Goal: Task Accomplishment & Management: Manage account settings

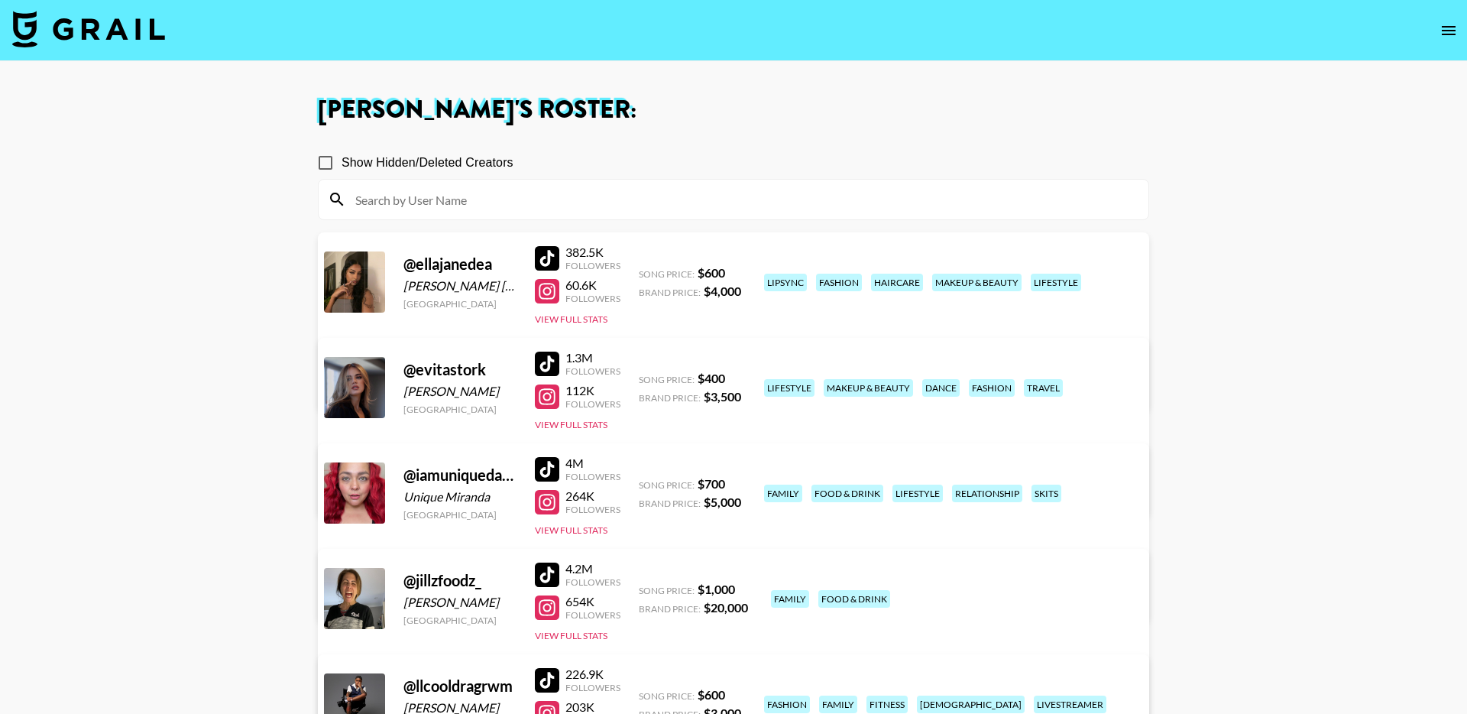
click at [117, 38] on img at bounding box center [88, 29] width 153 height 37
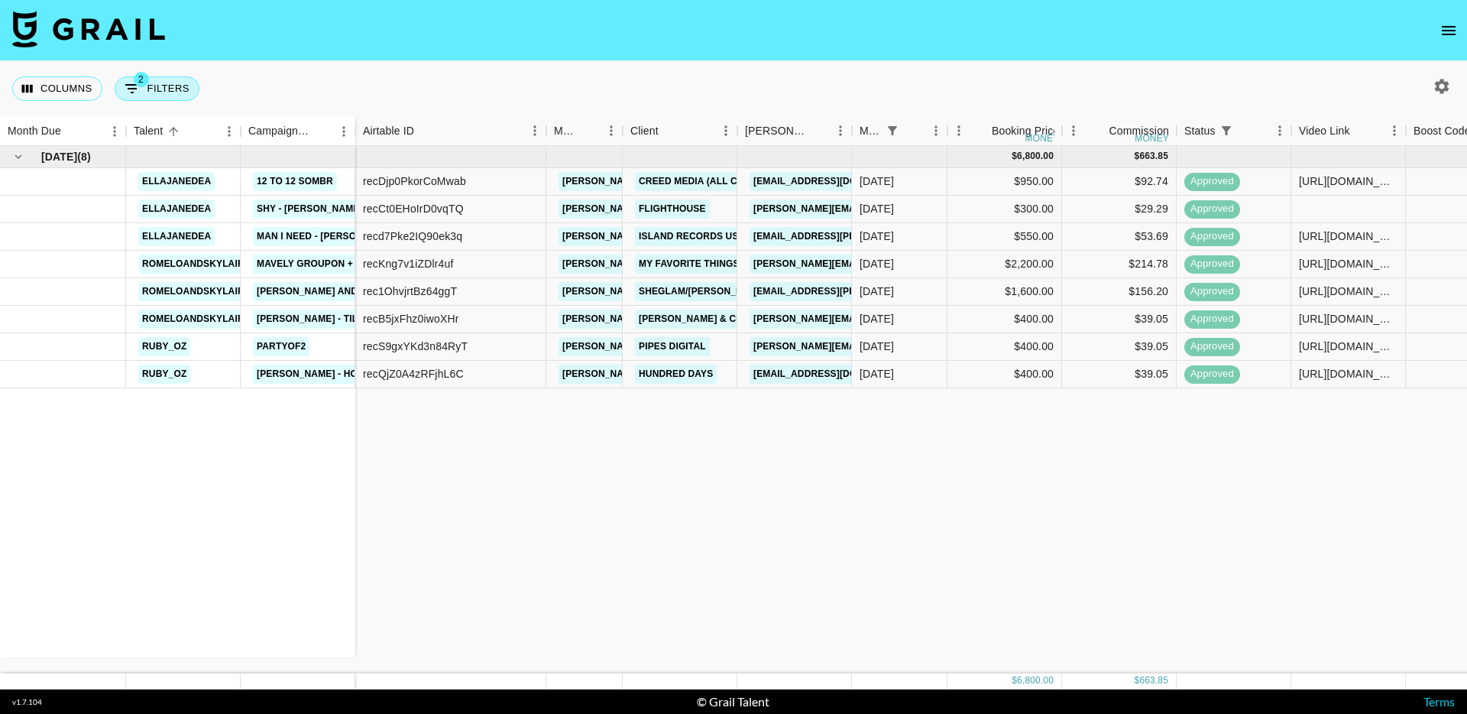
click at [181, 81] on button "2 Filters" at bounding box center [157, 88] width 85 height 24
select select "status"
select select "isNotAnyOf"
select select "monthDue2"
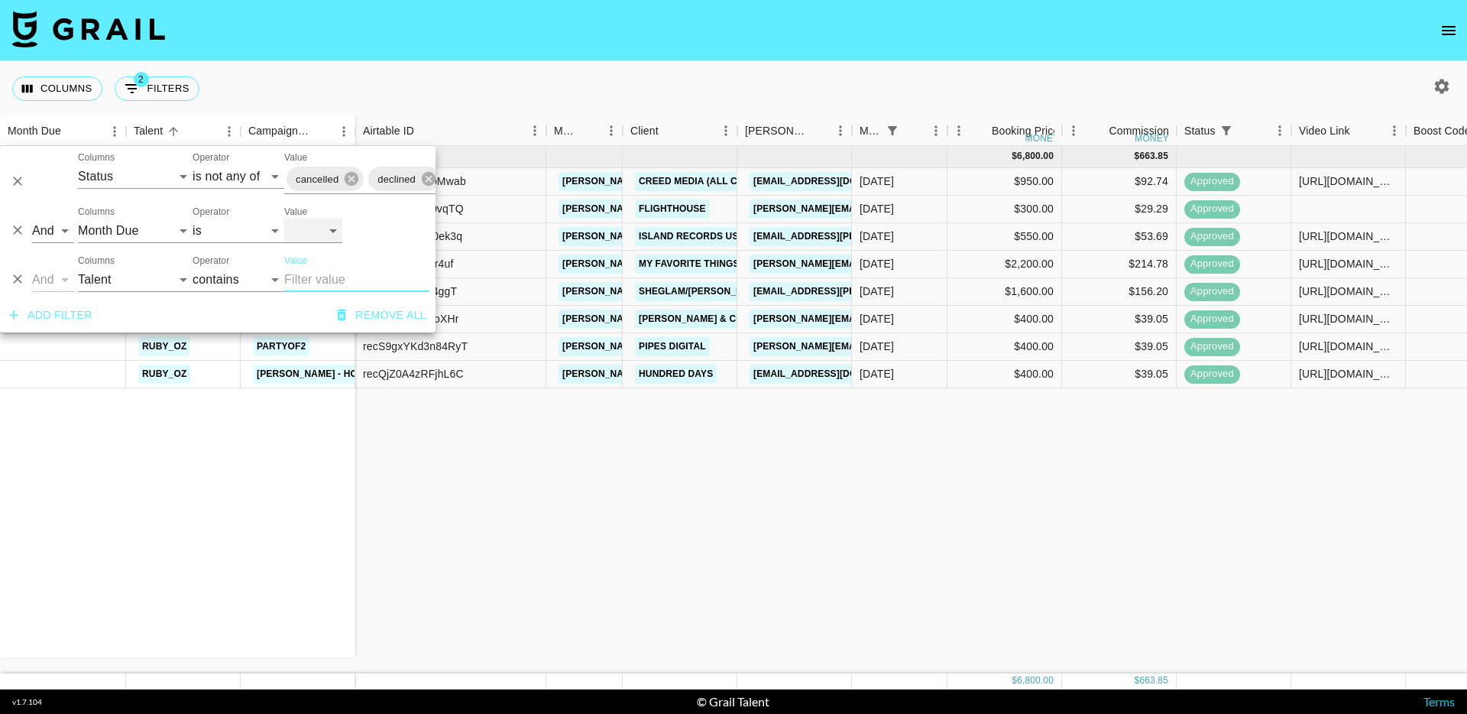
click at [332, 235] on select "Oct '26 Sep '26 Aug '26 Jul '26 Jun '26 May '26 Apr '26 Mar '26 Feb '26 Jan '26…" at bounding box center [313, 231] width 58 height 24
select select "Sep '25"
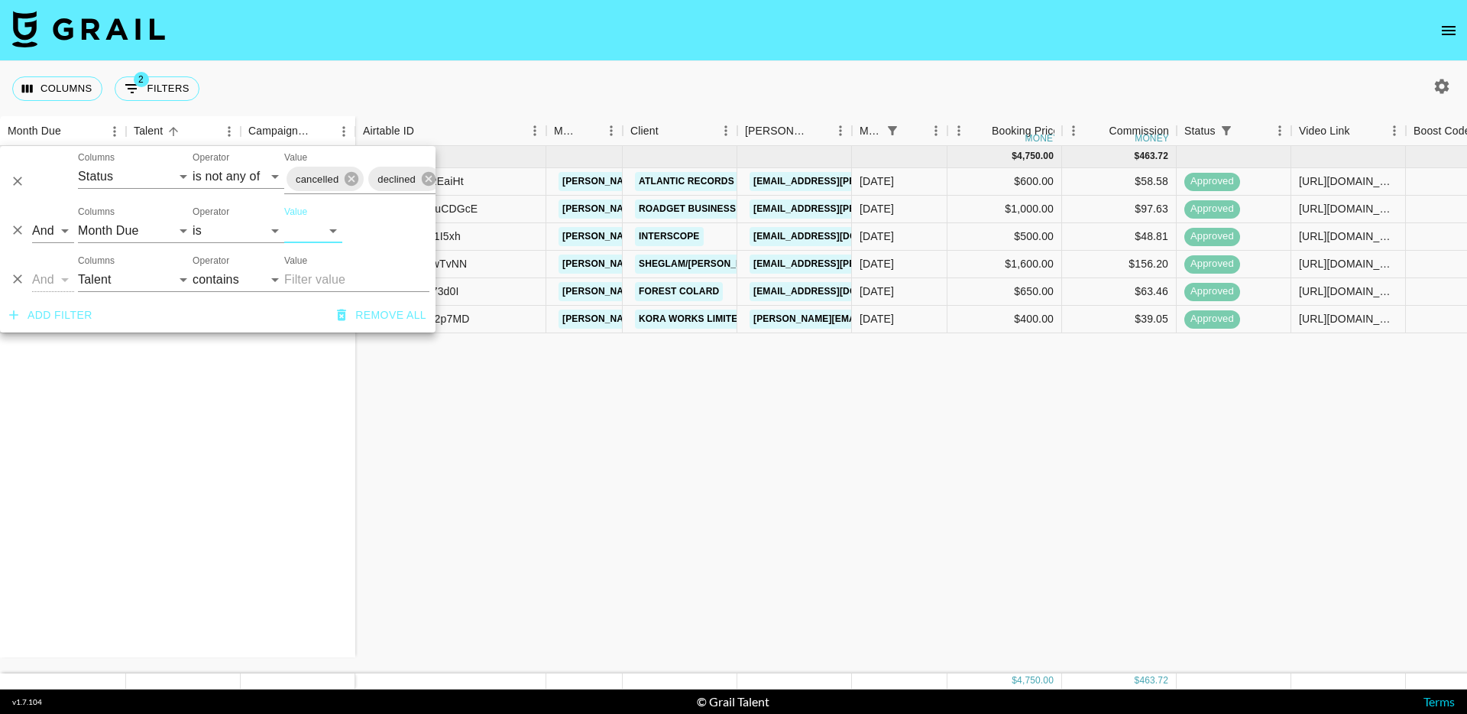
click at [608, 521] on div "Sep '25 ( 6 ) ellajanedea Don Toliver - Tiramisu ellajanedea Ella Jane x Shein …" at bounding box center [1249, 409] width 2499 height 527
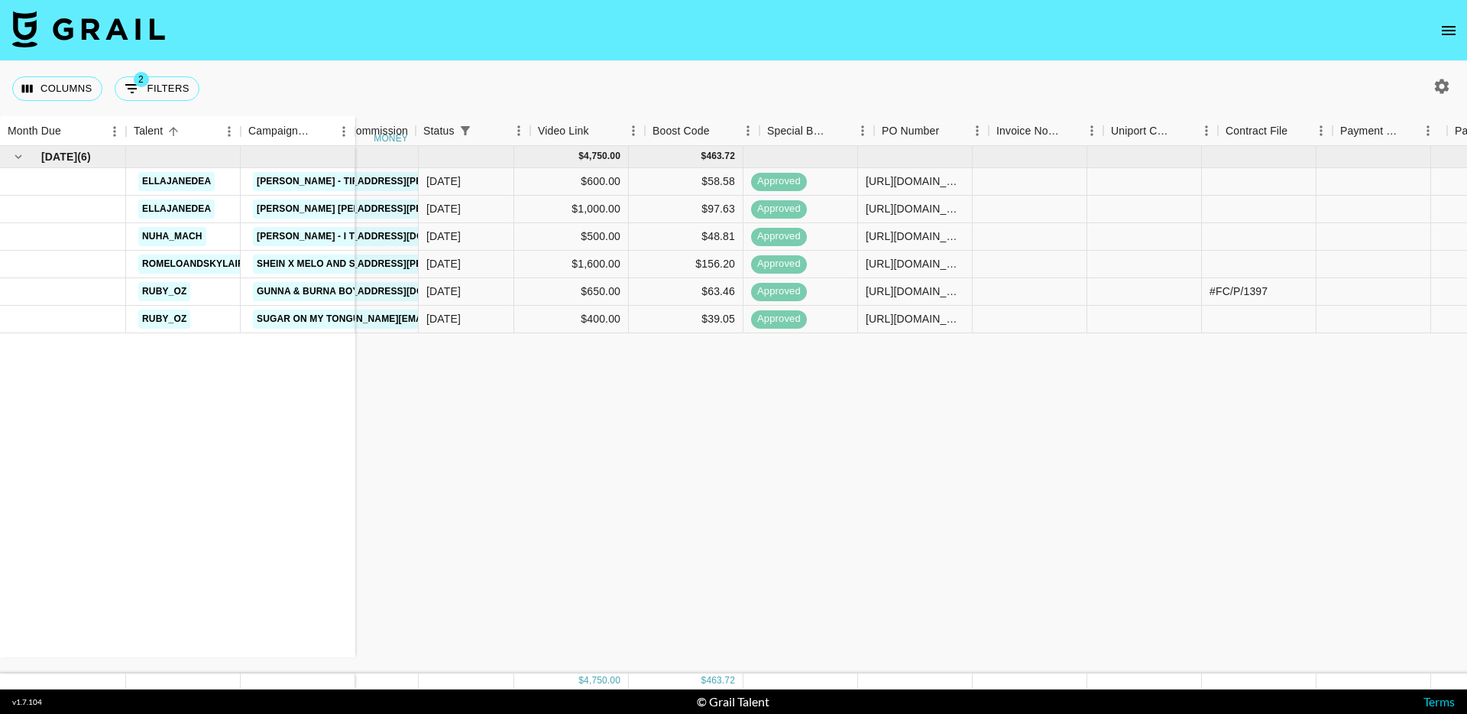
scroll to position [0, 1032]
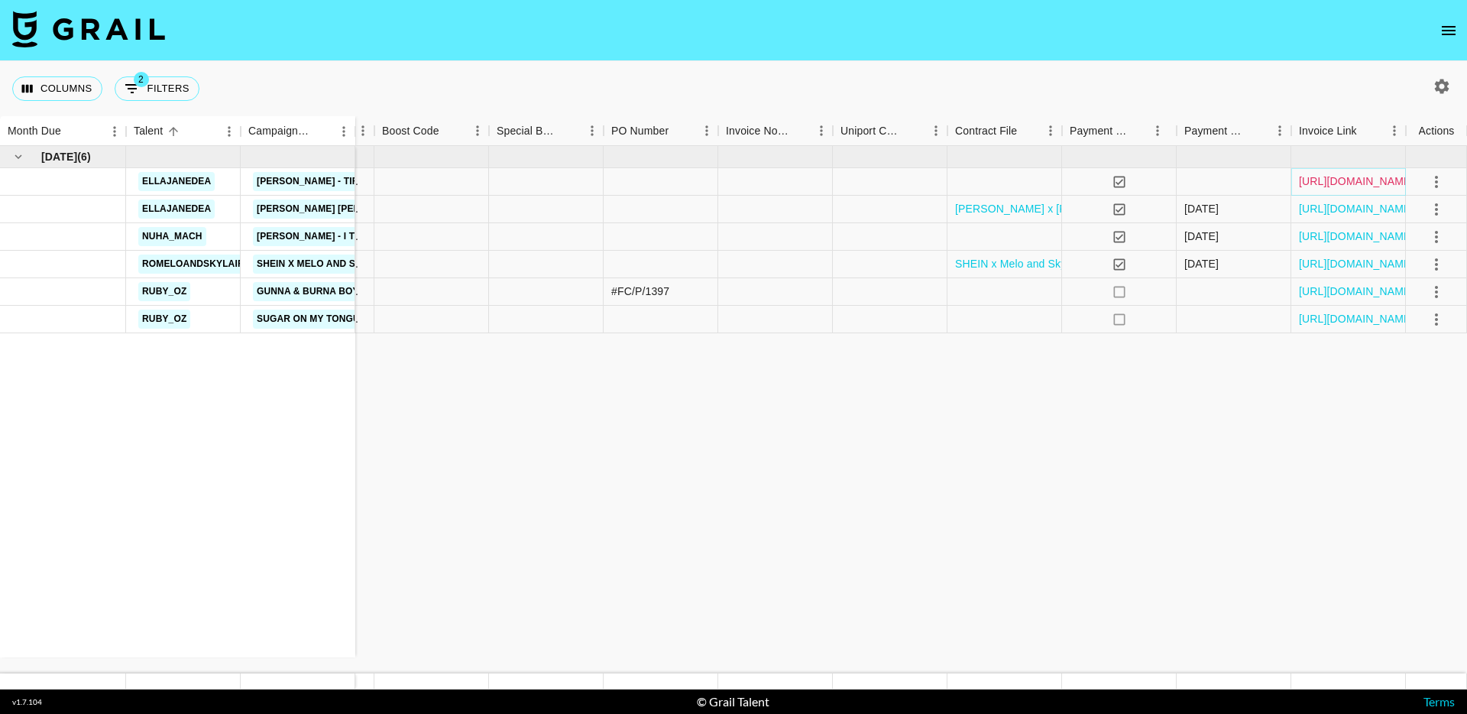
click at [1329, 185] on link "https://in.xero.com/geTj99Y6LBAONhjpQUMU48OGpOHotCvq2gsiKsfz" at bounding box center [1356, 180] width 115 height 15
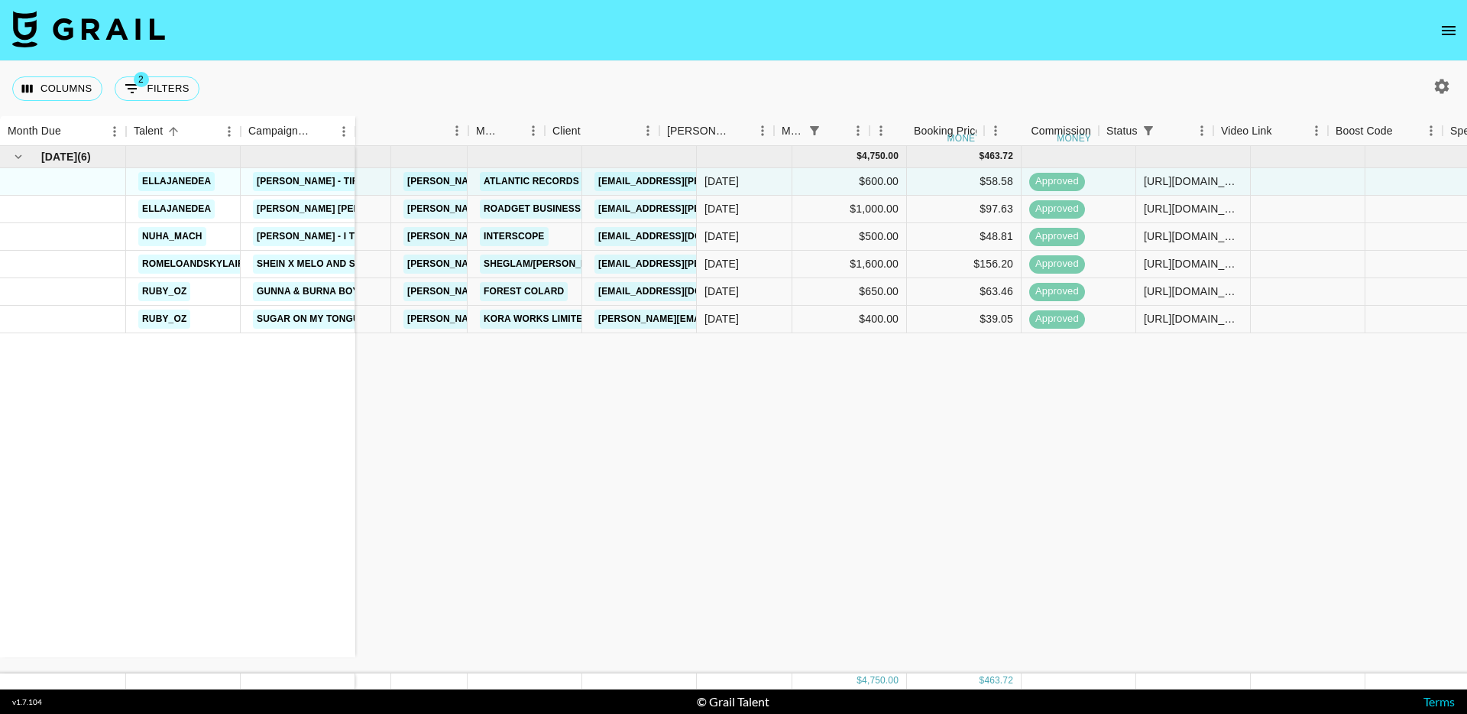
scroll to position [0, 0]
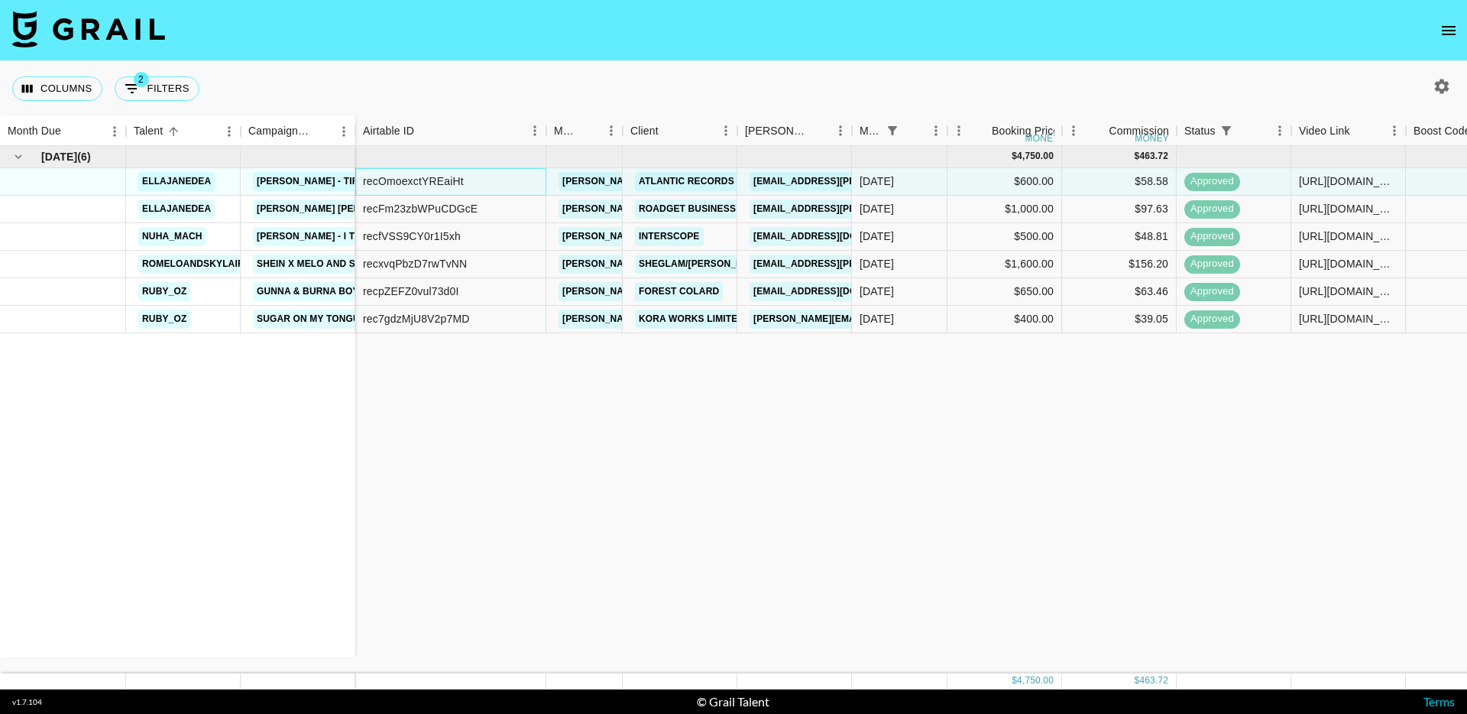
click at [435, 177] on div "recOmoexctYREaiHt" at bounding box center [413, 180] width 101 height 15
copy div "recOmoexctYREaiHt"
click at [334, 77] on div "Columns 2 Filters + Booking" at bounding box center [733, 88] width 1467 height 55
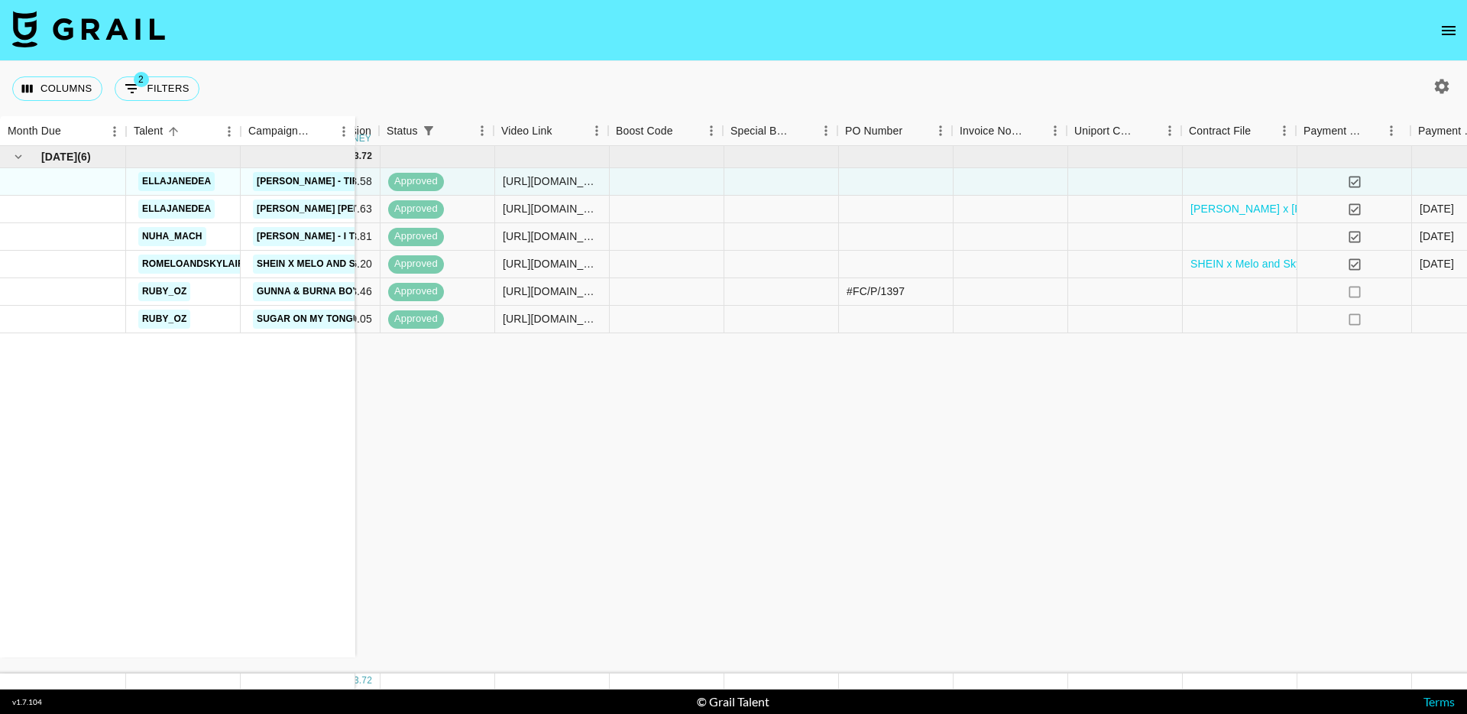
scroll to position [0, 1032]
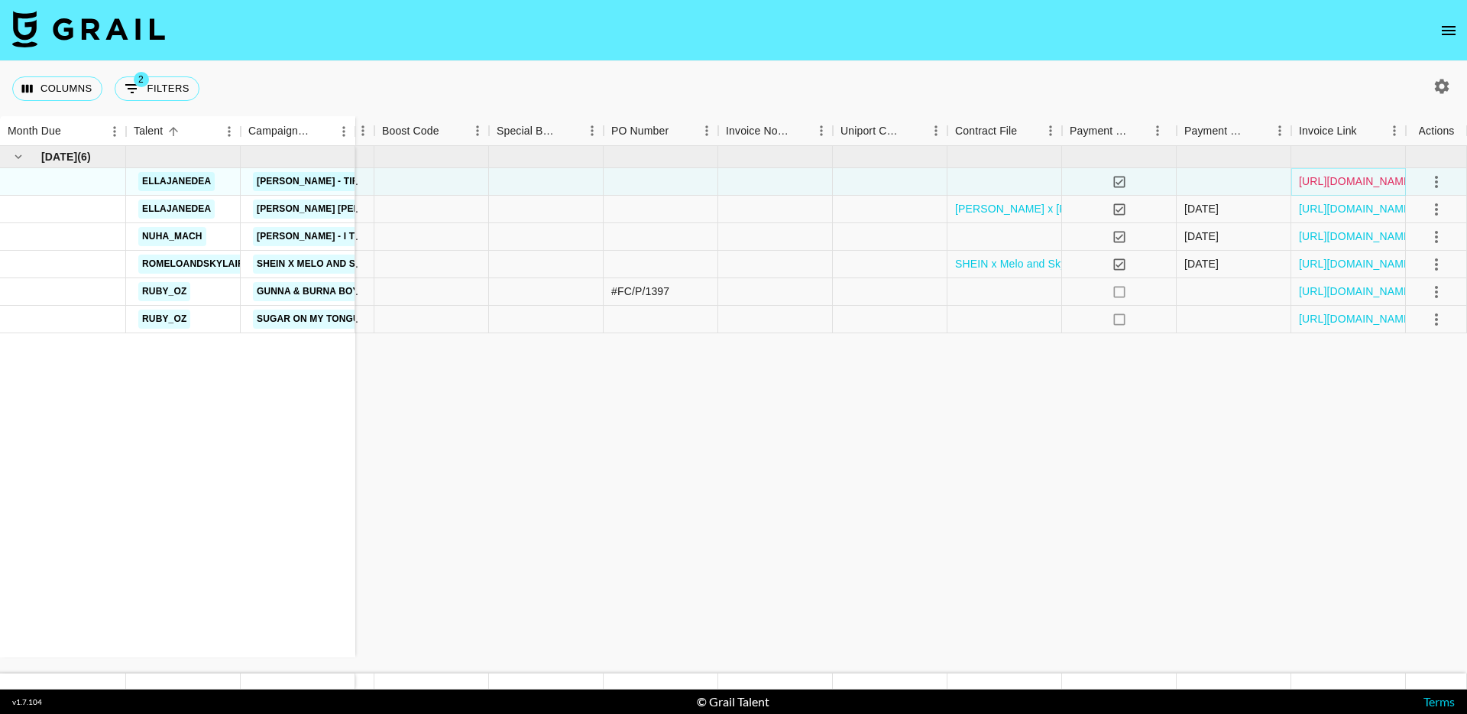
click at [1371, 180] on link "https://in.xero.com/geTj99Y6LBAONhjpQUMU48OGpOHotCvq2gsiKsfz" at bounding box center [1356, 180] width 115 height 15
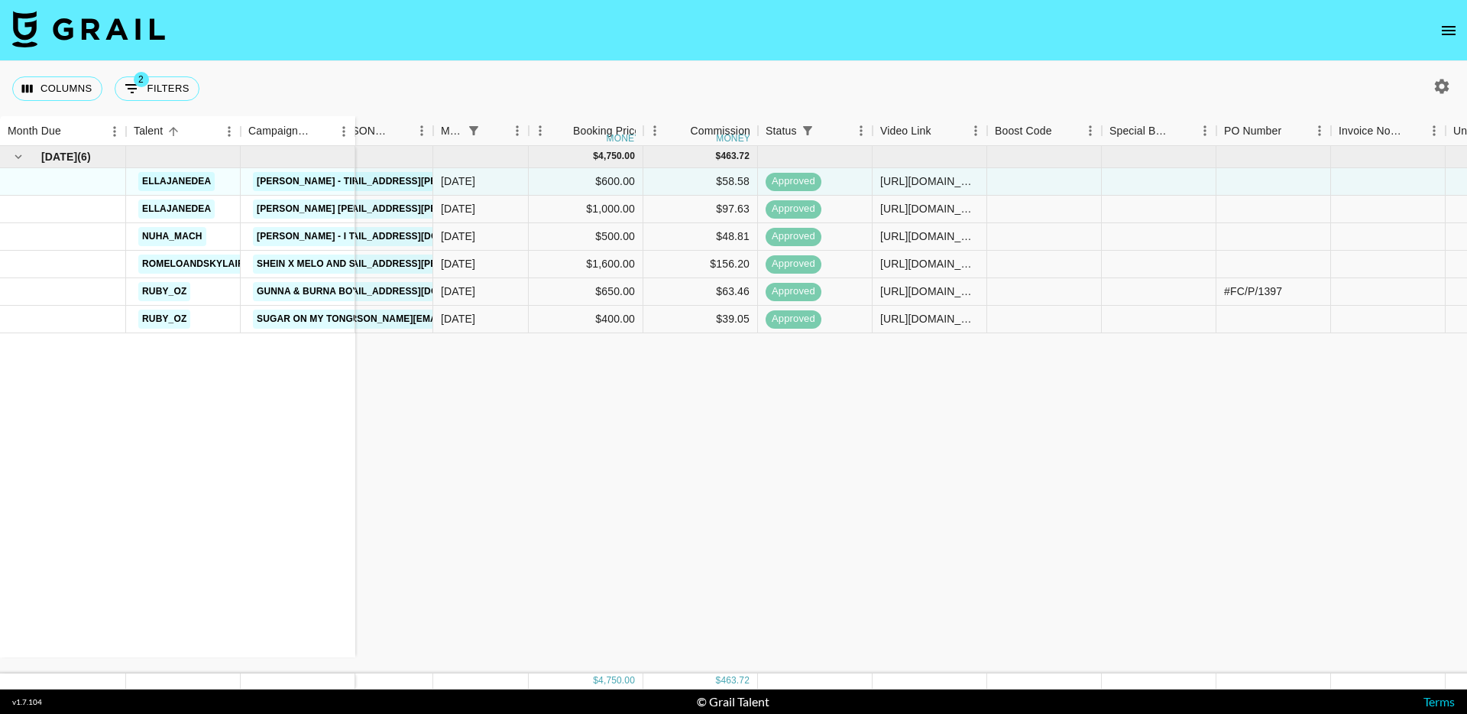
scroll to position [0, 0]
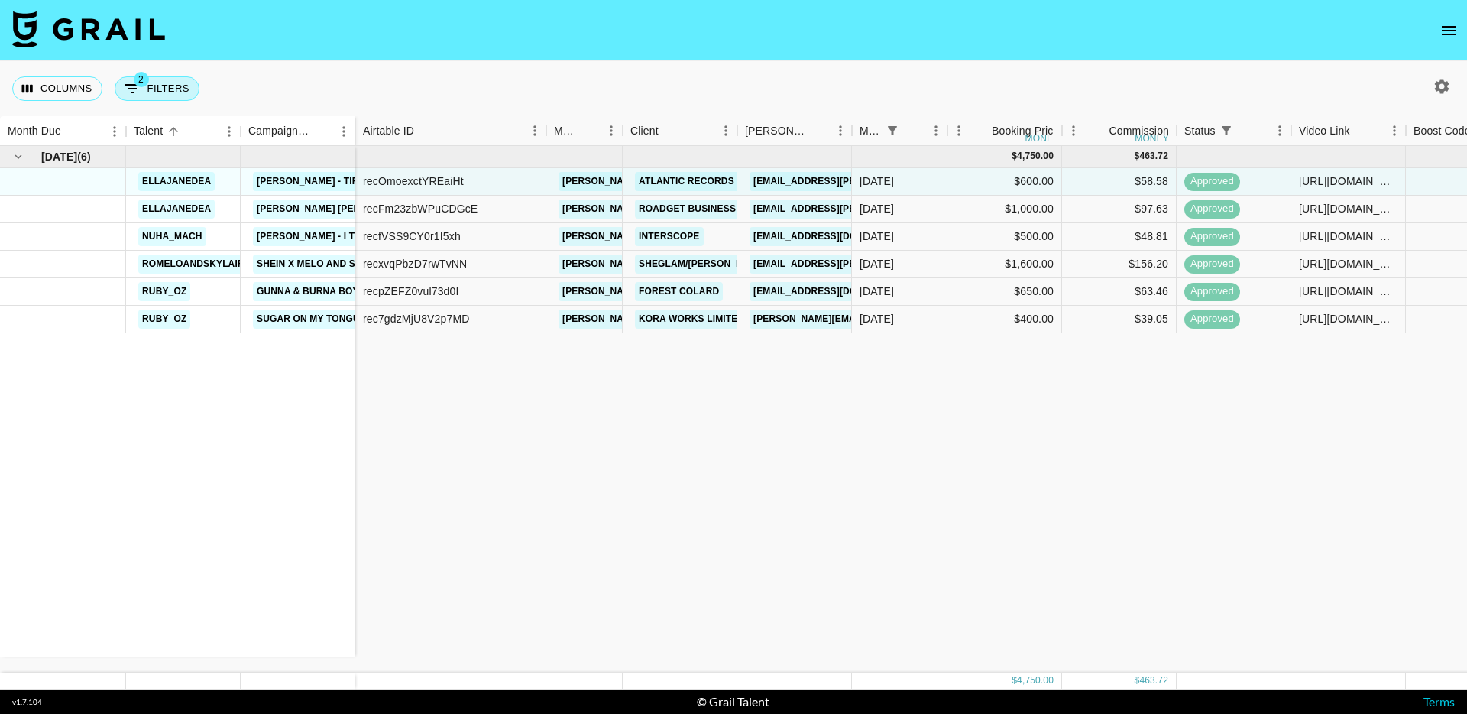
click at [164, 92] on button "2 Filters" at bounding box center [157, 88] width 85 height 24
select select "status"
select select "isNotAnyOf"
select select "monthDue2"
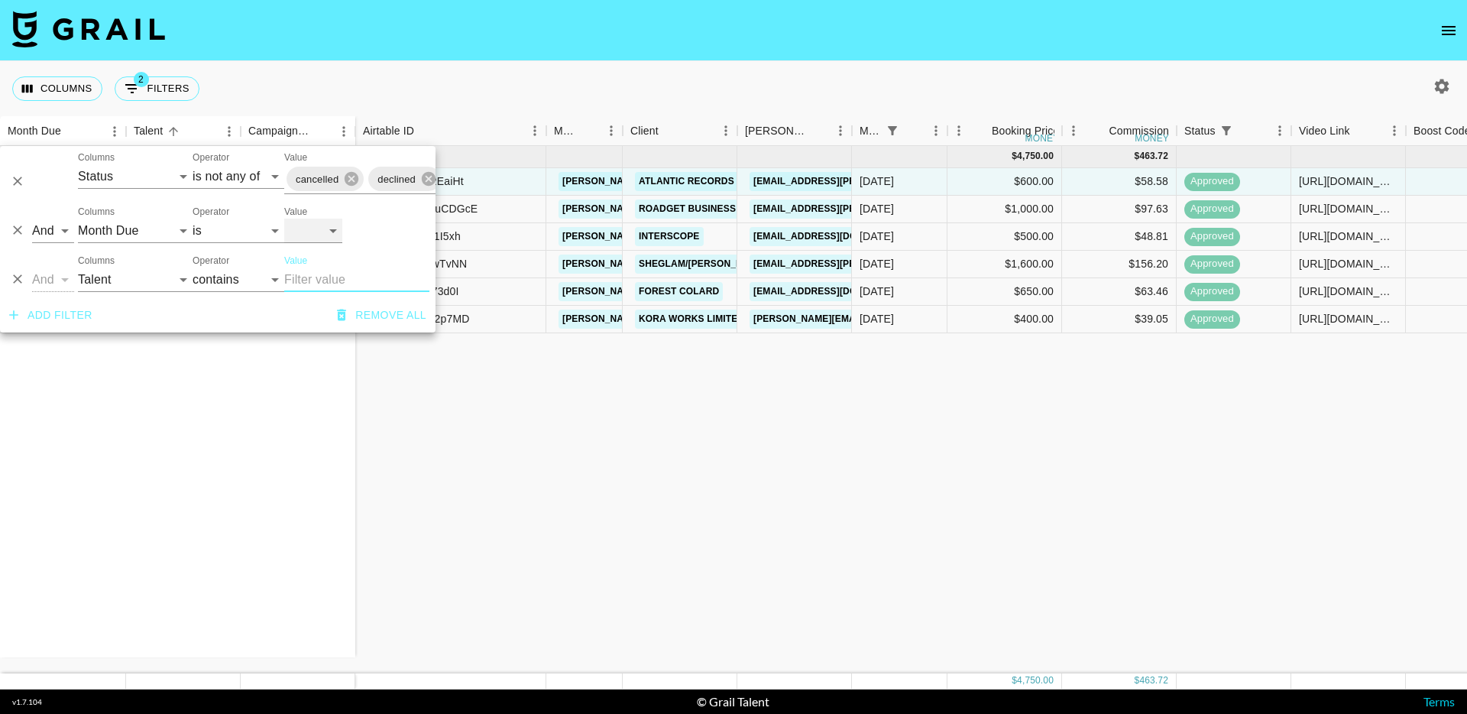
click at [332, 232] on select "Oct '26 Sep '26 Aug '26 Jul '26 Jun '26 May '26 Apr '26 Mar '26 Feb '26 Jan '26…" at bounding box center [313, 231] width 58 height 24
select select "Oct '25"
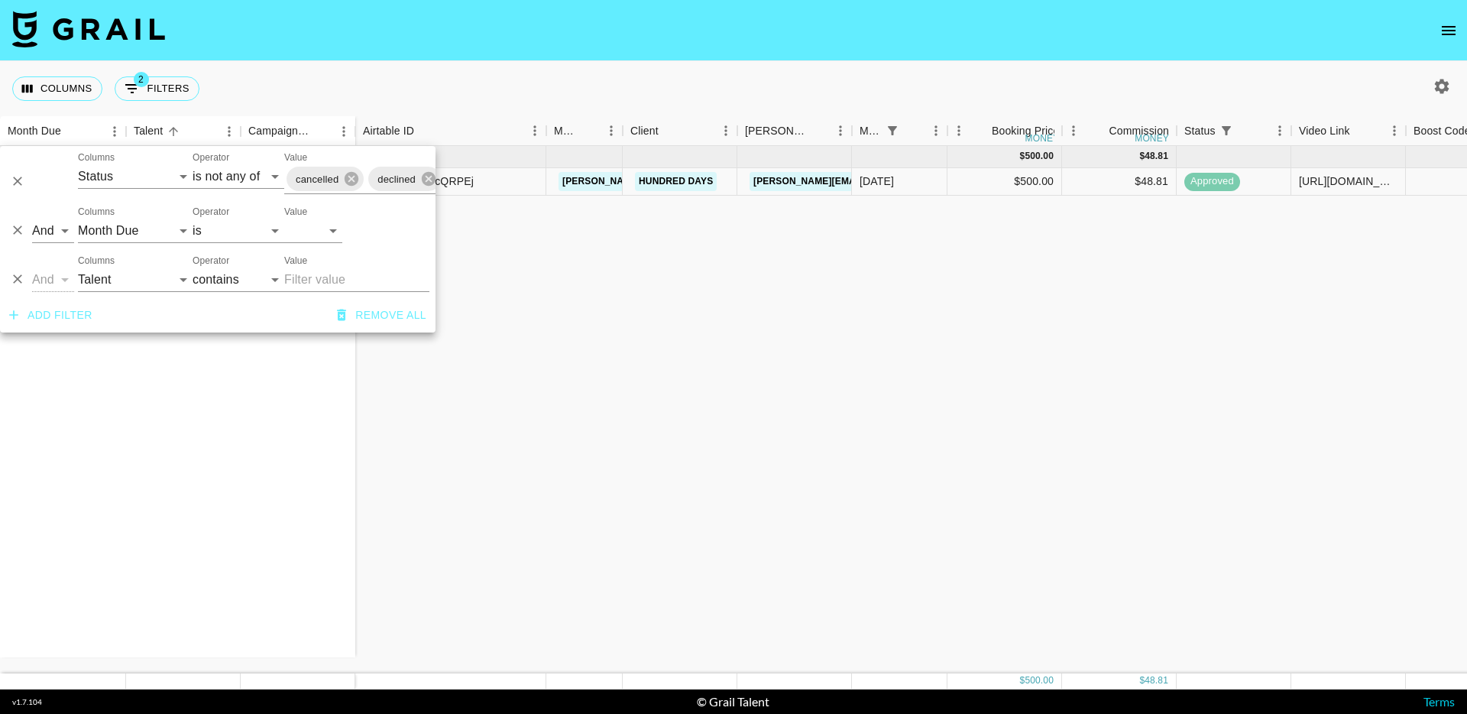
click at [542, 406] on div "Oct '25 ( 1 ) nuha_mach I Like To Stunt $ 500.00 $ 48.81 rectRGDVHTDcQRPEj vikt…" at bounding box center [1249, 409] width 2499 height 527
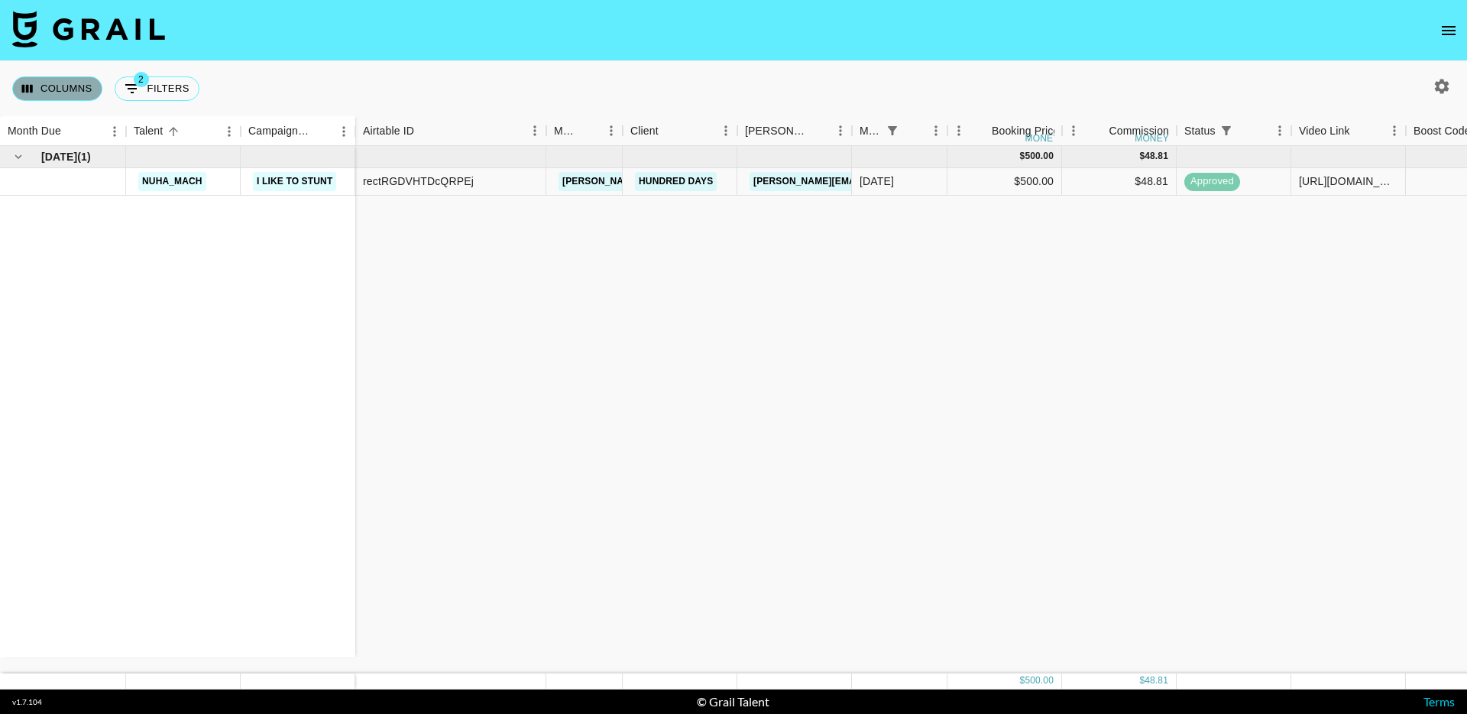
click at [66, 88] on button "Columns" at bounding box center [57, 88] width 90 height 24
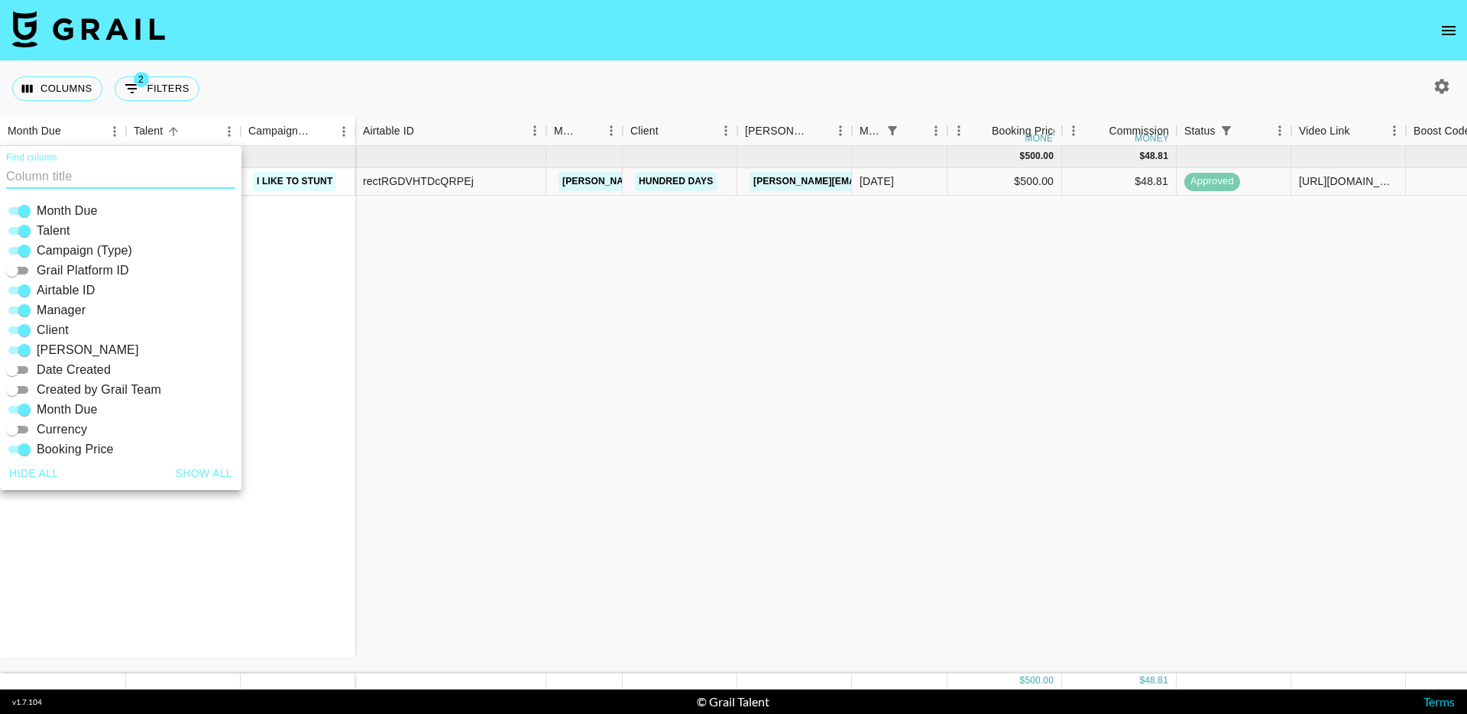
click at [30, 287] on input "Airtable ID" at bounding box center [24, 290] width 55 height 18
checkbox input "false"
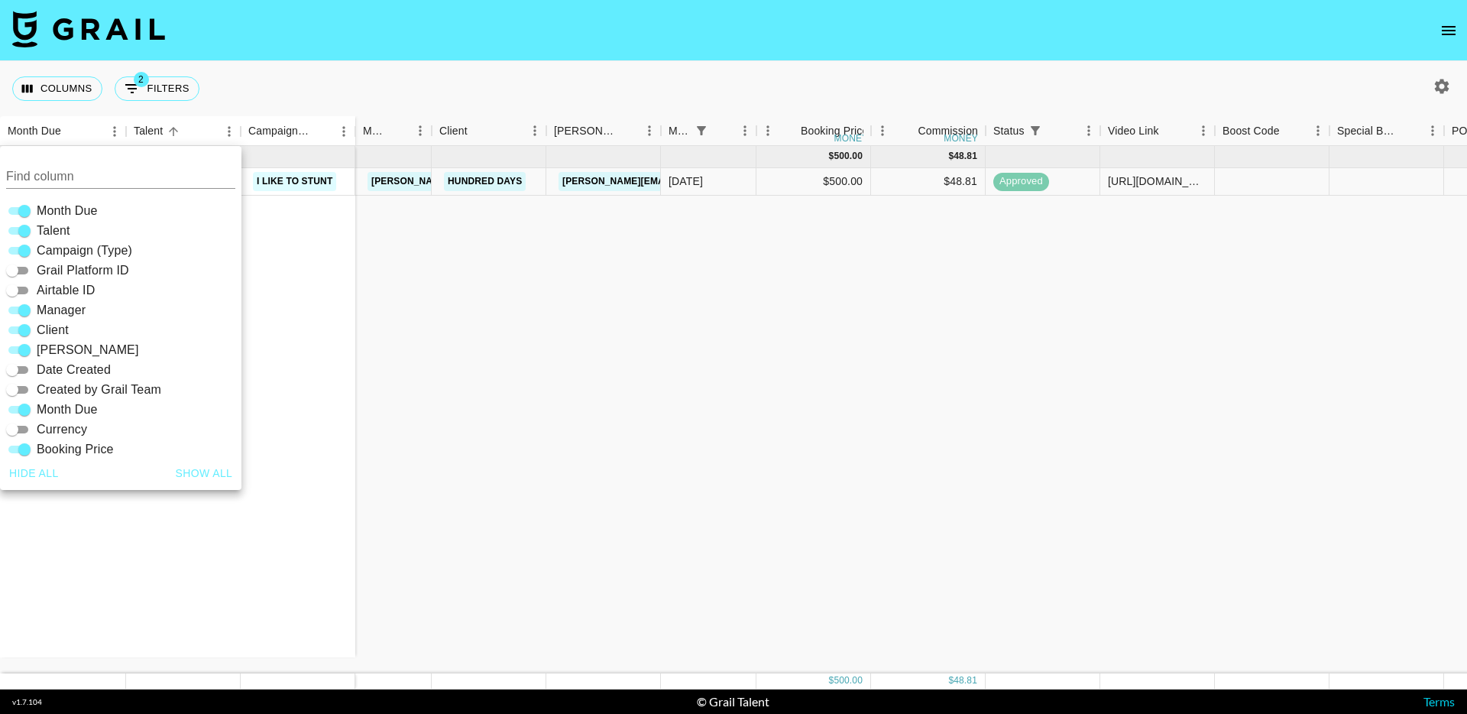
click at [400, 304] on div "Oct '25 ( 1 ) nuha_mach I Like To Stunt $ 500.00 $ 48.81 viktor@grail-talent.co…" at bounding box center [1154, 409] width 2308 height 527
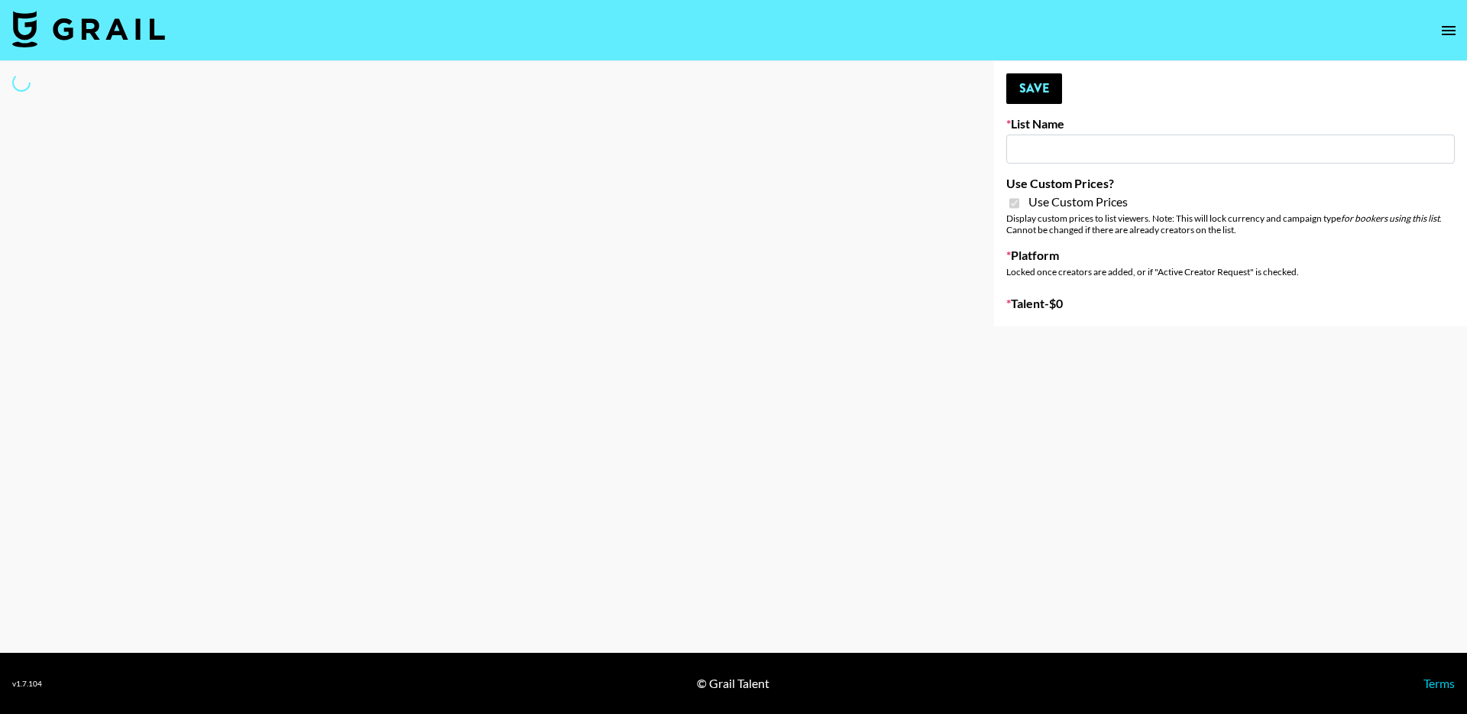
type input "StudyPaths"
checkbox input "true"
select select "Brand"
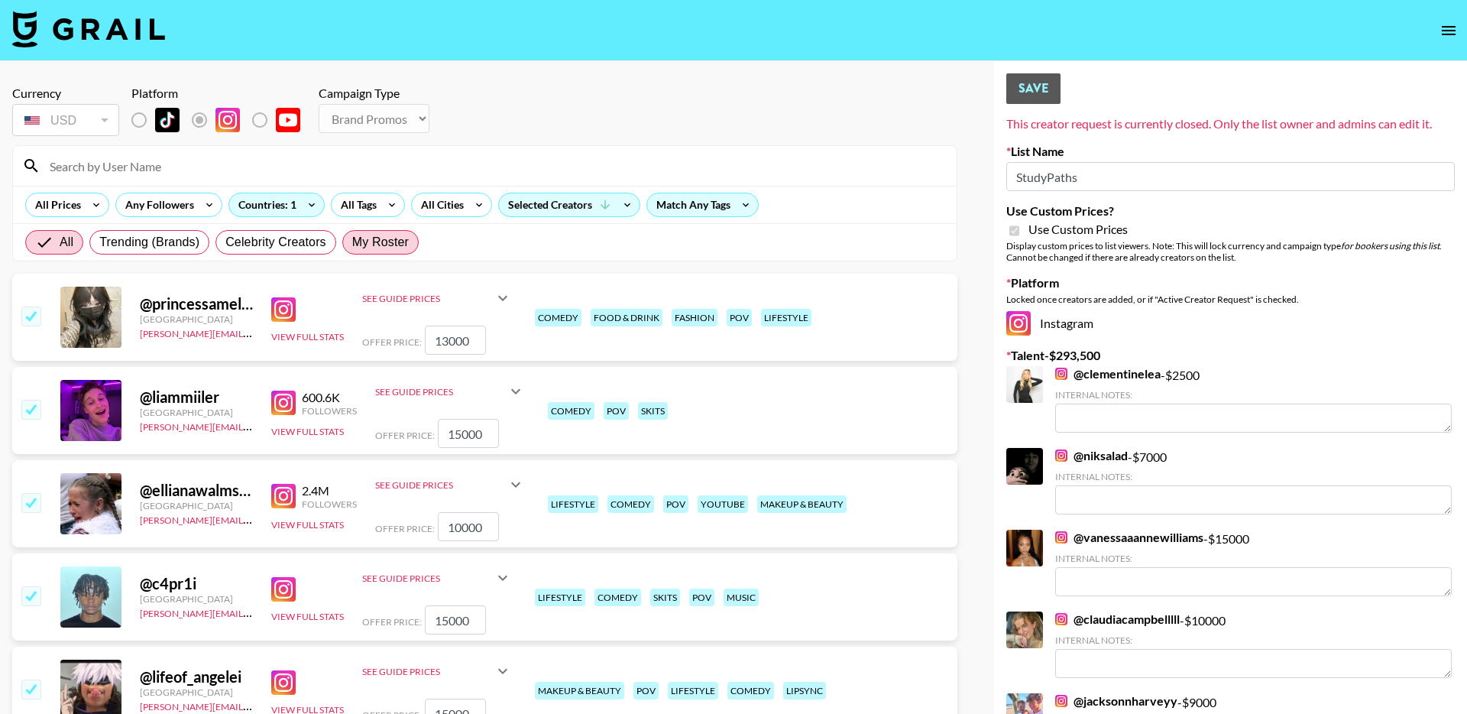
click at [394, 234] on span "My Roster" at bounding box center [380, 242] width 57 height 18
click at [352, 242] on input "My Roster" at bounding box center [352, 242] width 0 height 0
radio input "true"
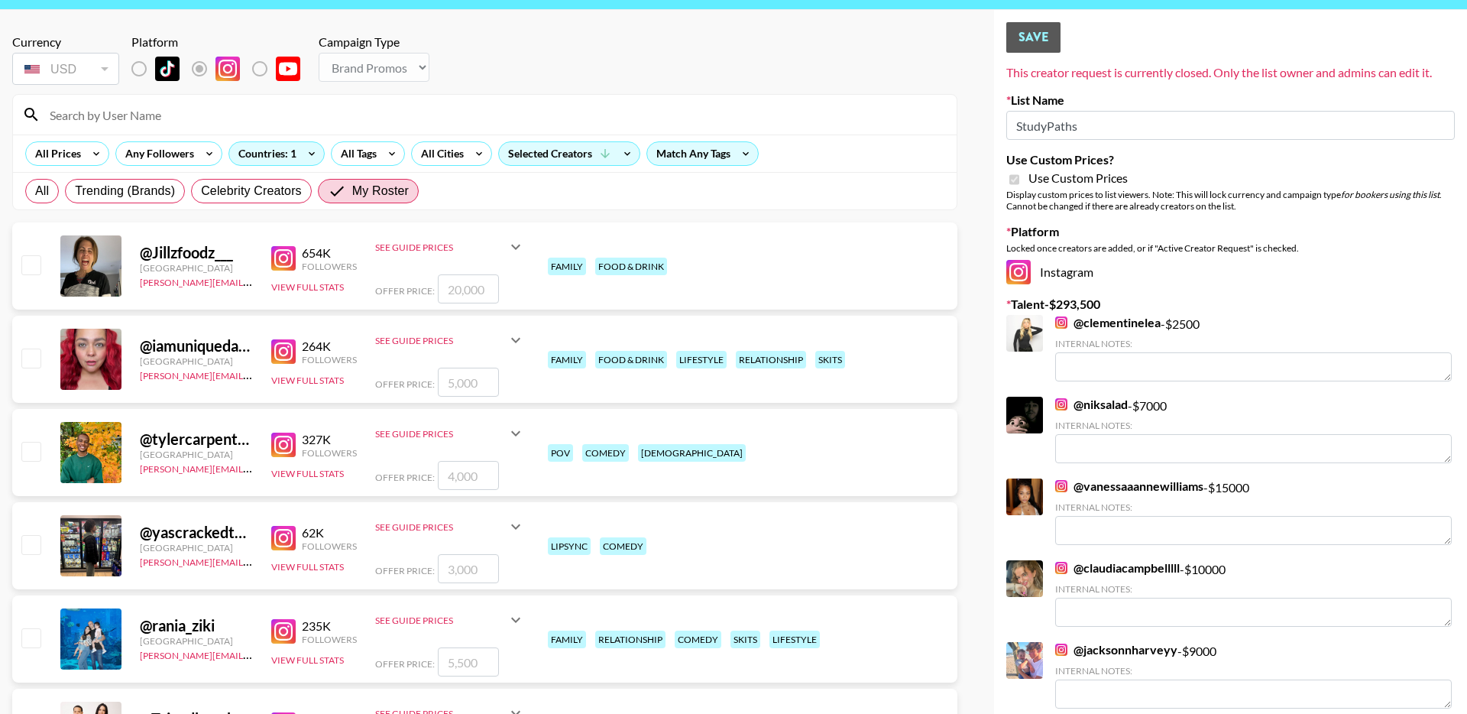
scroll to position [52, 0]
click at [30, 450] on input "checkbox" at bounding box center [30, 450] width 18 height 18
checkbox input "true"
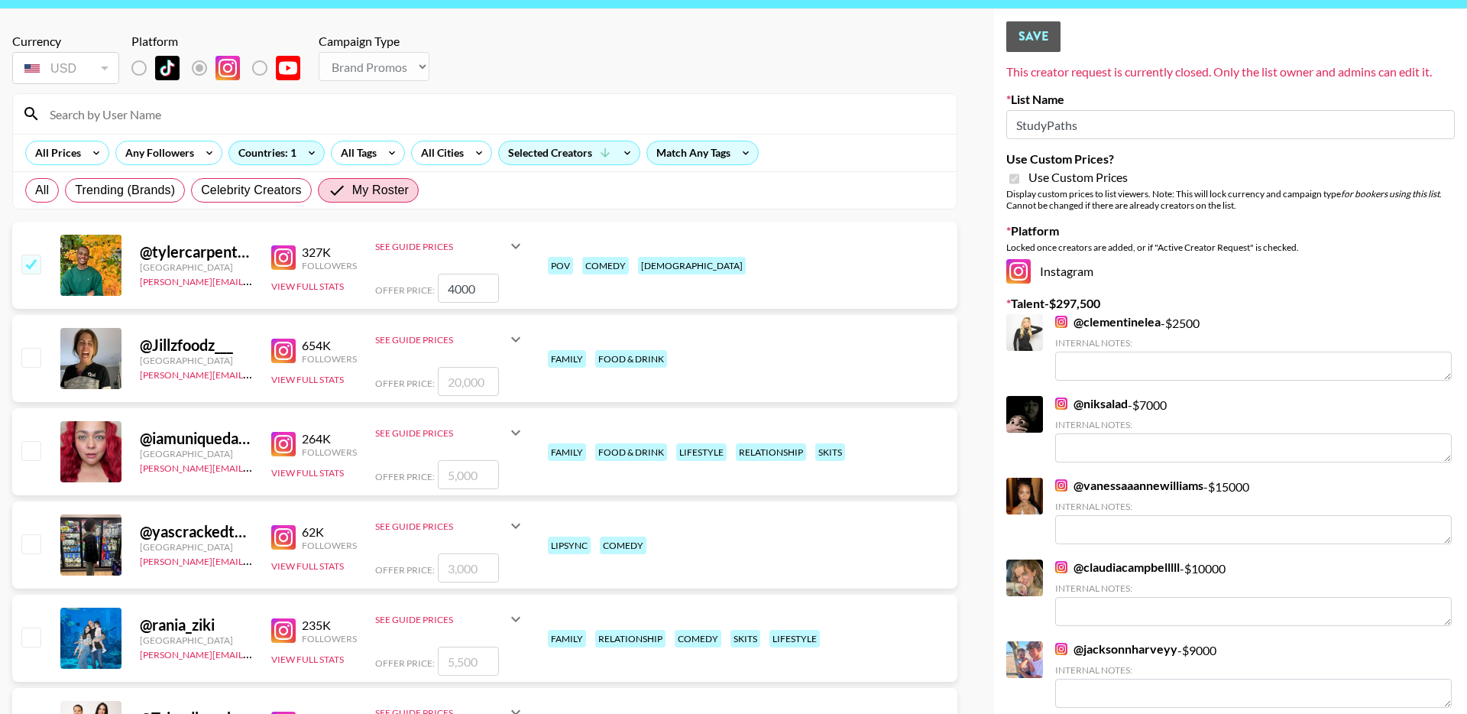
drag, startPoint x: 481, startPoint y: 289, endPoint x: 426, endPoint y: 289, distance: 54.3
click at [426, 289] on div "Offer Price: 4000" at bounding box center [450, 288] width 150 height 29
type input "10000"
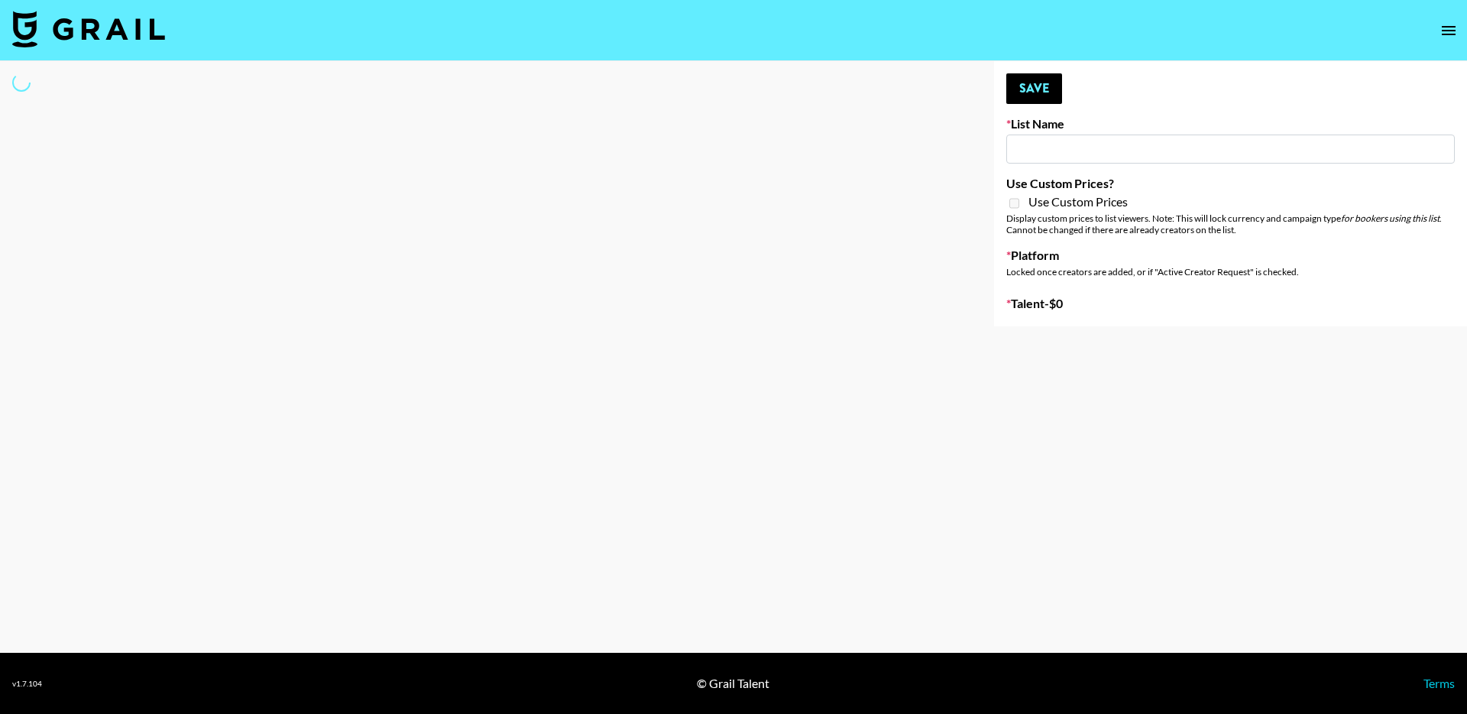
type input "Aus Electronic Music Lovers"
select select "Song"
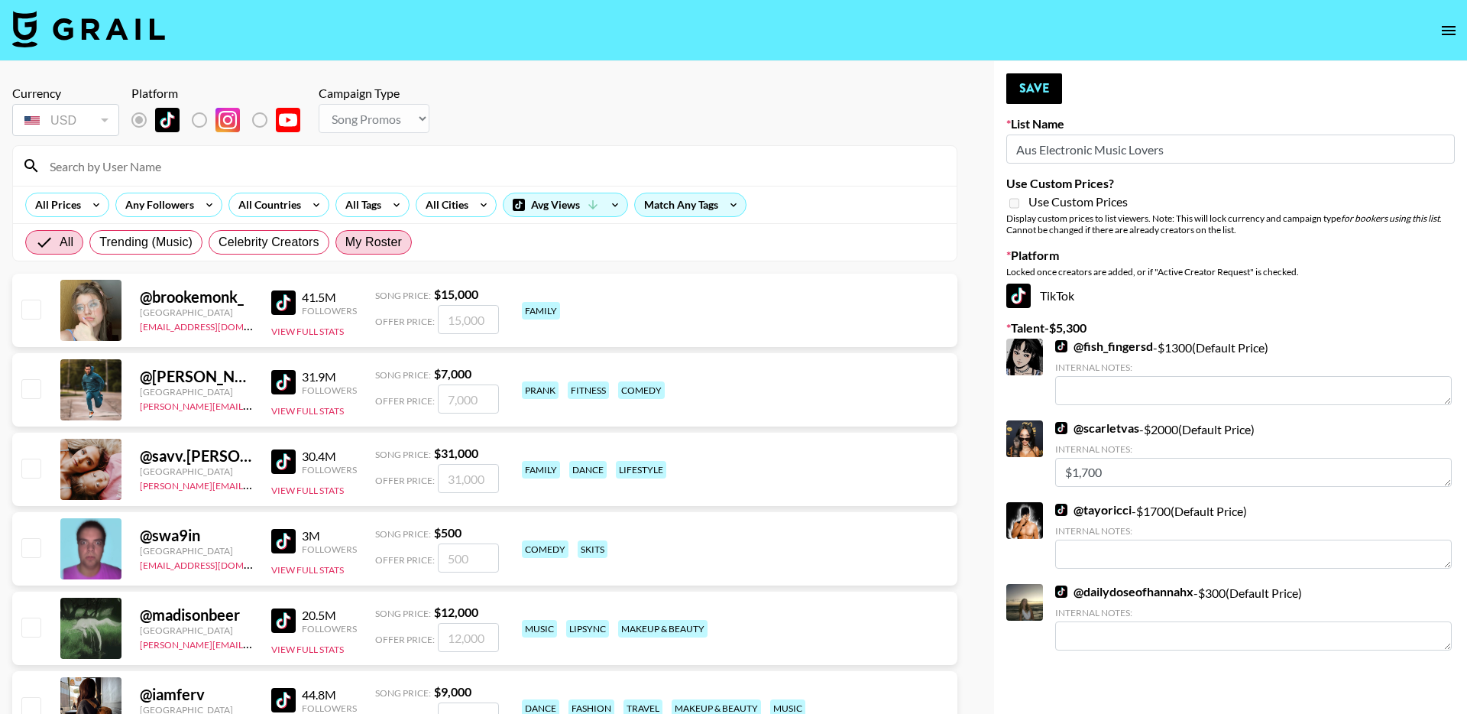
click at [383, 243] on span "My Roster" at bounding box center [373, 242] width 57 height 18
click at [345, 242] on input "My Roster" at bounding box center [345, 242] width 0 height 0
radio input "true"
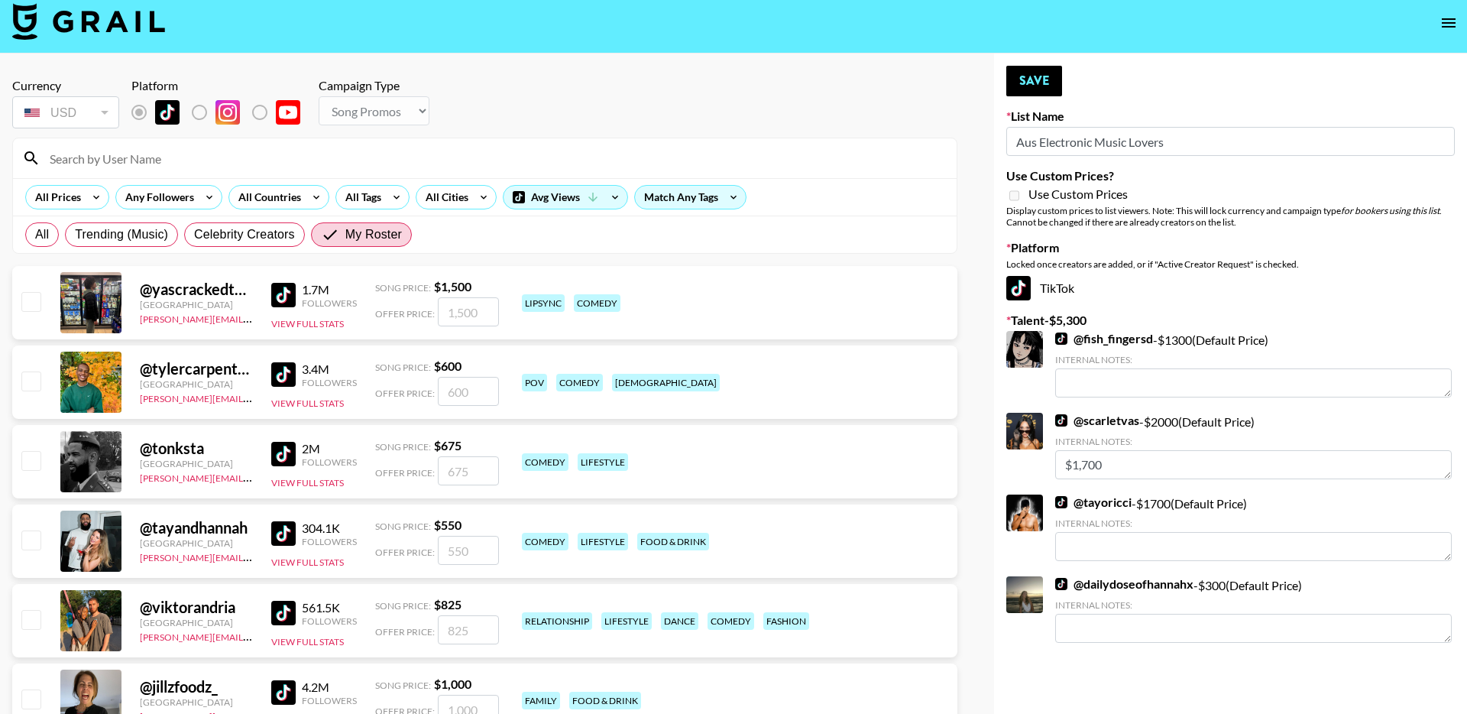
scroll to position [11, 0]
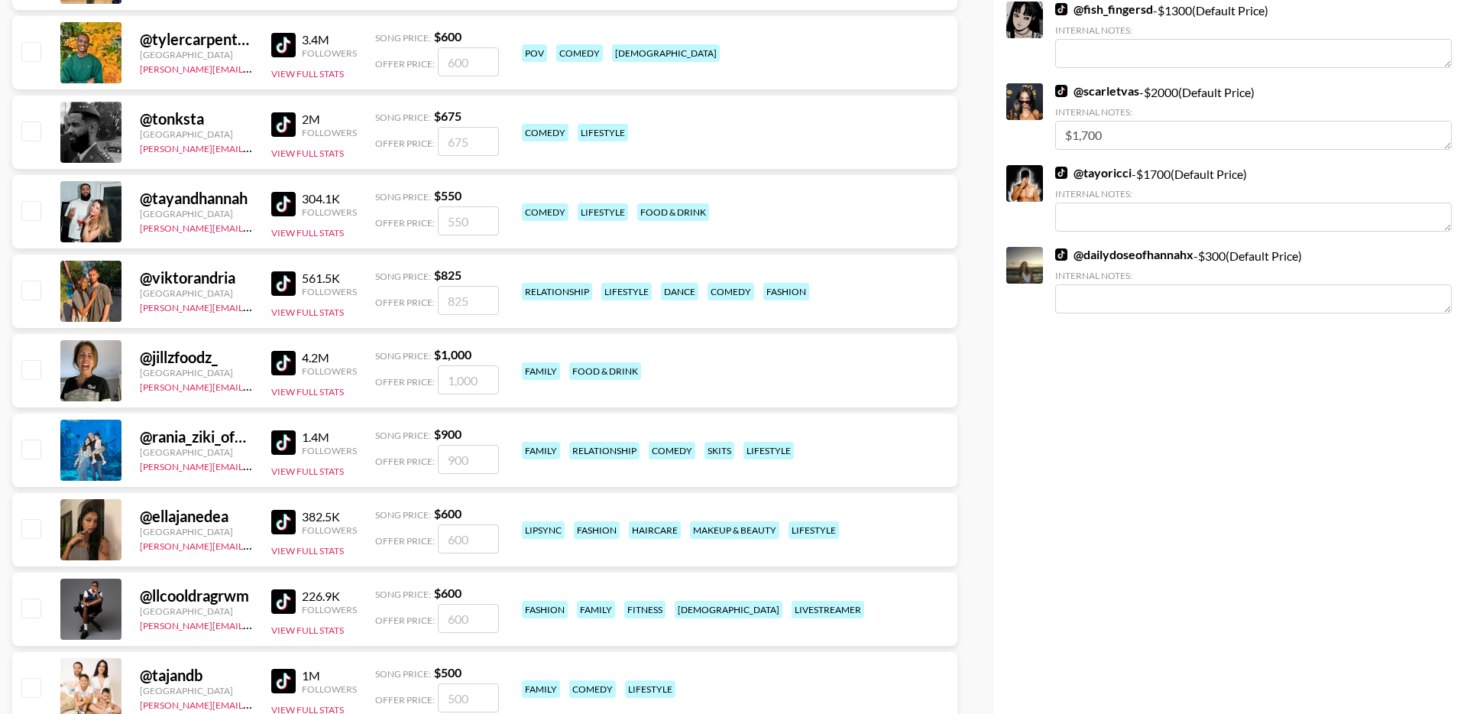
click at [32, 528] on input "checkbox" at bounding box center [30, 528] width 18 height 18
checkbox input "true"
type input "600"
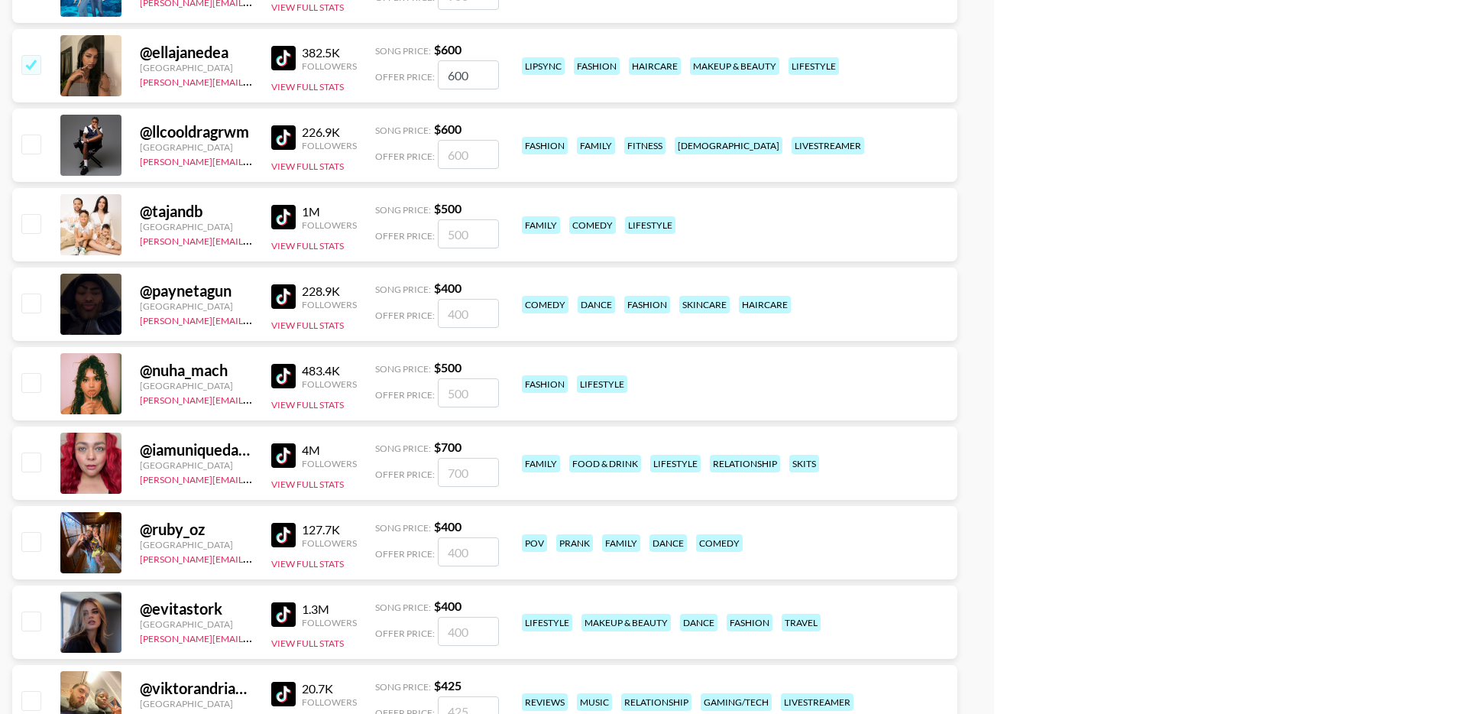
scroll to position [803, 0]
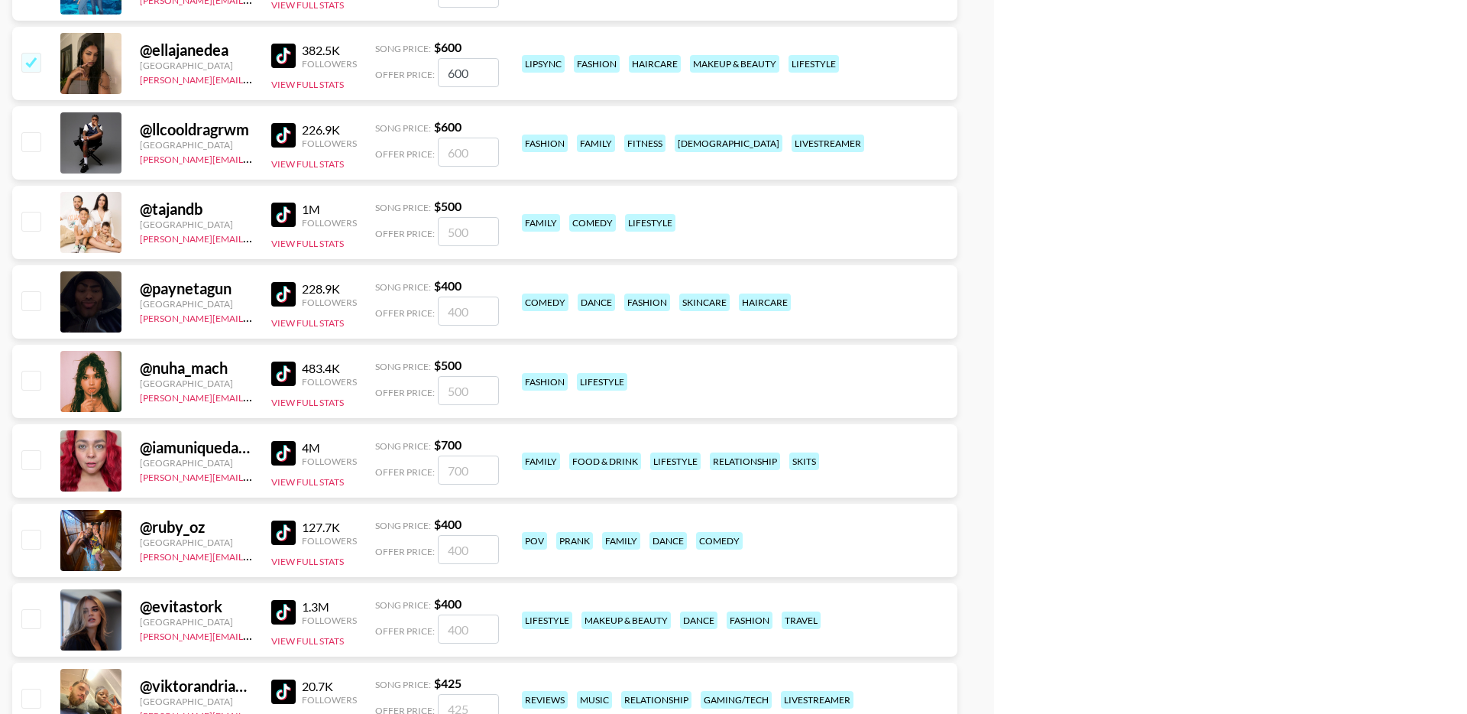
click at [31, 537] on input "checkbox" at bounding box center [30, 539] width 18 height 18
checkbox input "true"
type input "400"
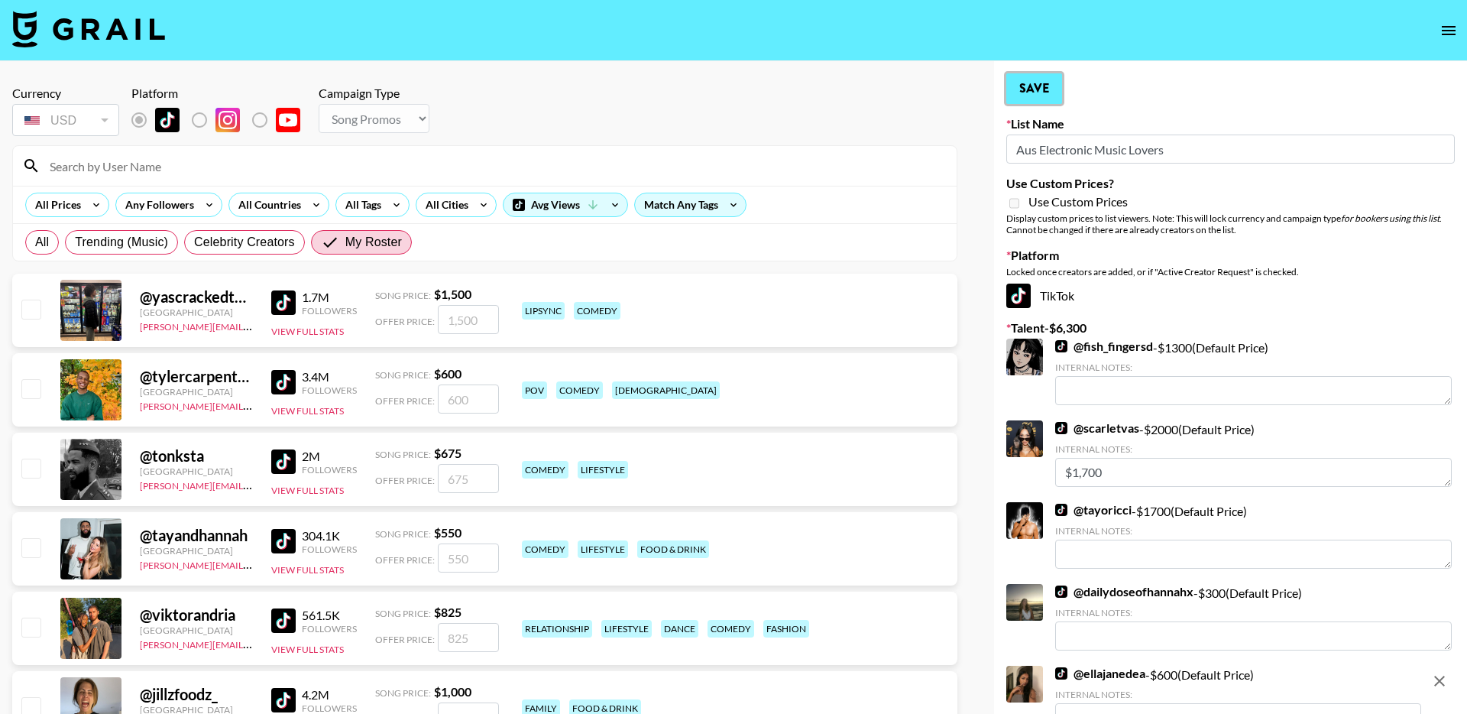
click at [1045, 96] on button "Save" at bounding box center [1034, 88] width 56 height 31
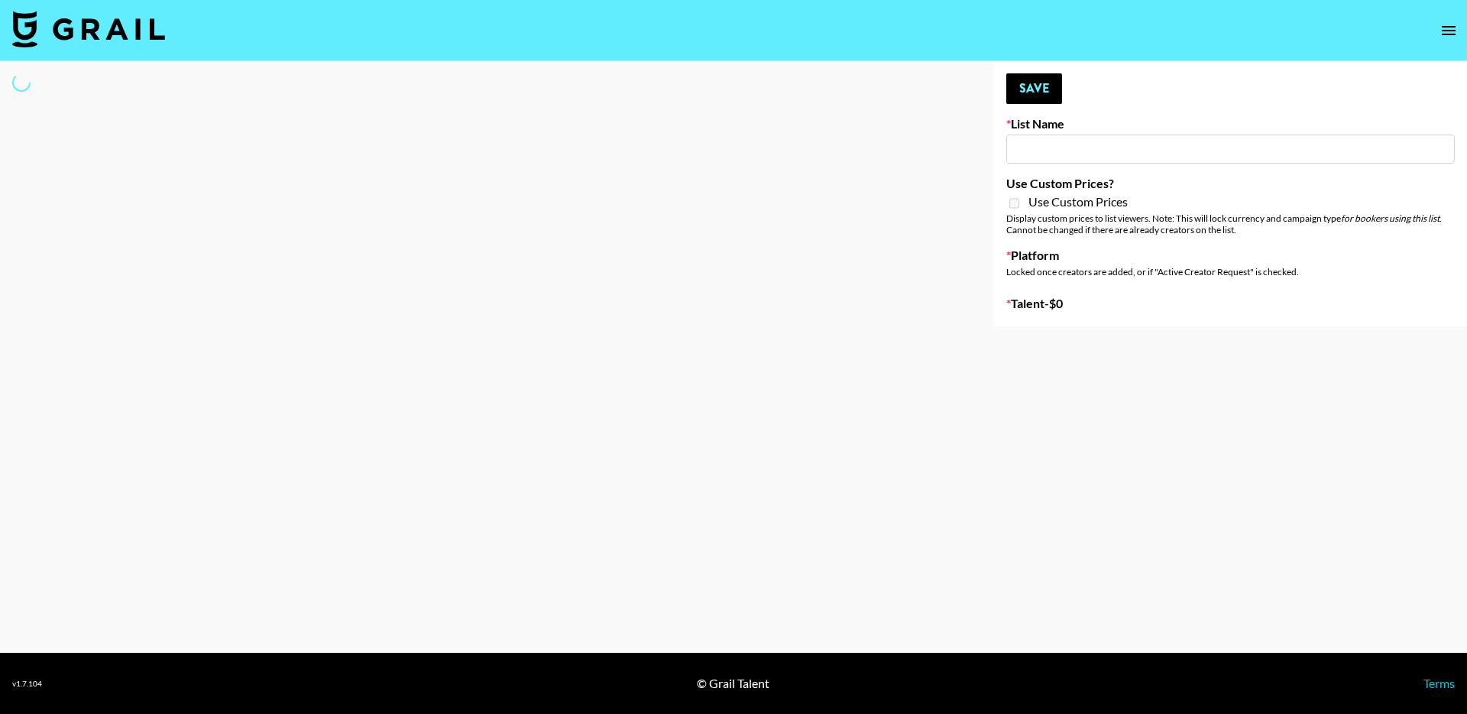
type input "SOS - Jigitz"
select select "Song"
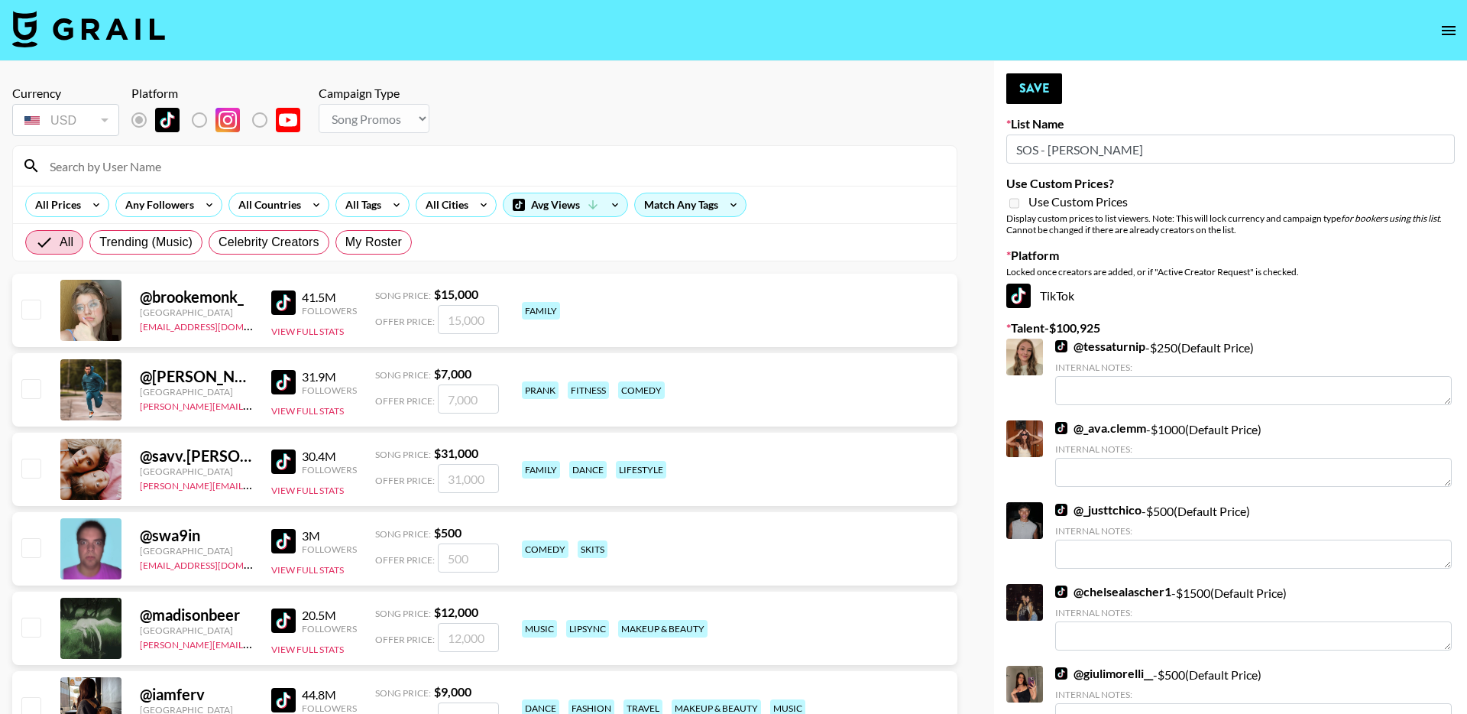
drag, startPoint x: 374, startPoint y: 239, endPoint x: 323, endPoint y: 262, distance: 55.4
click at [373, 239] on span "My Roster" at bounding box center [373, 242] width 57 height 18
click at [345, 242] on input "My Roster" at bounding box center [345, 242] width 0 height 0
radio input "true"
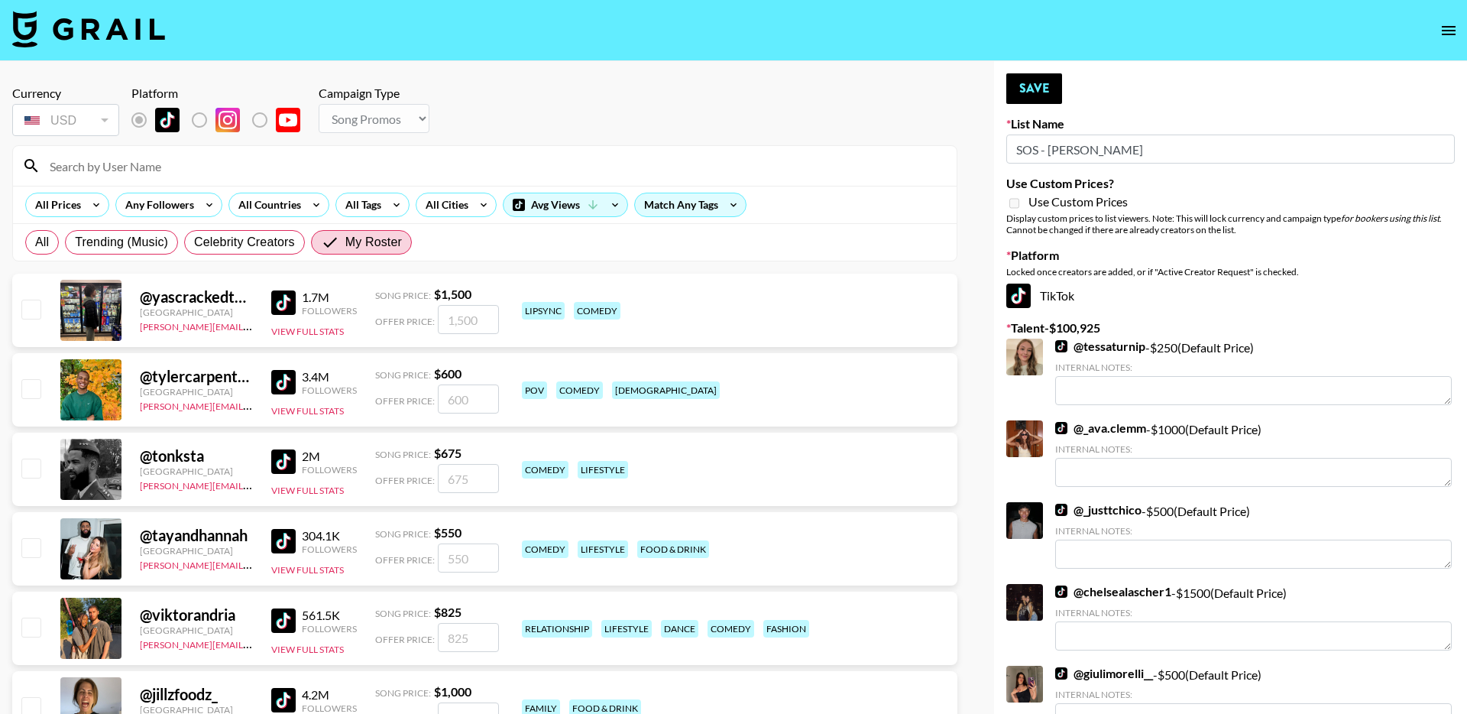
click at [34, 305] on input "checkbox" at bounding box center [30, 309] width 18 height 18
checkbox input "true"
type input "1500"
click at [36, 390] on input "checkbox" at bounding box center [30, 388] width 18 height 18
checkbox input "true"
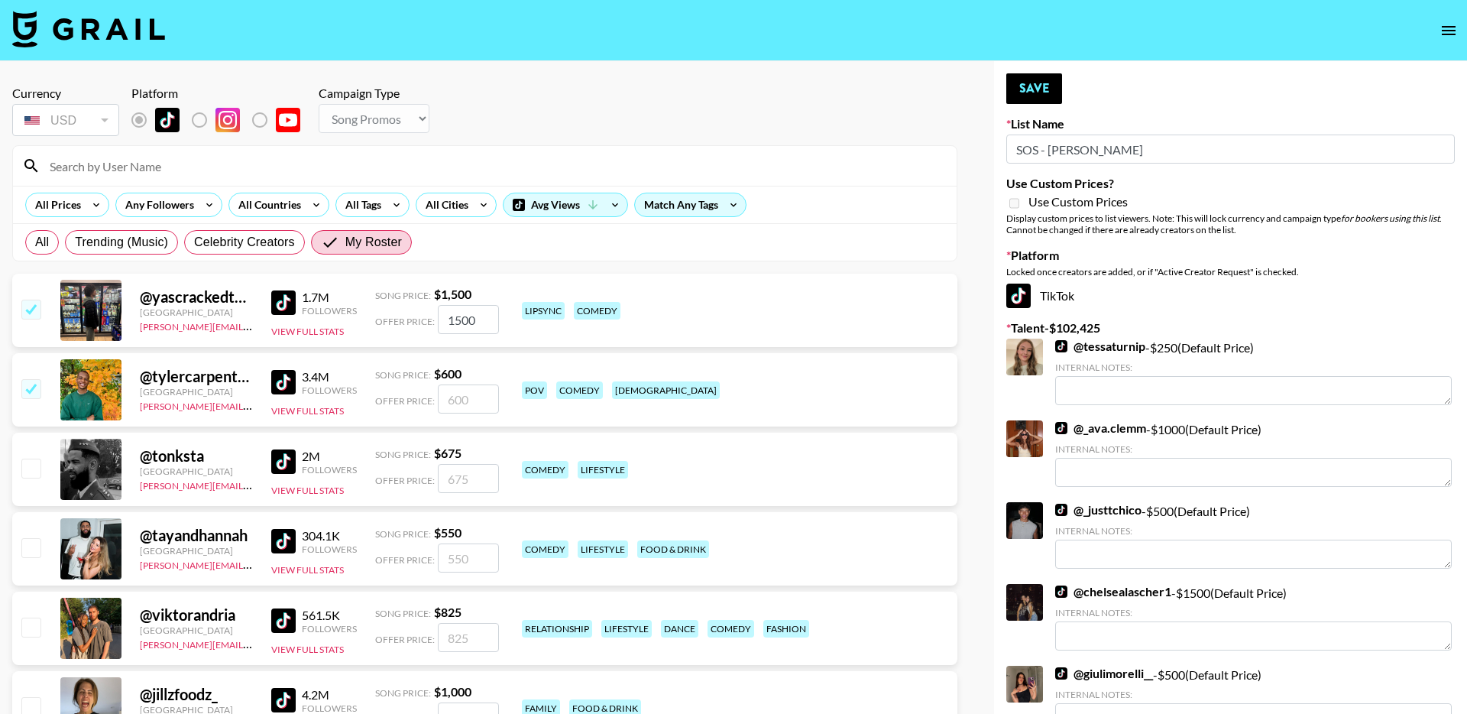
type input "600"
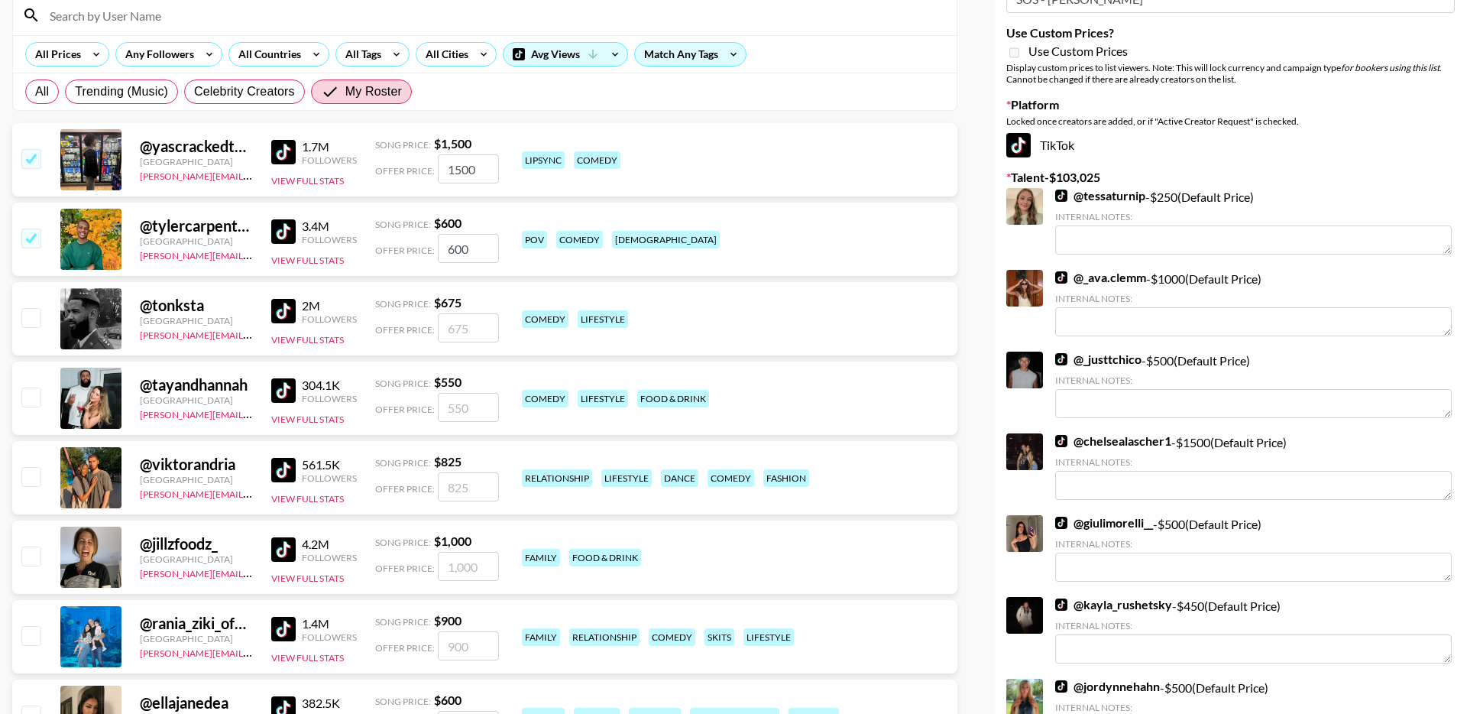
scroll to position [165, 0]
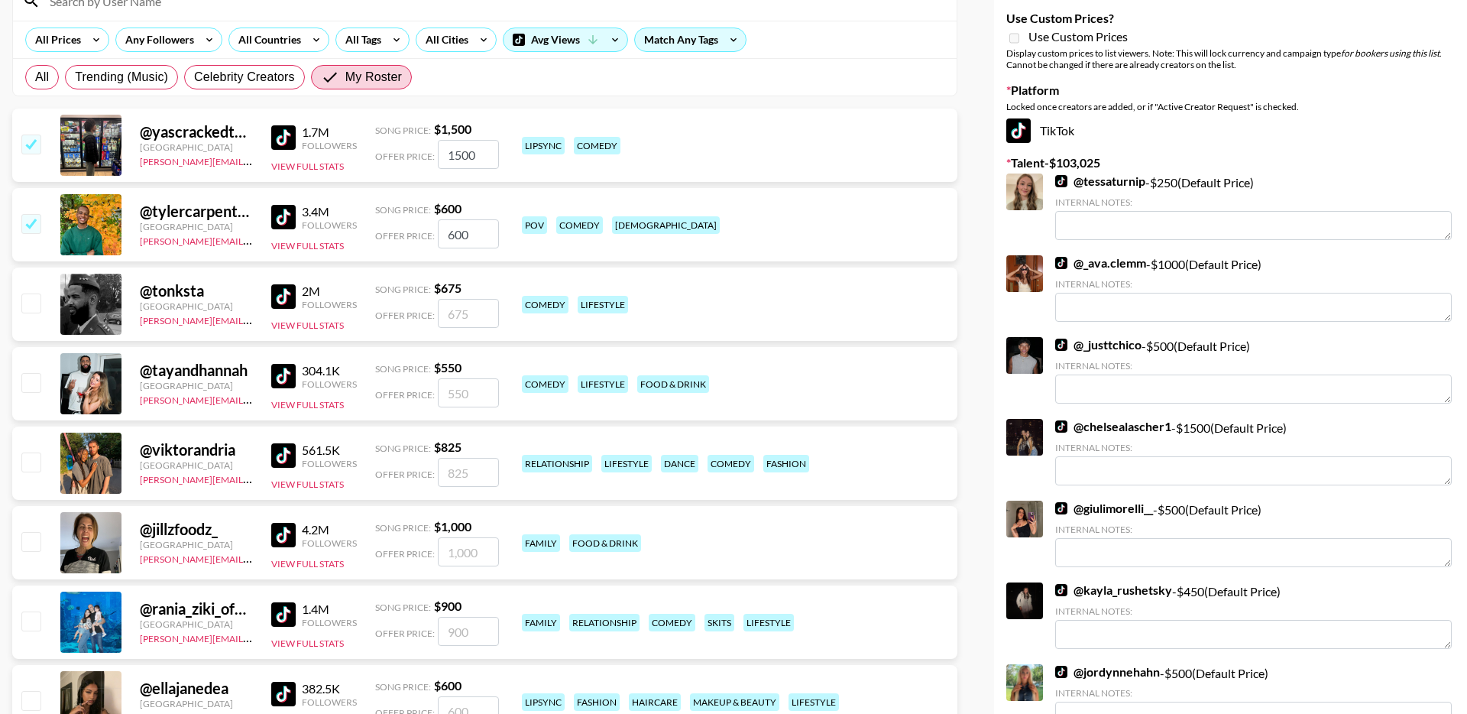
click at [32, 386] on input "checkbox" at bounding box center [30, 382] width 18 height 18
checkbox input "true"
type input "550"
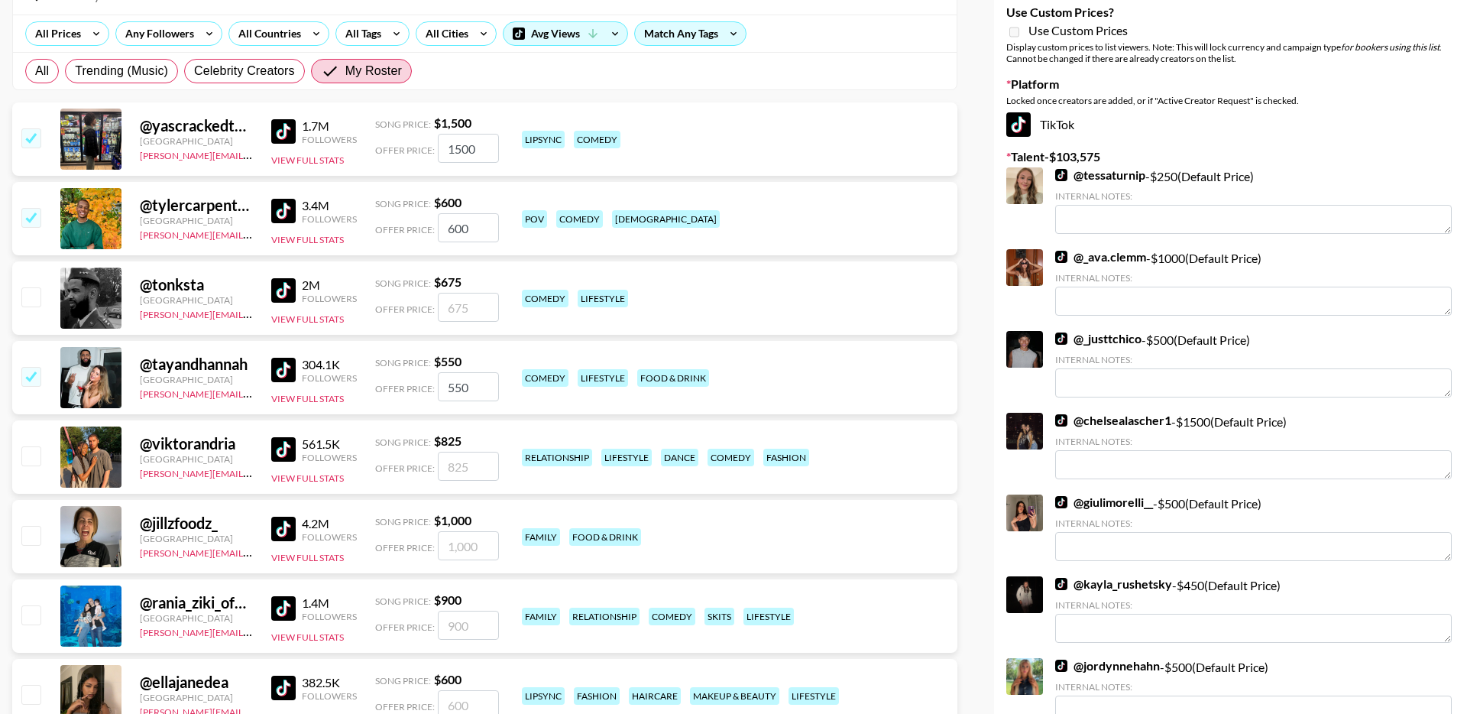
scroll to position [173, 0]
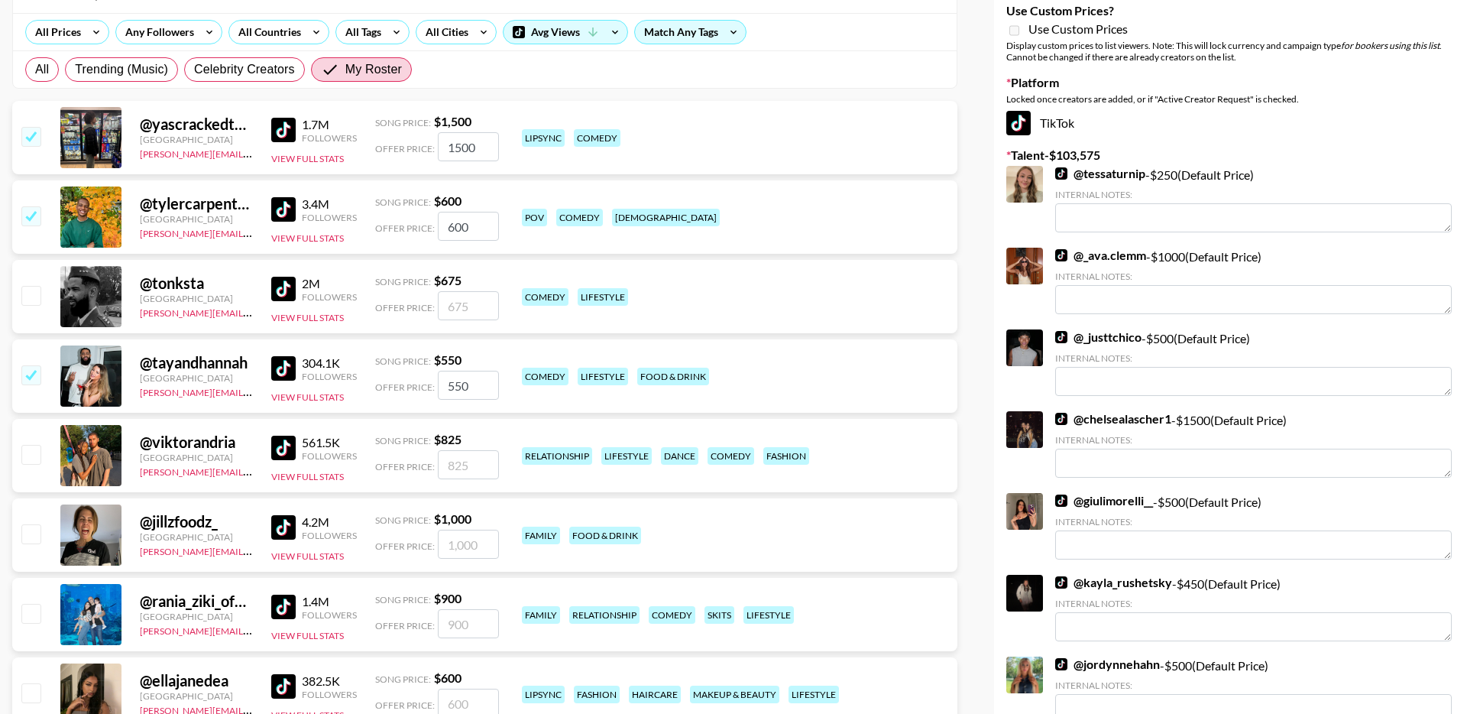
click at [32, 453] on input "checkbox" at bounding box center [30, 454] width 18 height 18
checkbox input "true"
type input "825"
click at [31, 286] on input "checkbox" at bounding box center [30, 295] width 18 height 18
checkbox input "true"
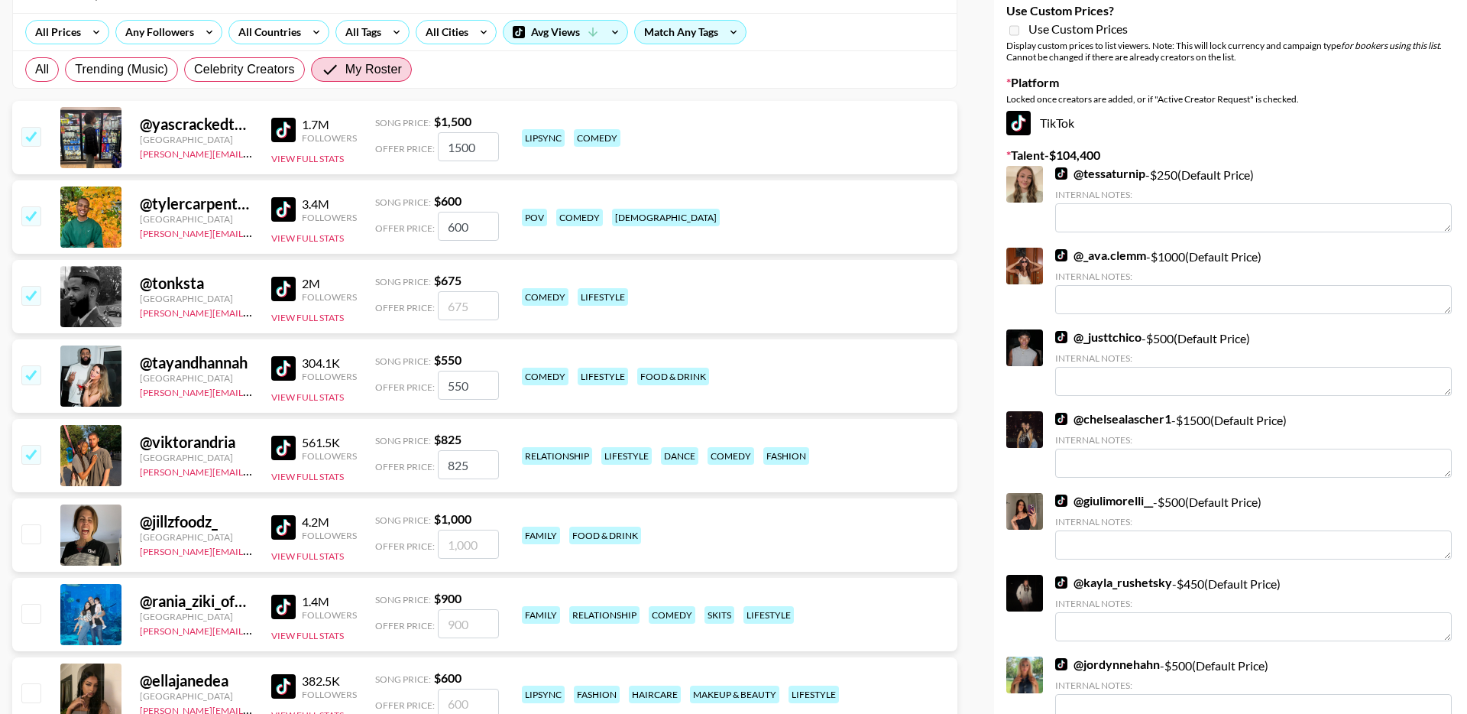
type input "675"
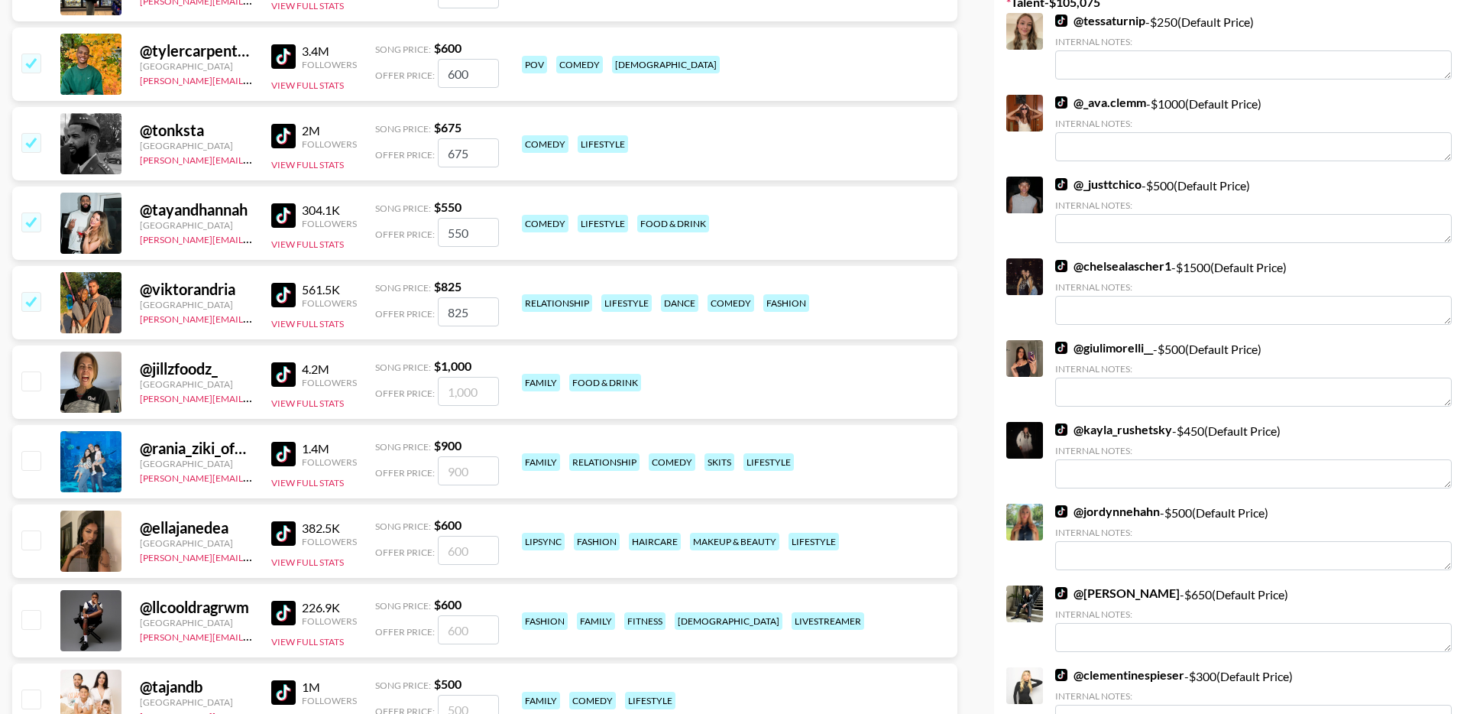
scroll to position [332, 0]
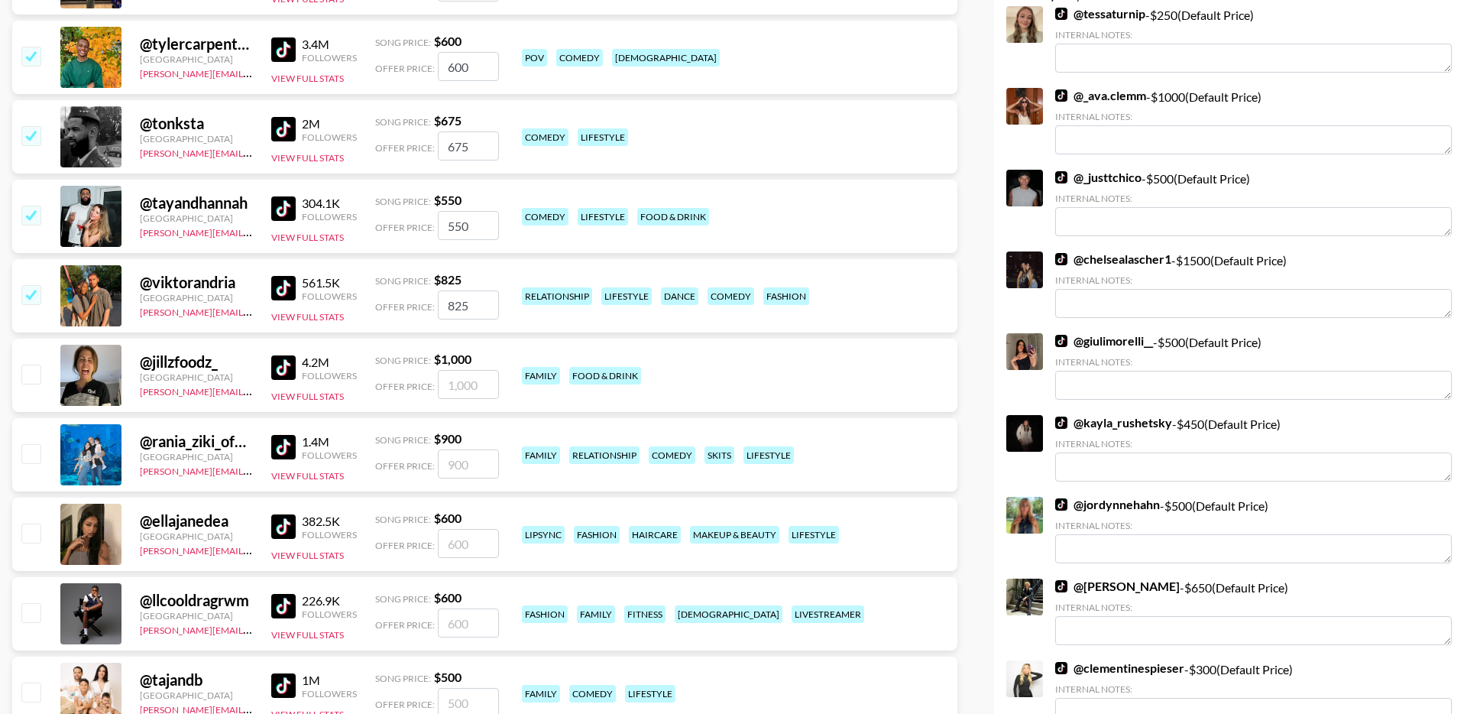
drag, startPoint x: 33, startPoint y: 449, endPoint x: 33, endPoint y: 494, distance: 45.8
click at [33, 494] on div "@ rania_ziki_official United States viktor@grail-talent.com 1.4M Followers View…" at bounding box center [484, 457] width 945 height 79
click at [31, 533] on input "checkbox" at bounding box center [30, 532] width 18 height 18
checkbox input "true"
type input "600"
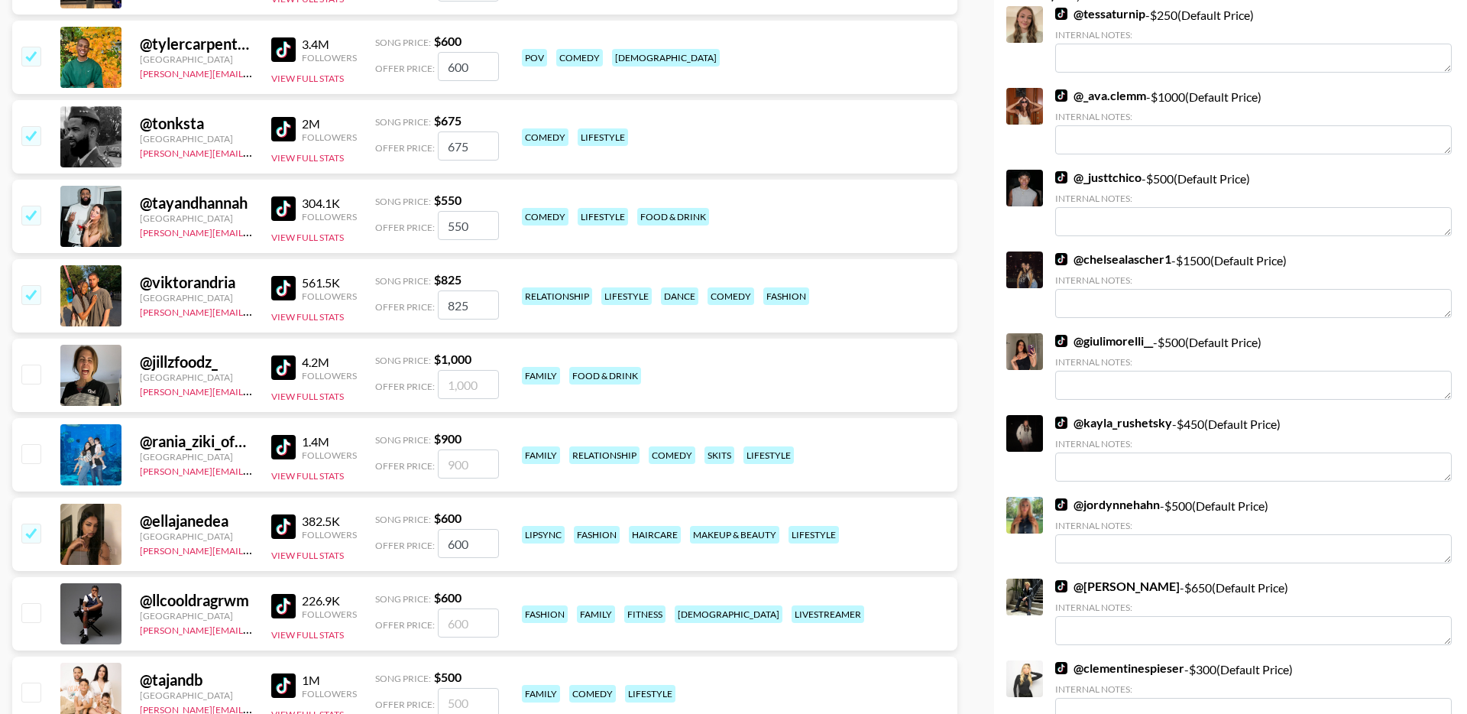
click at [31, 450] on input "checkbox" at bounding box center [30, 453] width 18 height 18
checkbox input "true"
type input "900"
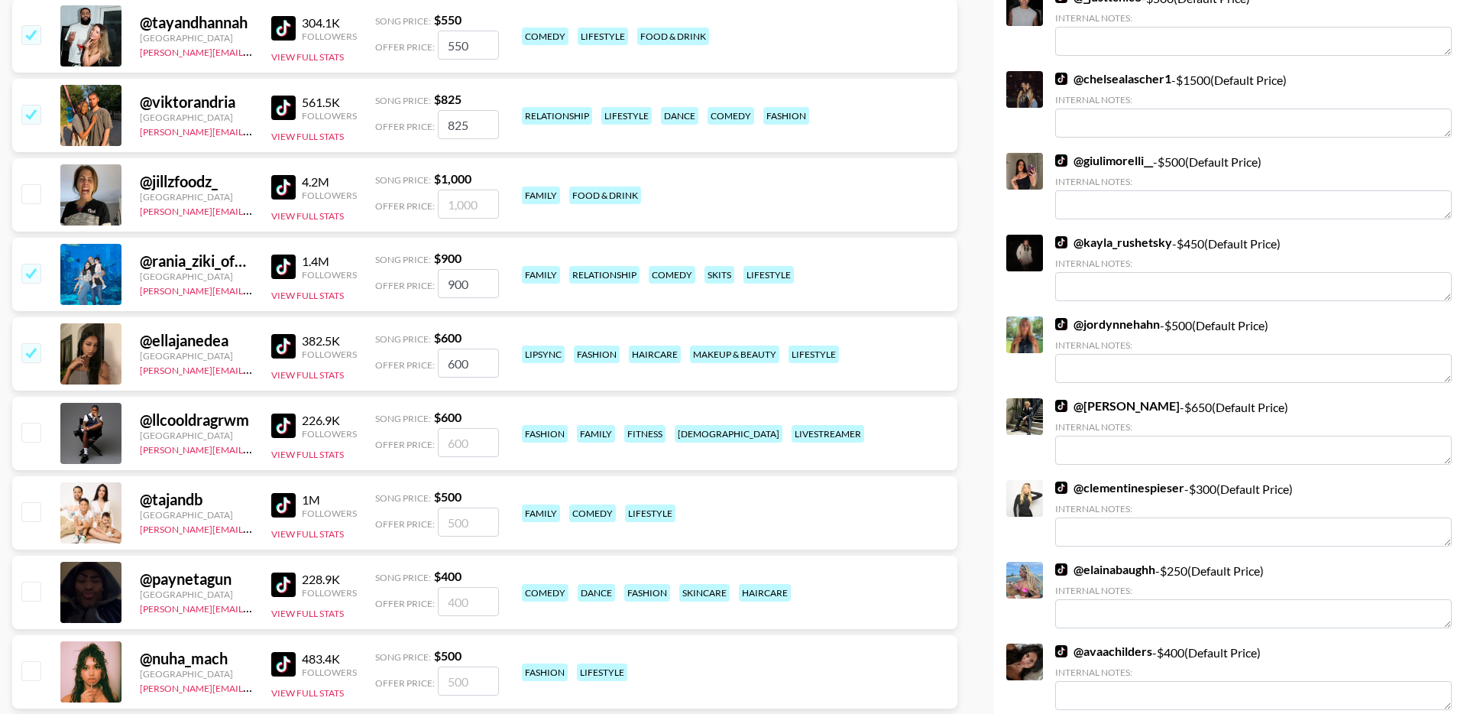
scroll to position [521, 0]
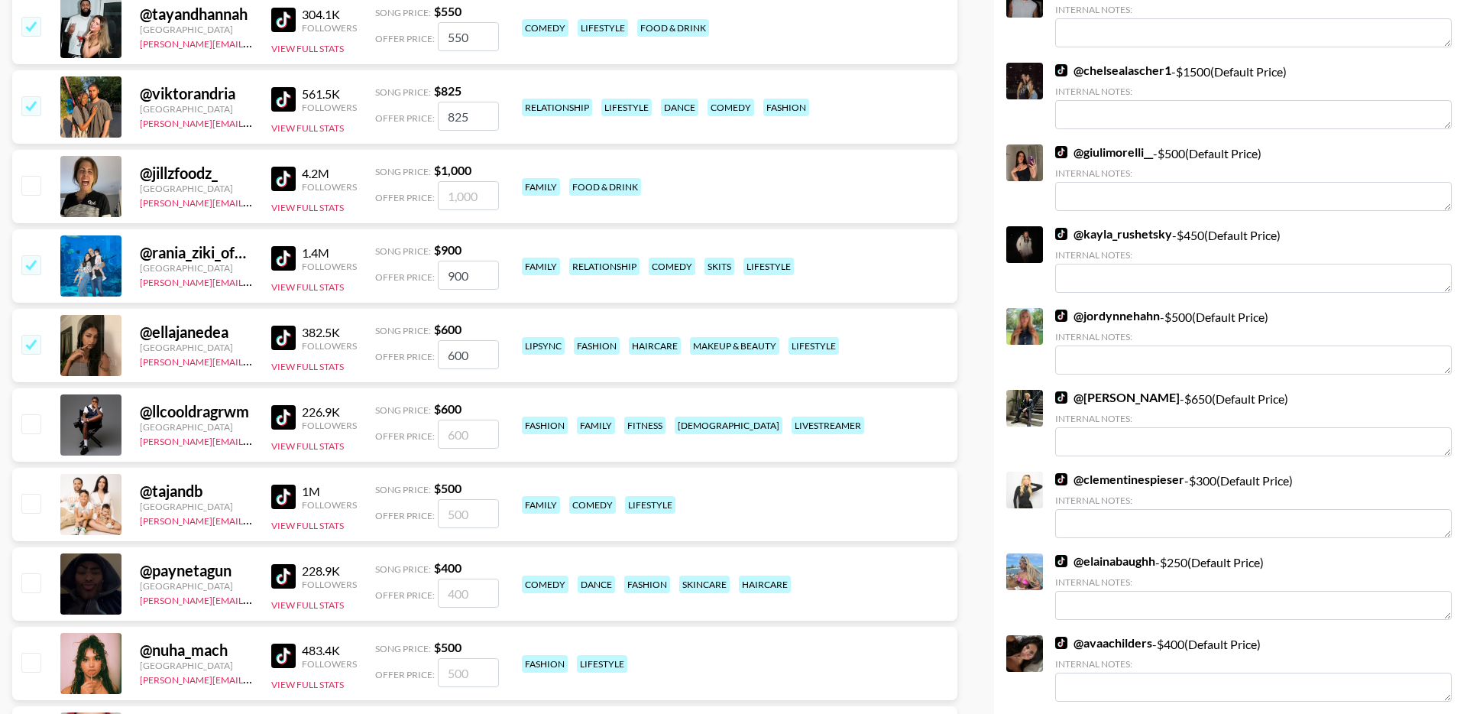
click at [31, 426] on input "checkbox" at bounding box center [30, 423] width 18 height 18
checkbox input "true"
type input "600"
click at [34, 502] on input "checkbox" at bounding box center [30, 503] width 18 height 18
checkbox input "true"
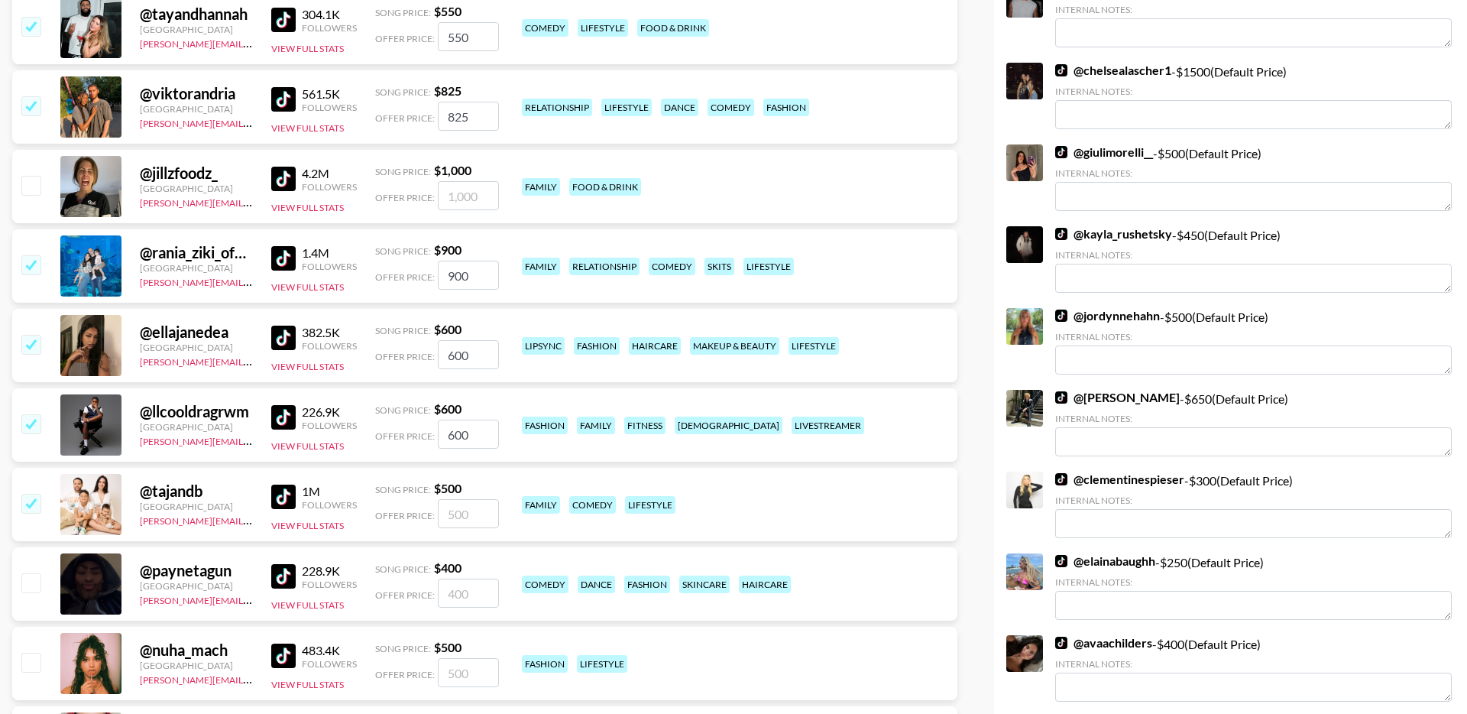
type input "500"
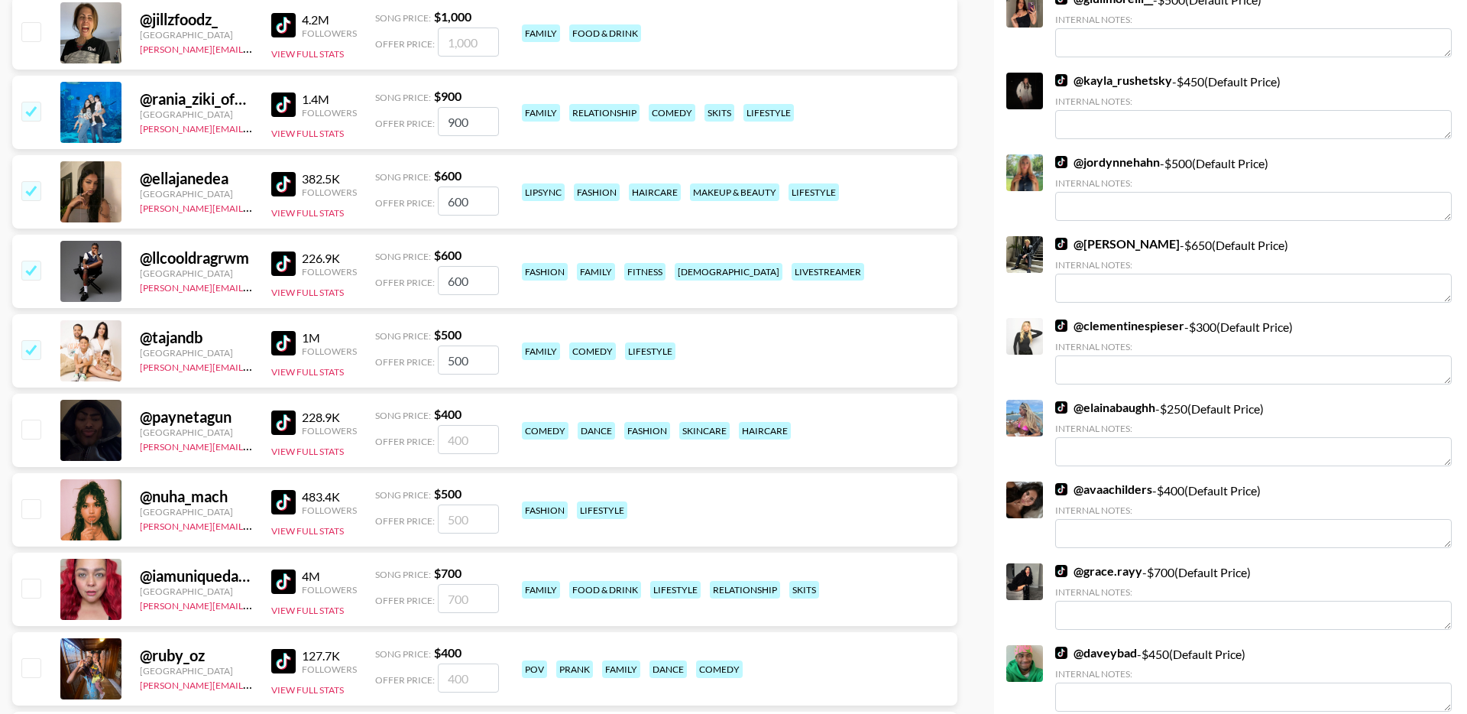
scroll to position [679, 0]
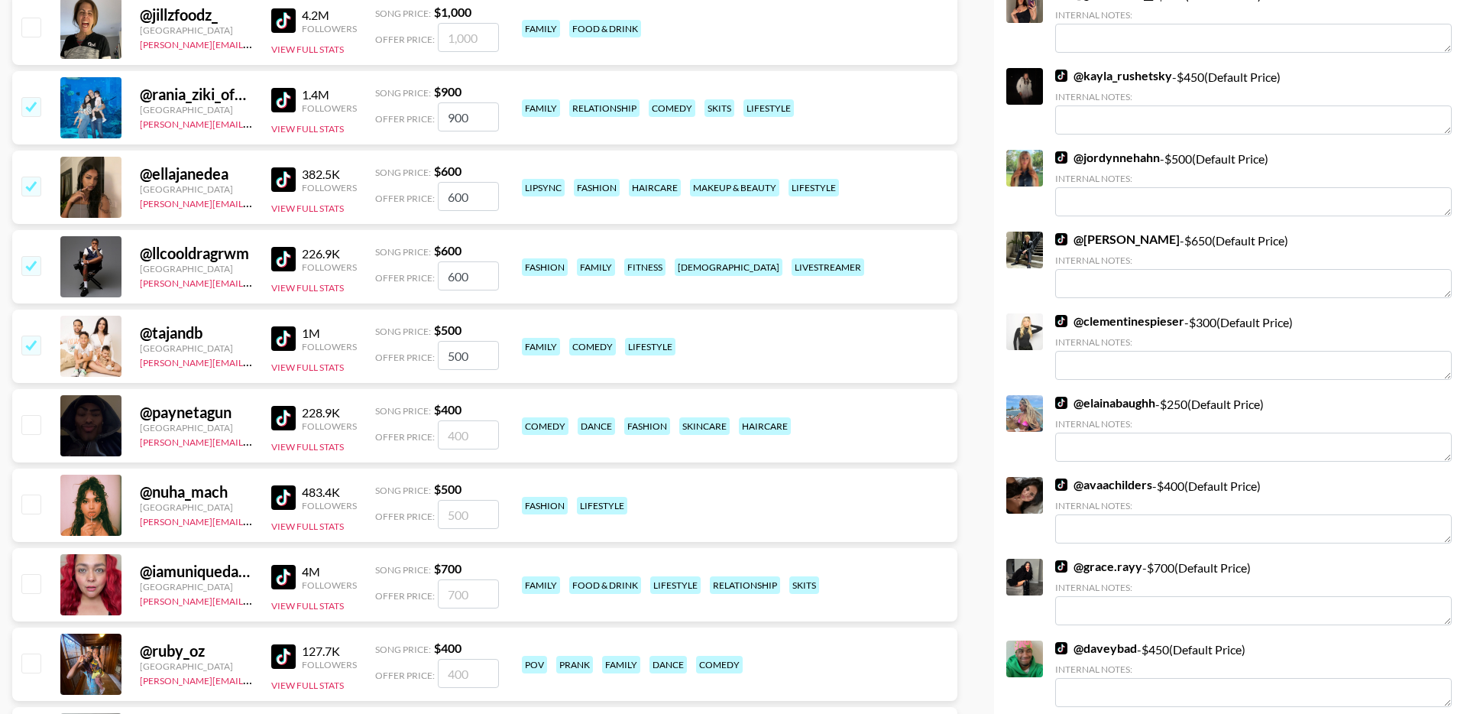
click at [28, 423] on input "checkbox" at bounding box center [30, 424] width 18 height 18
checkbox input "true"
type input "400"
click at [31, 489] on div "@ nuha_mach Canada viktor@grail-talent.com 483.4K Followers View Full Stats Son…" at bounding box center [484, 504] width 945 height 73
click at [31, 501] on input "checkbox" at bounding box center [30, 503] width 18 height 18
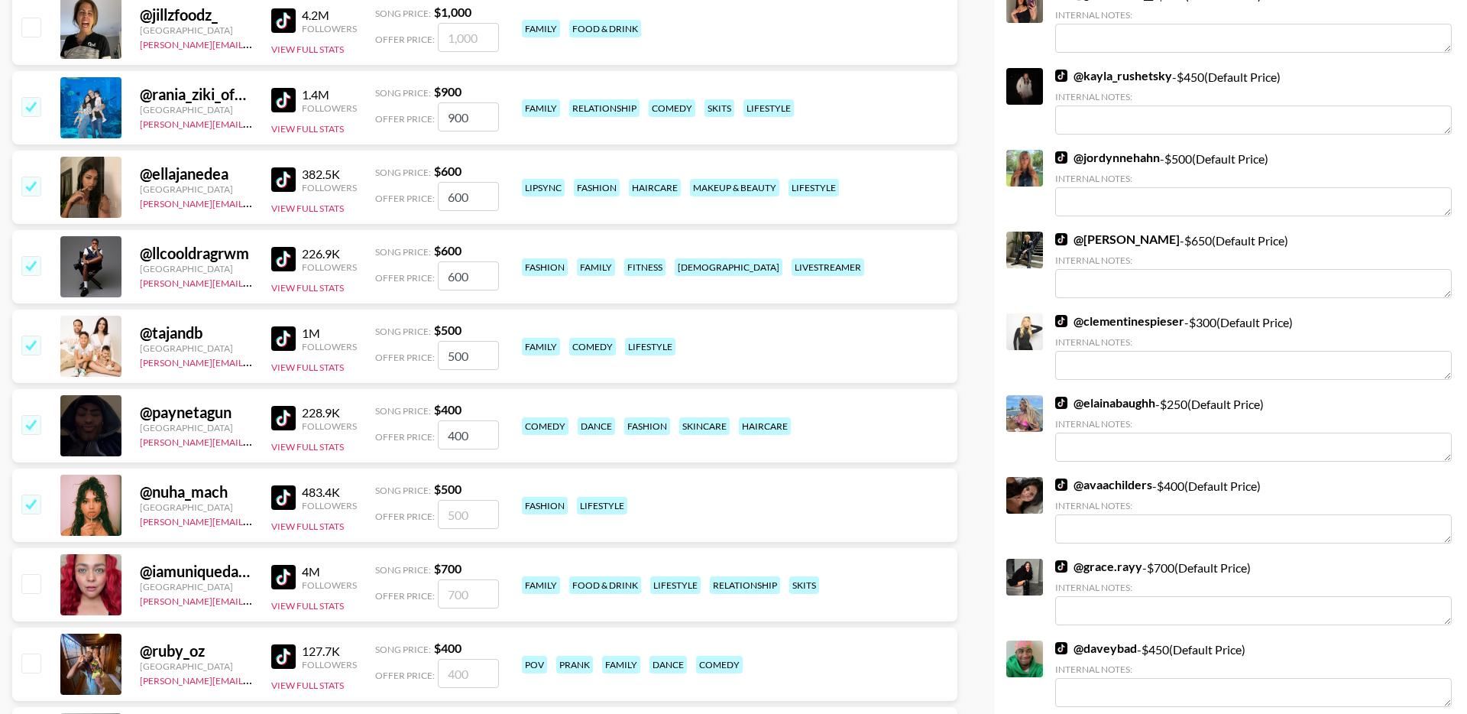
checkbox input "true"
type input "500"
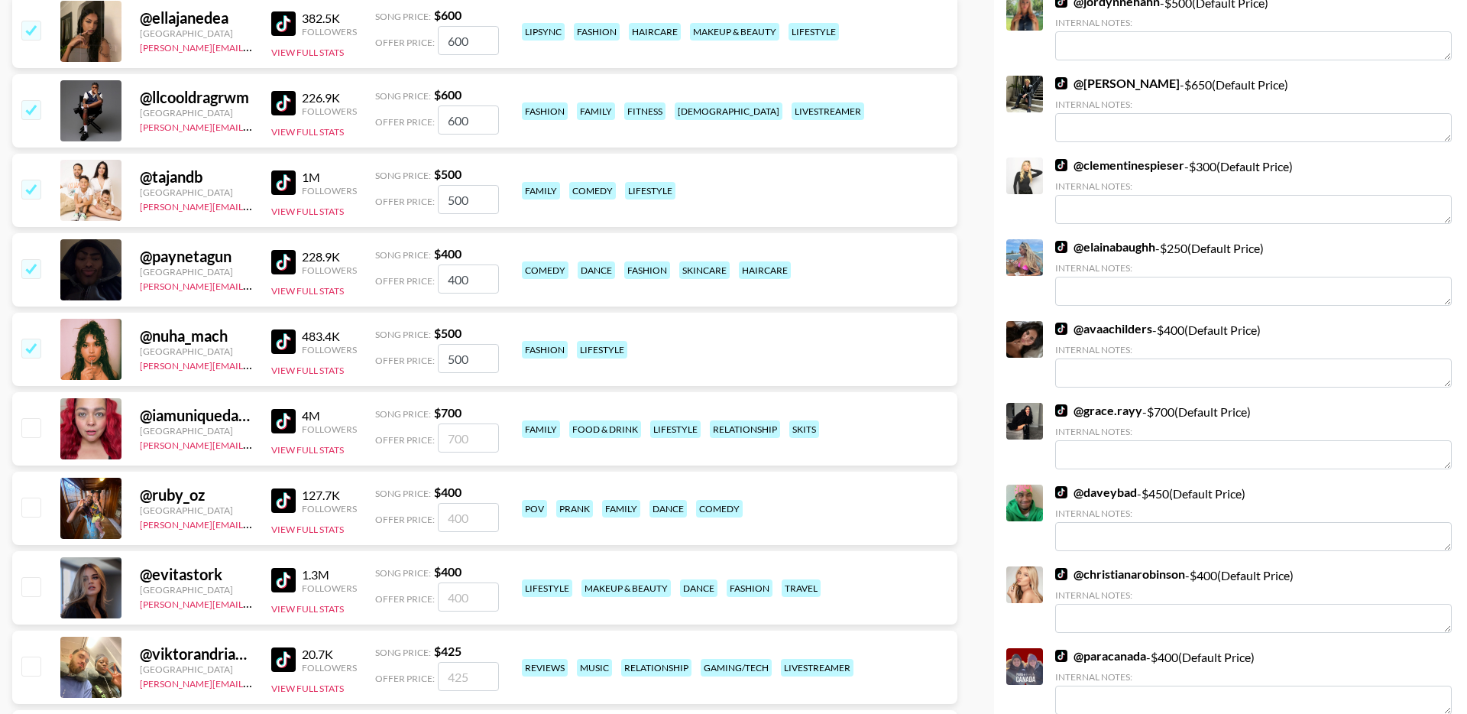
scroll to position [842, 0]
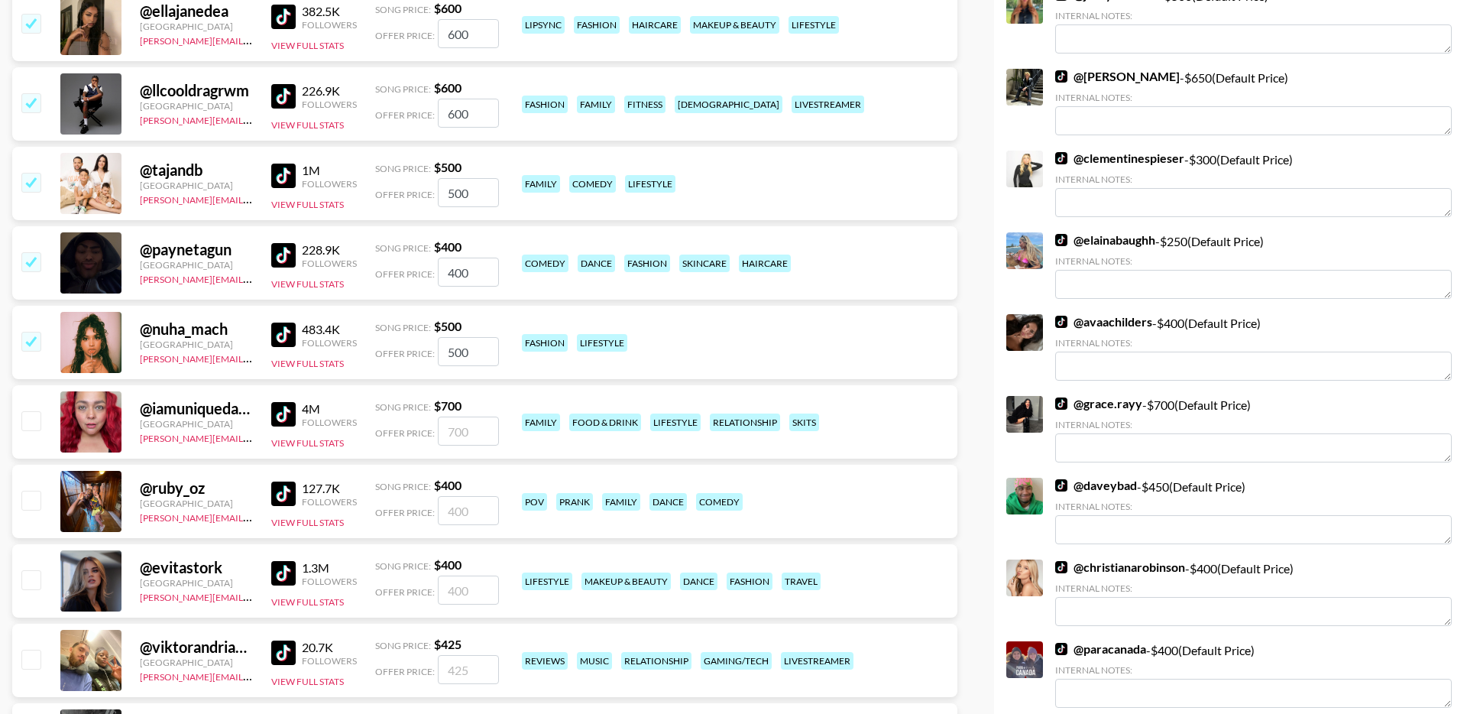
click at [31, 419] on input "checkbox" at bounding box center [30, 420] width 18 height 18
checkbox input "true"
type input "700"
click at [35, 507] on input "checkbox" at bounding box center [30, 500] width 18 height 18
checkbox input "true"
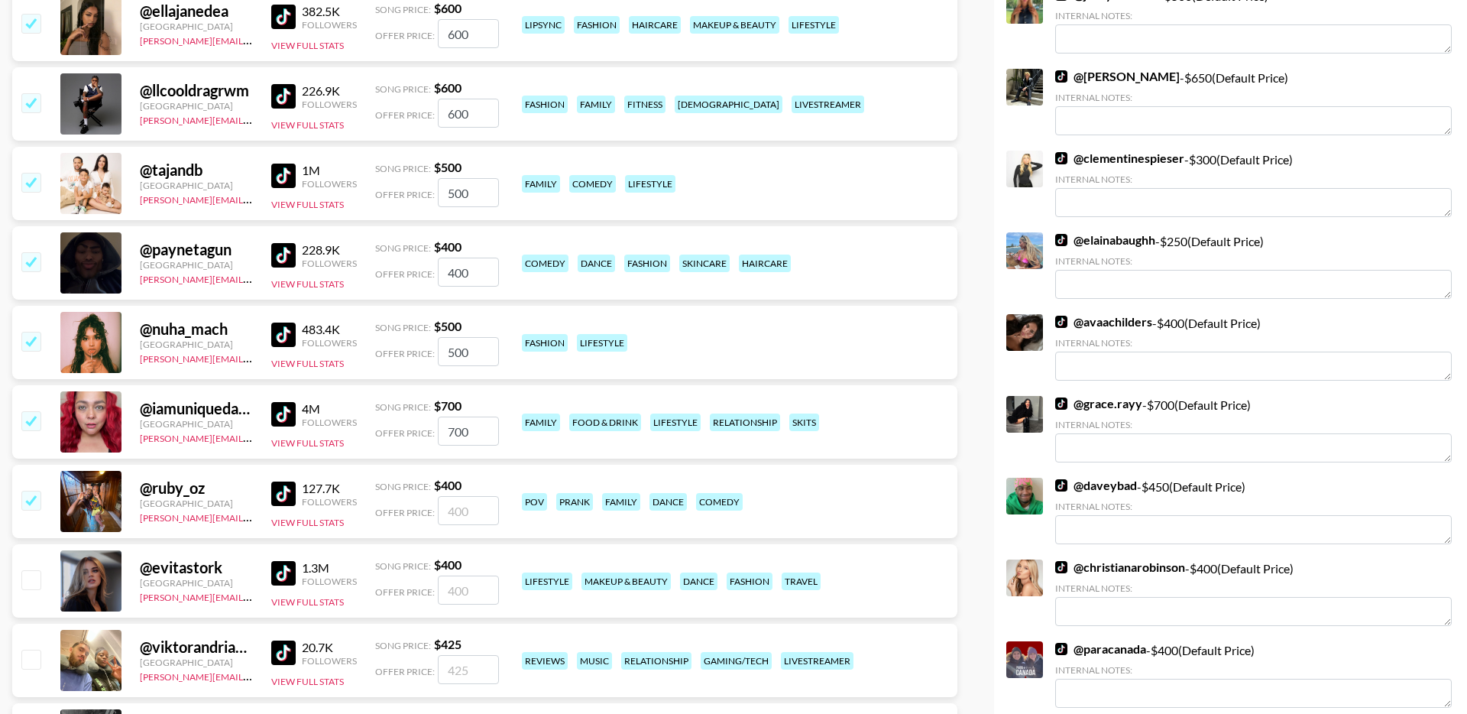
type input "400"
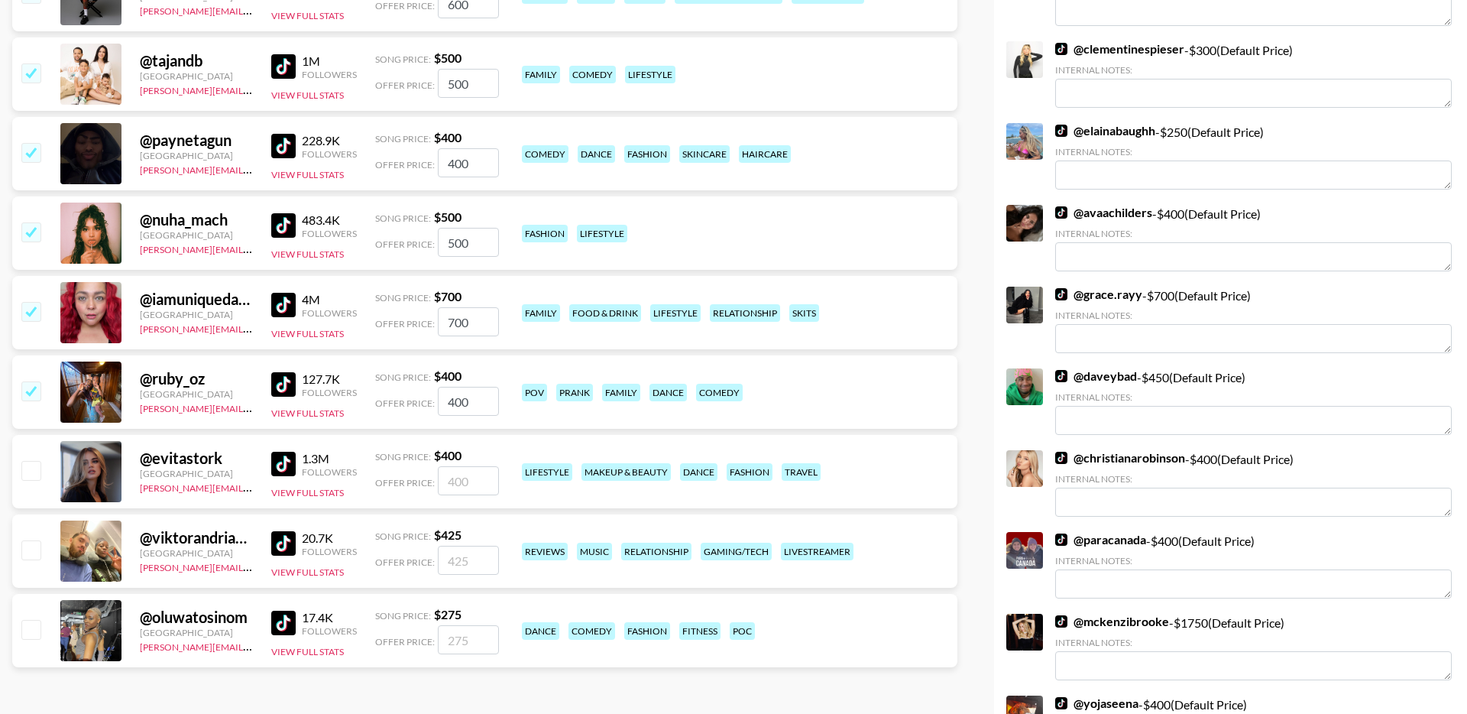
scroll to position [957, 0]
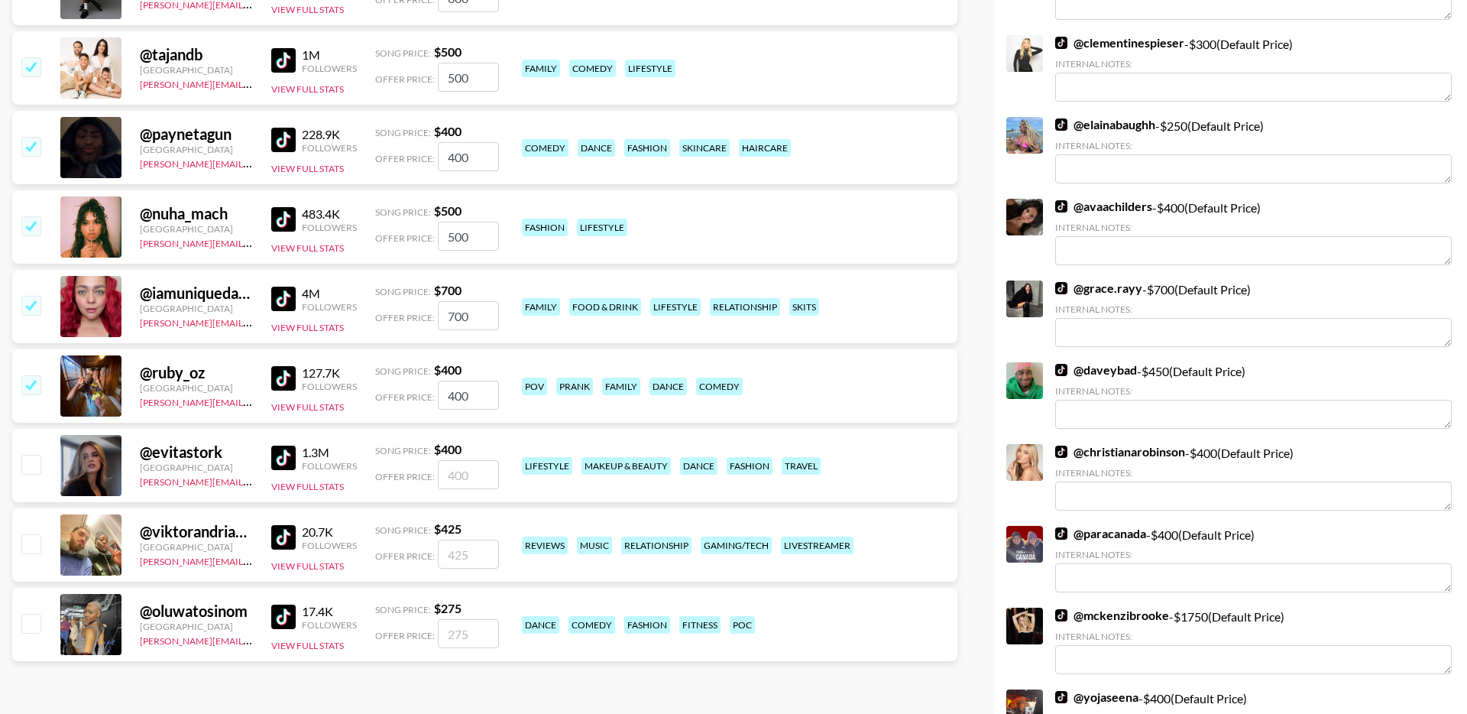
click at [31, 468] on input "checkbox" at bounding box center [30, 464] width 18 height 18
checkbox input "true"
type input "400"
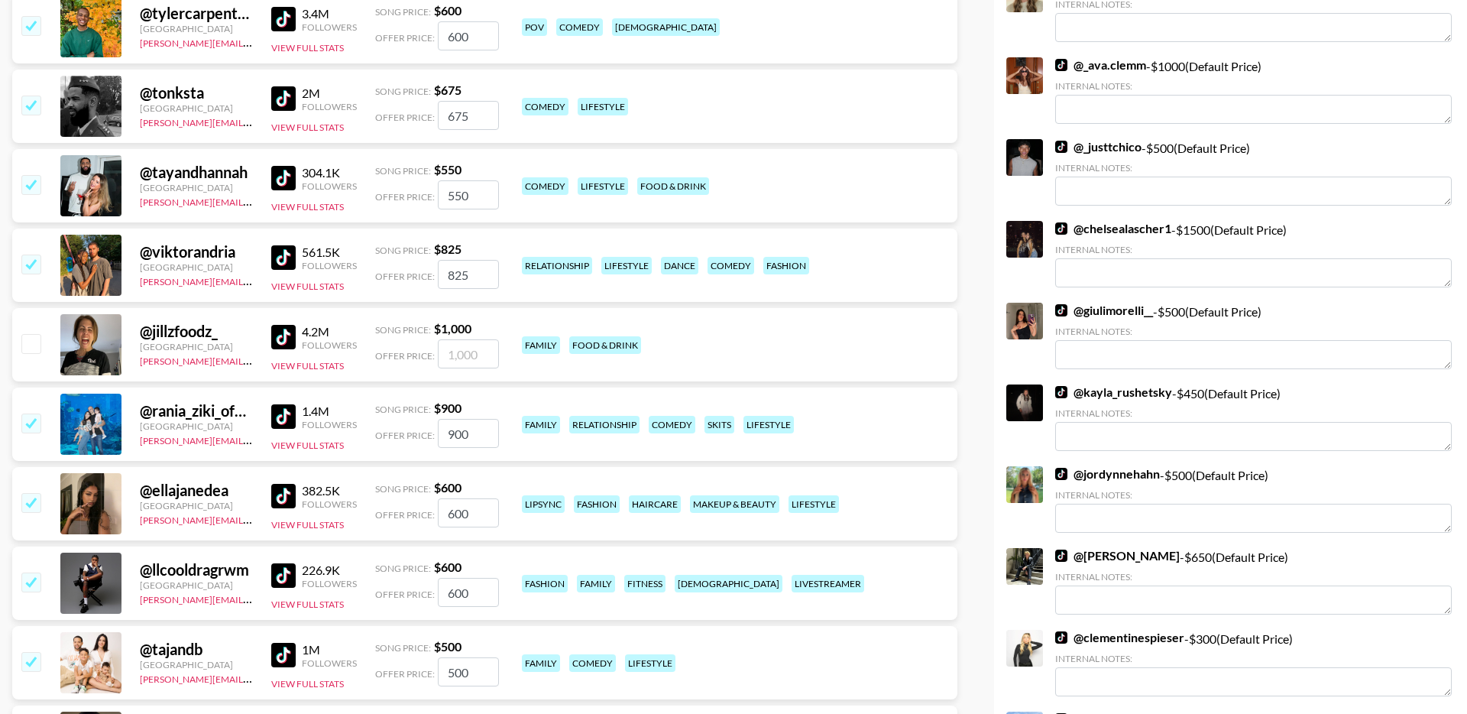
scroll to position [0, 0]
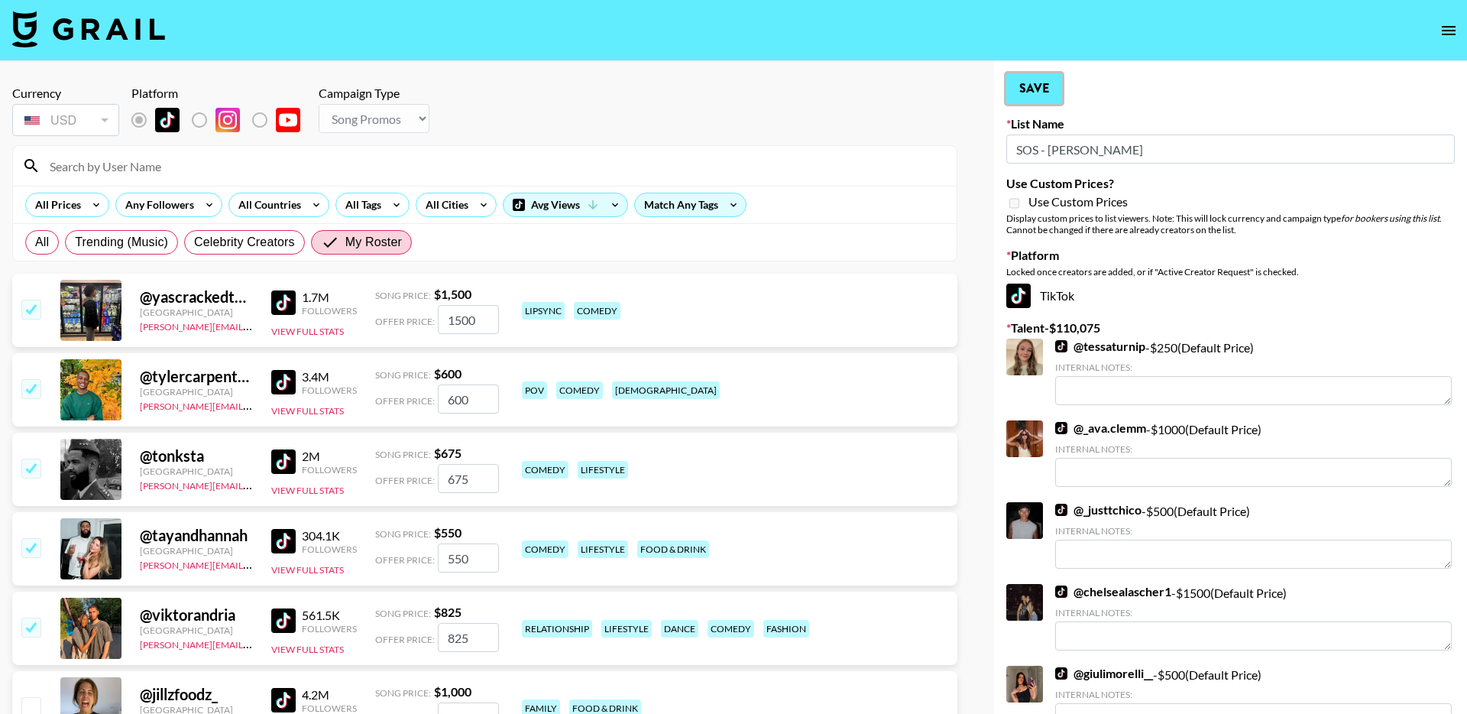
click at [1035, 89] on button "Save" at bounding box center [1034, 88] width 56 height 31
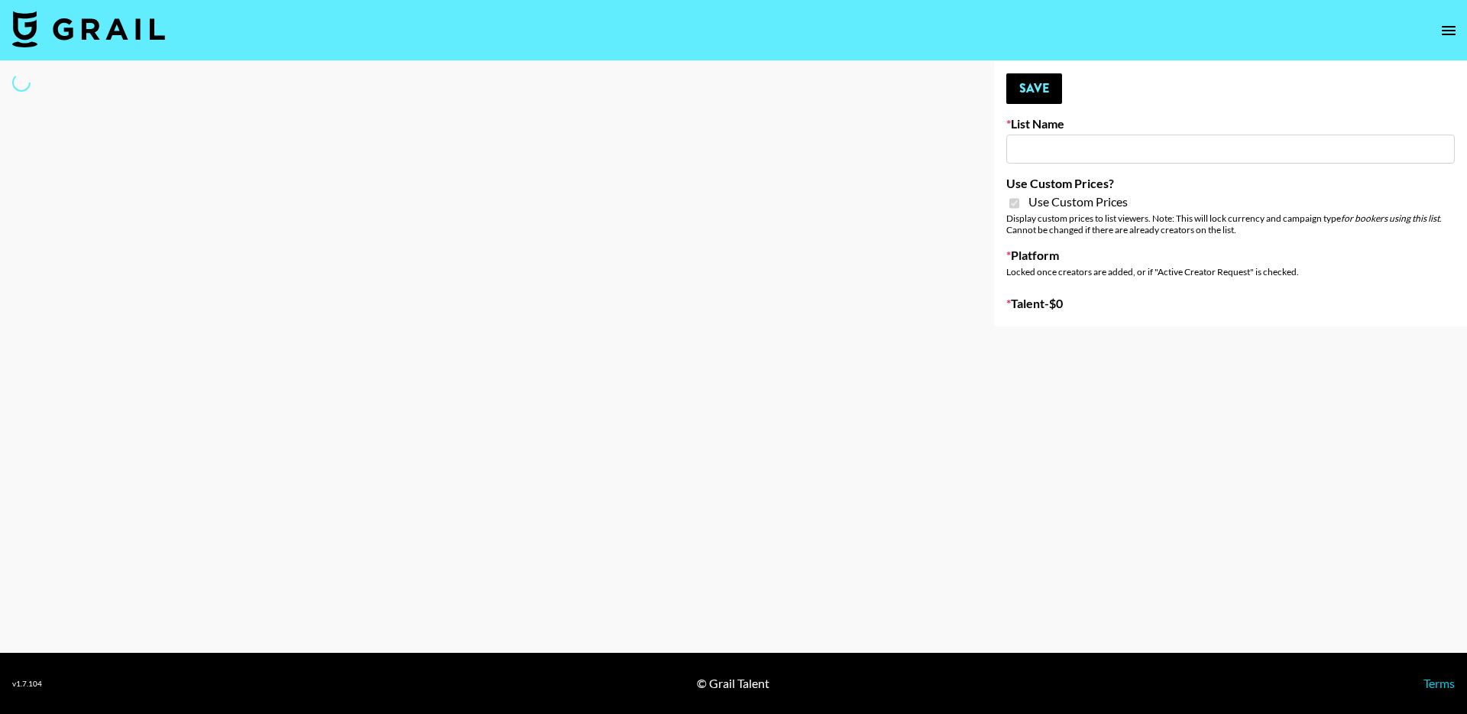
type input "Foreo Q4"
checkbox input "true"
select select "Song"
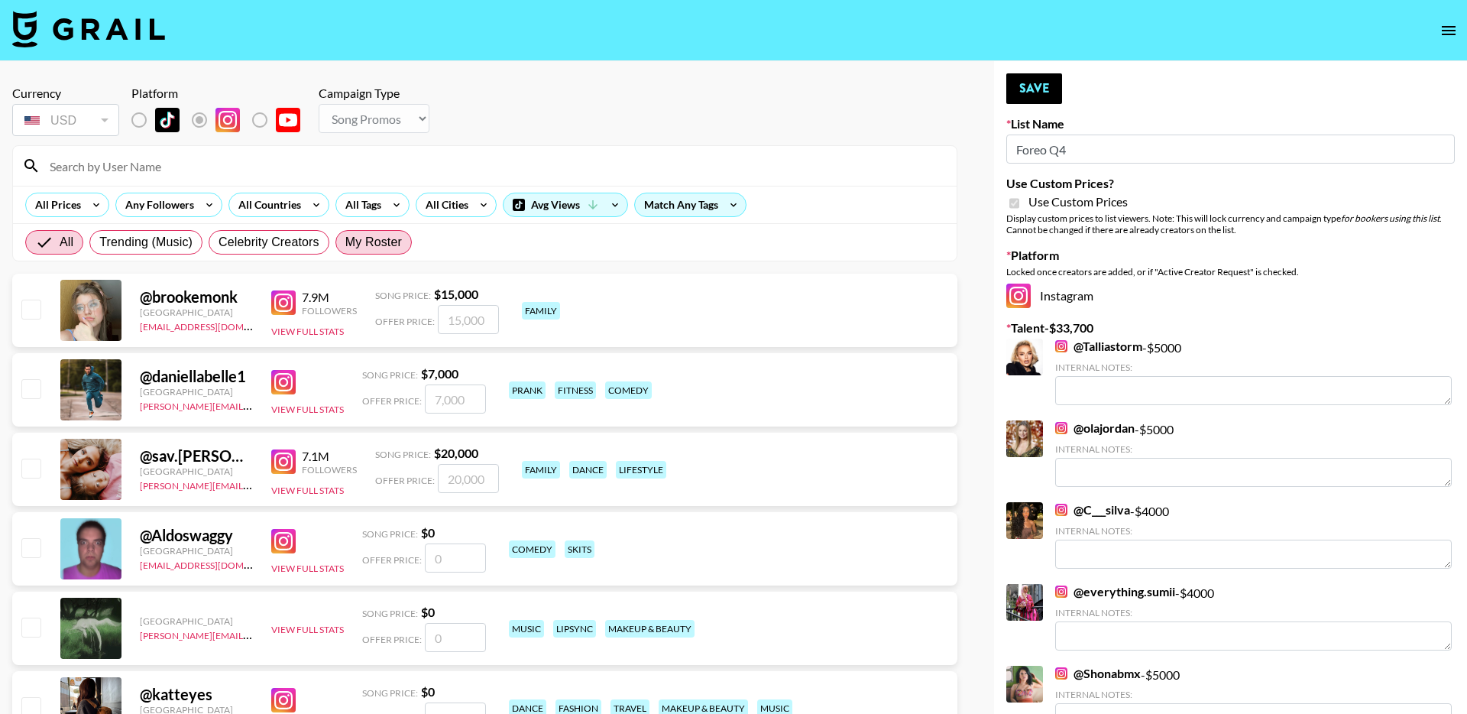
click at [373, 243] on span "My Roster" at bounding box center [373, 242] width 57 height 18
click at [345, 242] on input "My Roster" at bounding box center [345, 242] width 0 height 0
radio input "true"
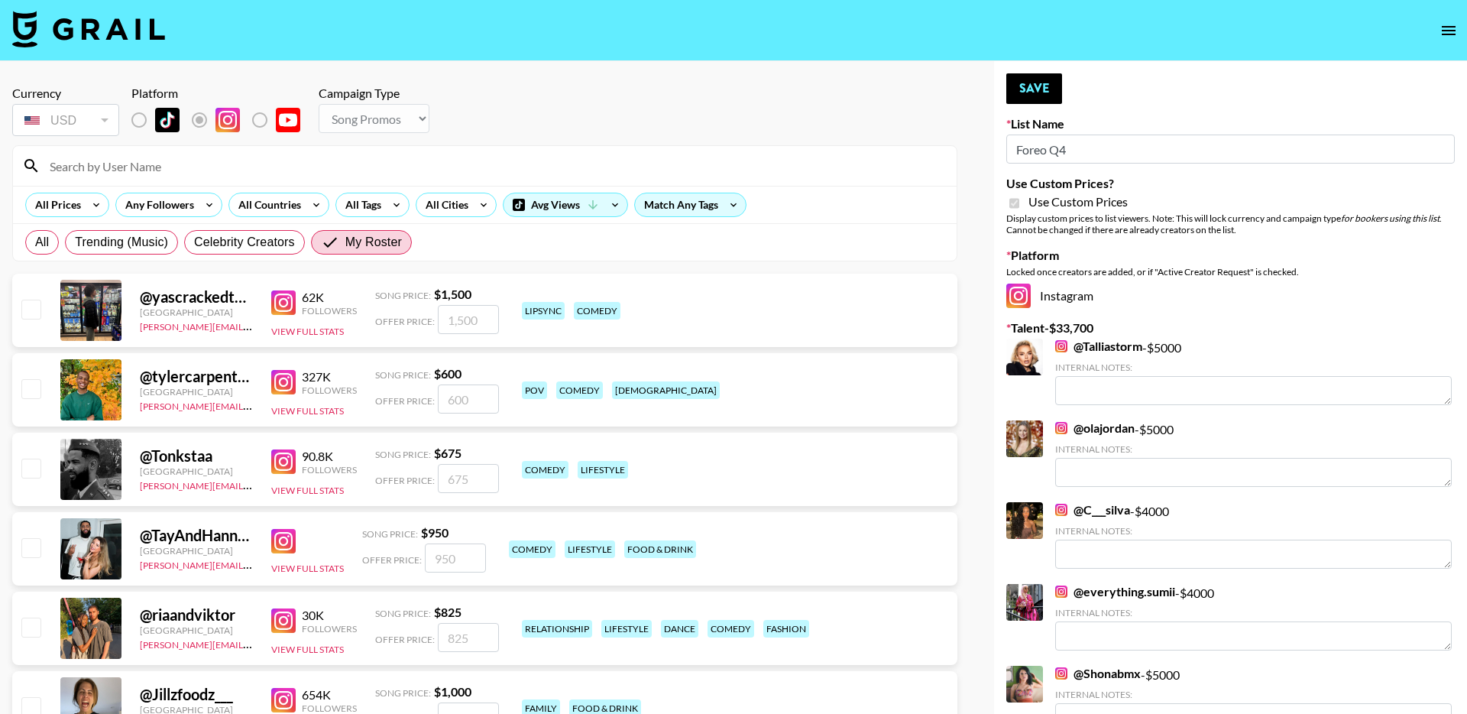
click at [1096, 345] on link "@ Talliastorm" at bounding box center [1098, 346] width 87 height 15
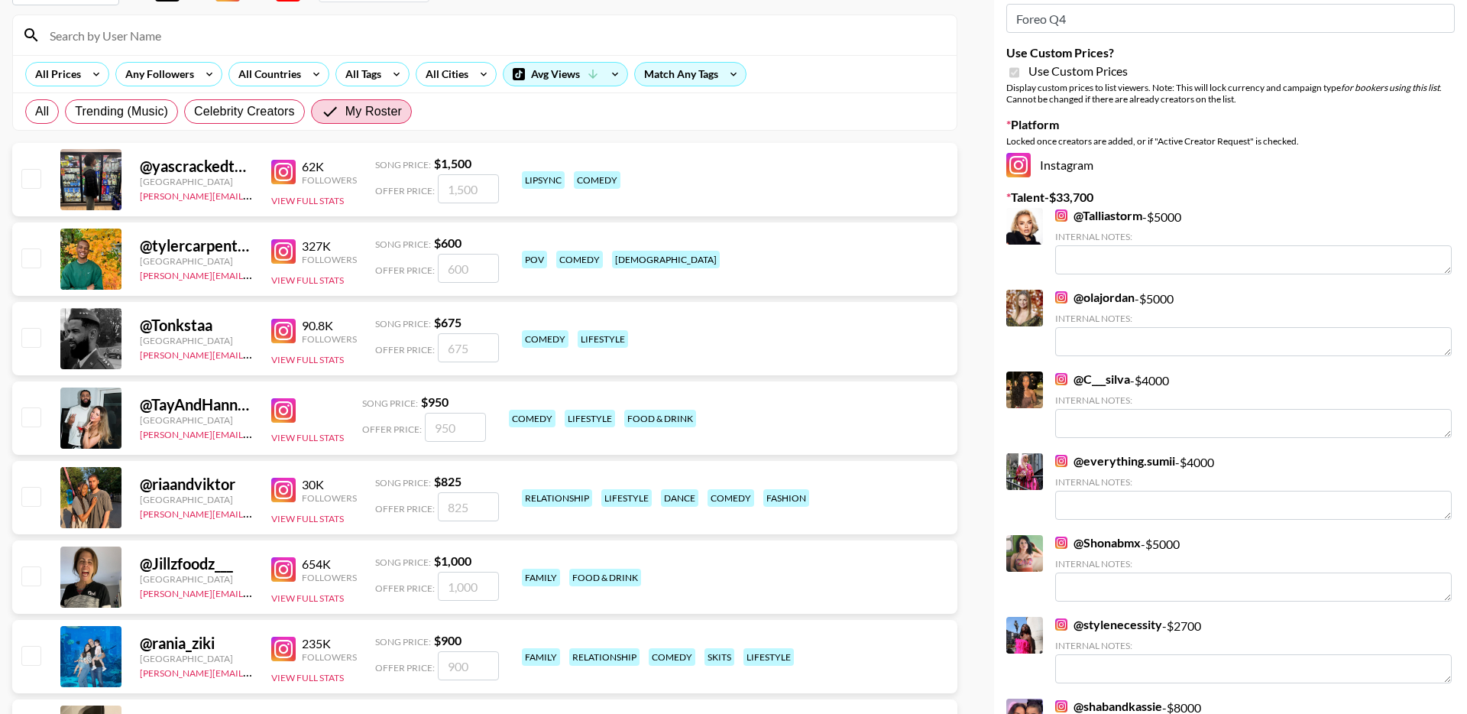
scroll to position [178, 0]
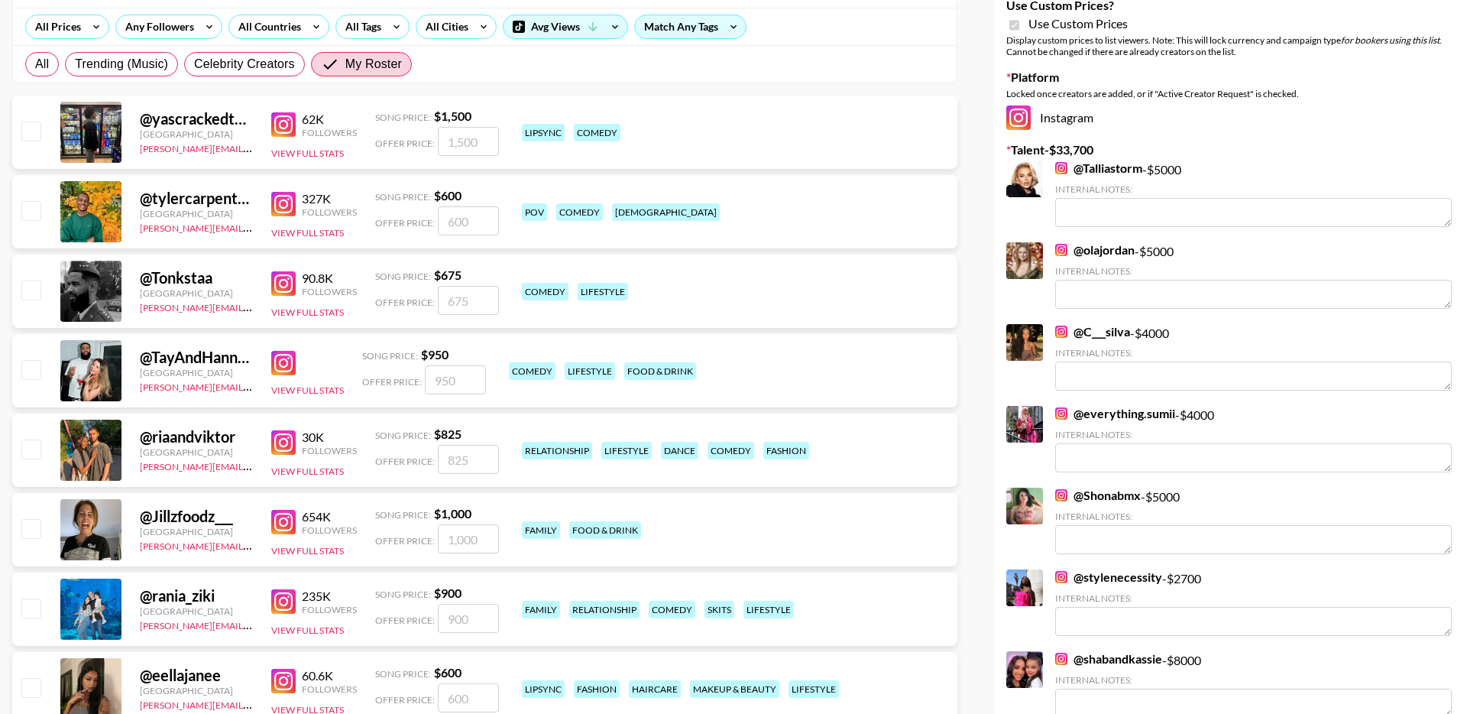
click at [31, 446] on input "checkbox" at bounding box center [30, 448] width 18 height 18
checkbox input "true"
drag, startPoint x: 487, startPoint y: 460, endPoint x: 368, endPoint y: 460, distance: 119.2
click at [371, 460] on div "@ riaandviktor [GEOGRAPHIC_DATA] [PERSON_NAME][EMAIL_ADDRESS][DOMAIN_NAME] 30K …" at bounding box center [484, 449] width 945 height 73
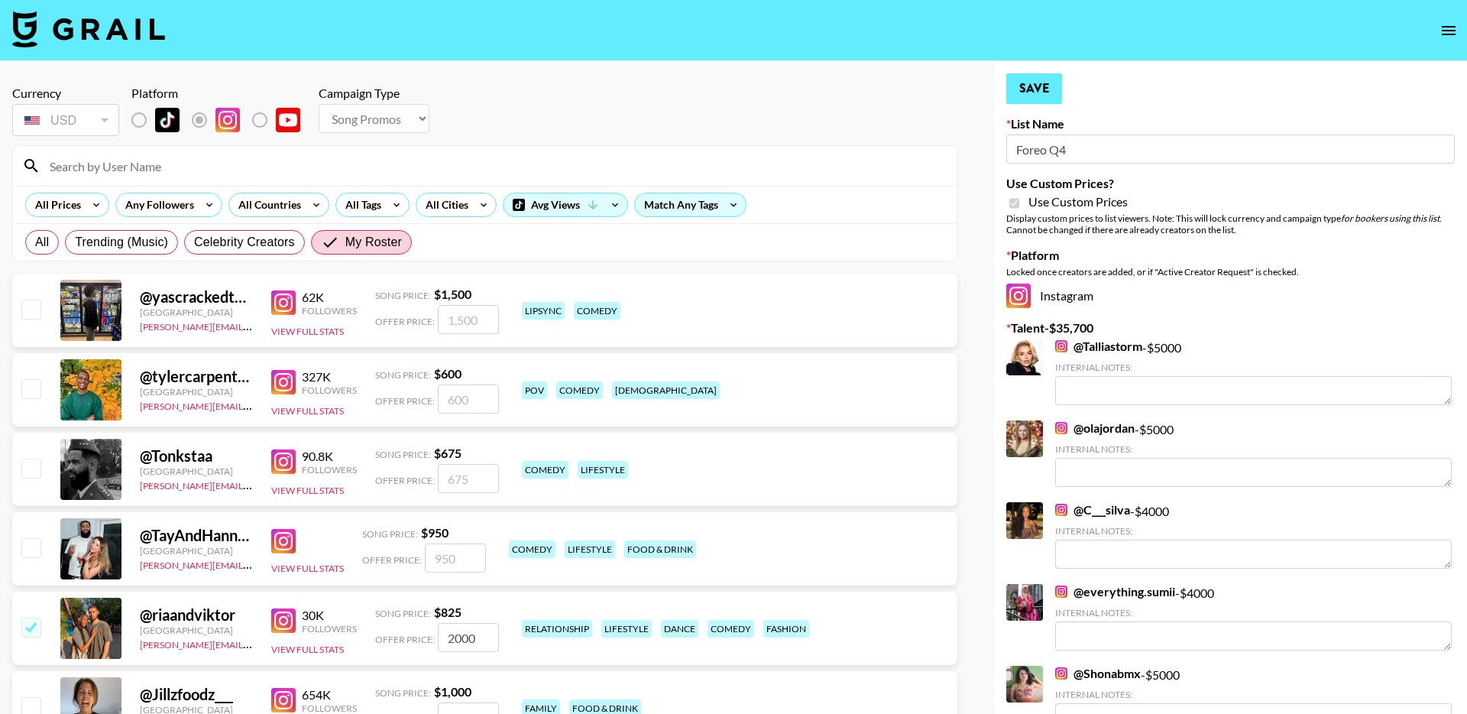
type input "2000"
click at [1046, 86] on button "Save" at bounding box center [1034, 88] width 56 height 31
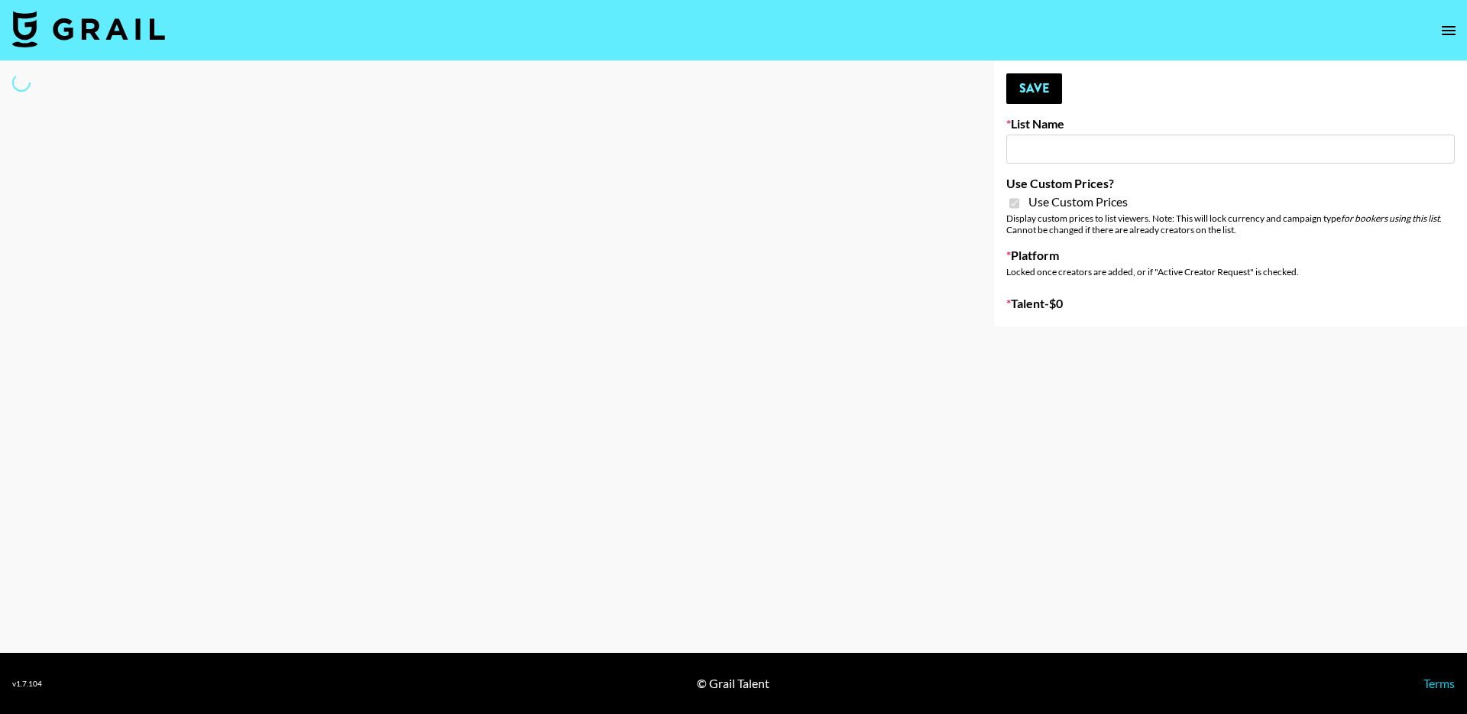
type input "FlexiSpot (Japanese Joinery Bed)"
checkbox input "true"
select select "Brand"
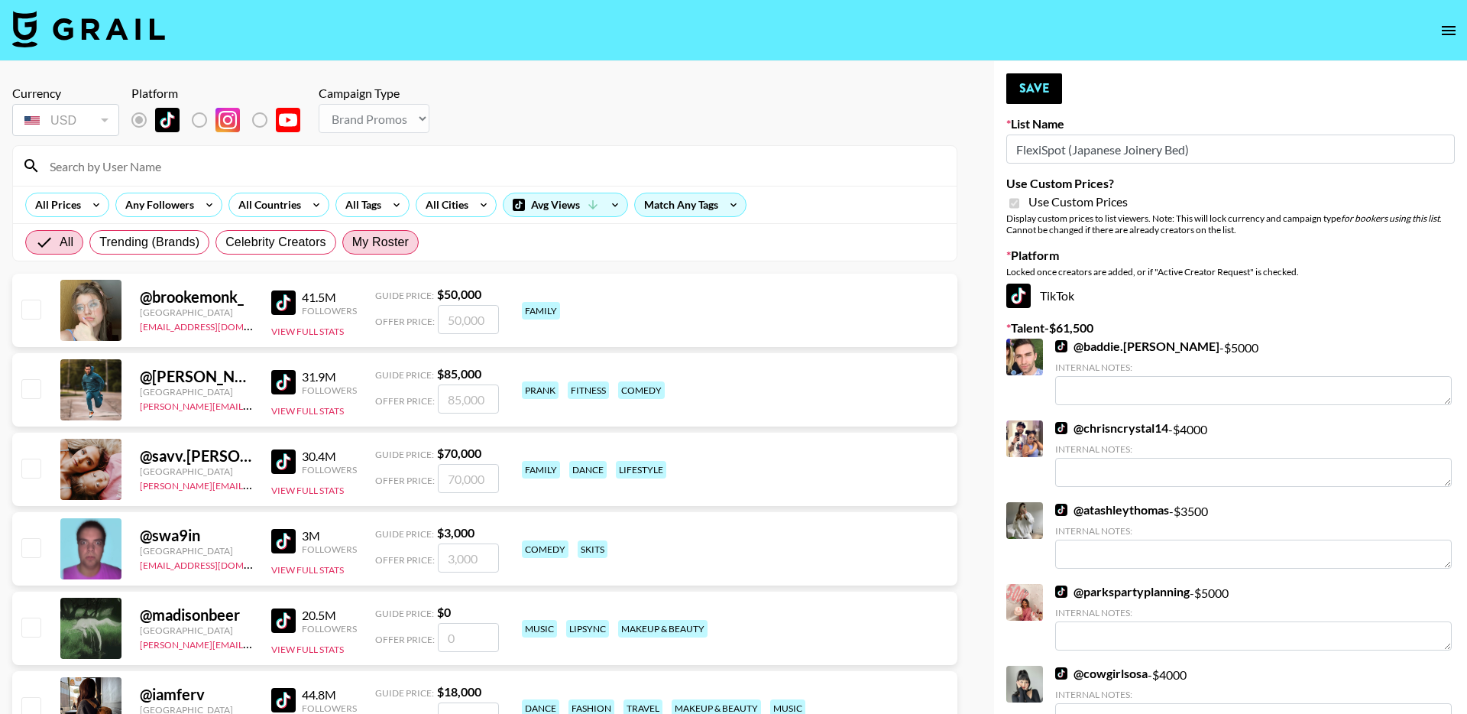
click at [387, 238] on span "My Roster" at bounding box center [380, 242] width 57 height 18
click at [352, 242] on input "My Roster" at bounding box center [352, 242] width 0 height 0
radio input "true"
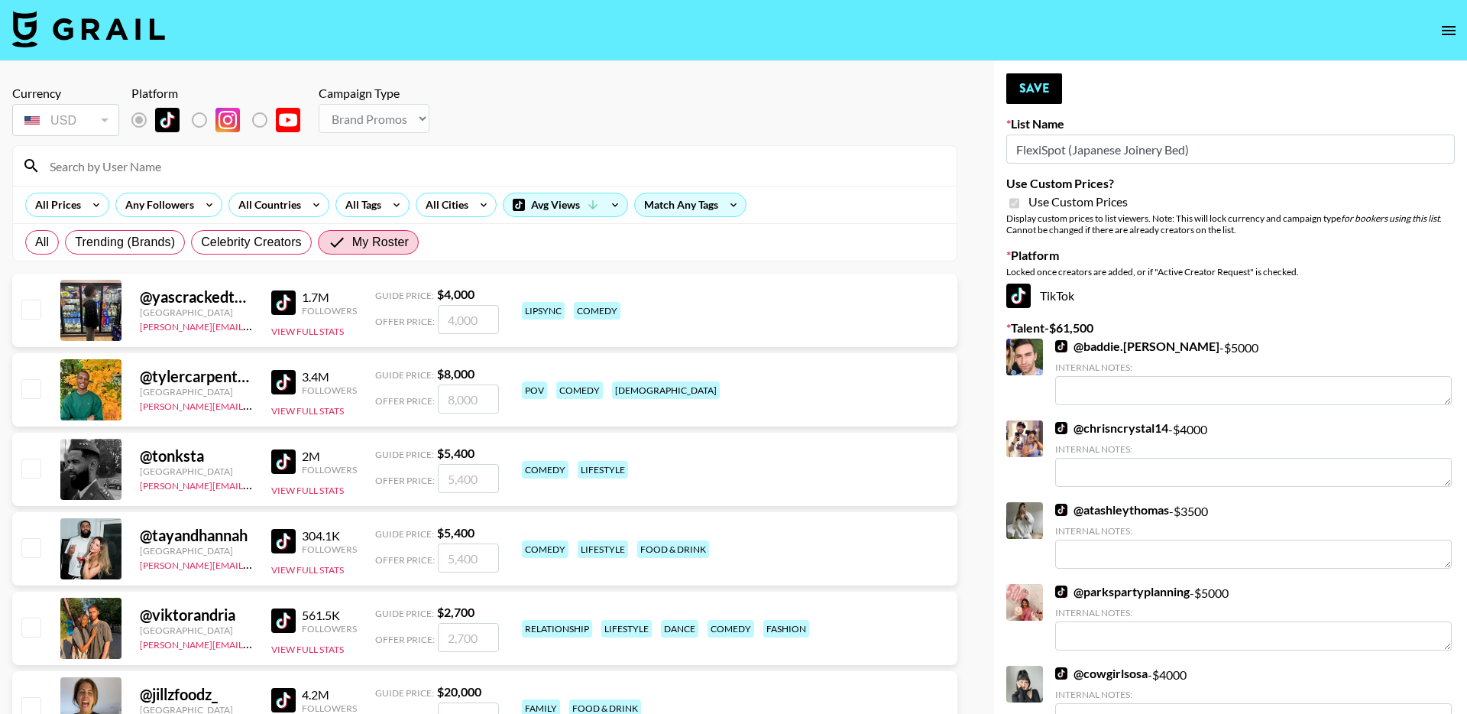
click at [32, 390] on input "checkbox" at bounding box center [30, 388] width 18 height 18
checkbox input "true"
drag, startPoint x: 484, startPoint y: 397, endPoint x: 397, endPoint y: 397, distance: 87.1
click at [397, 397] on div "Offer Price: 8000" at bounding box center [437, 398] width 124 height 29
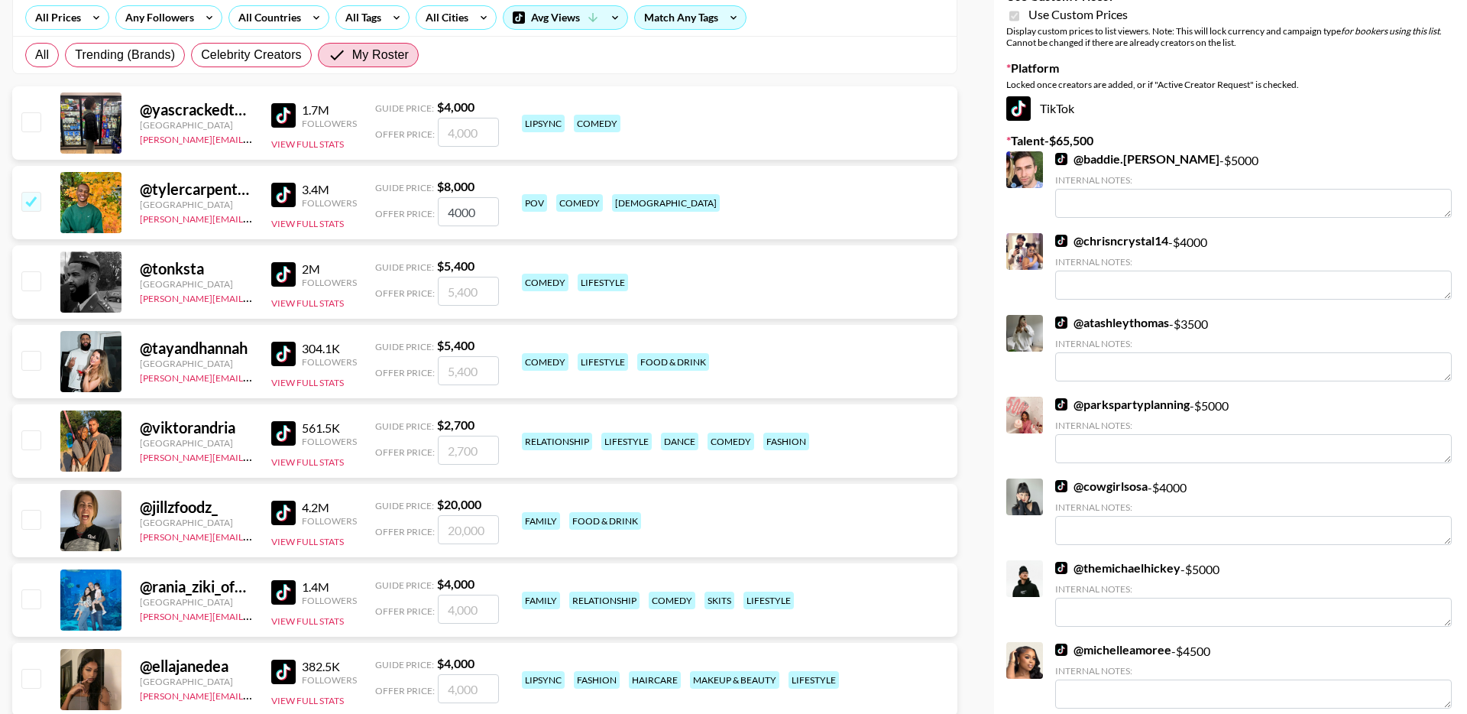
scroll to position [189, 0]
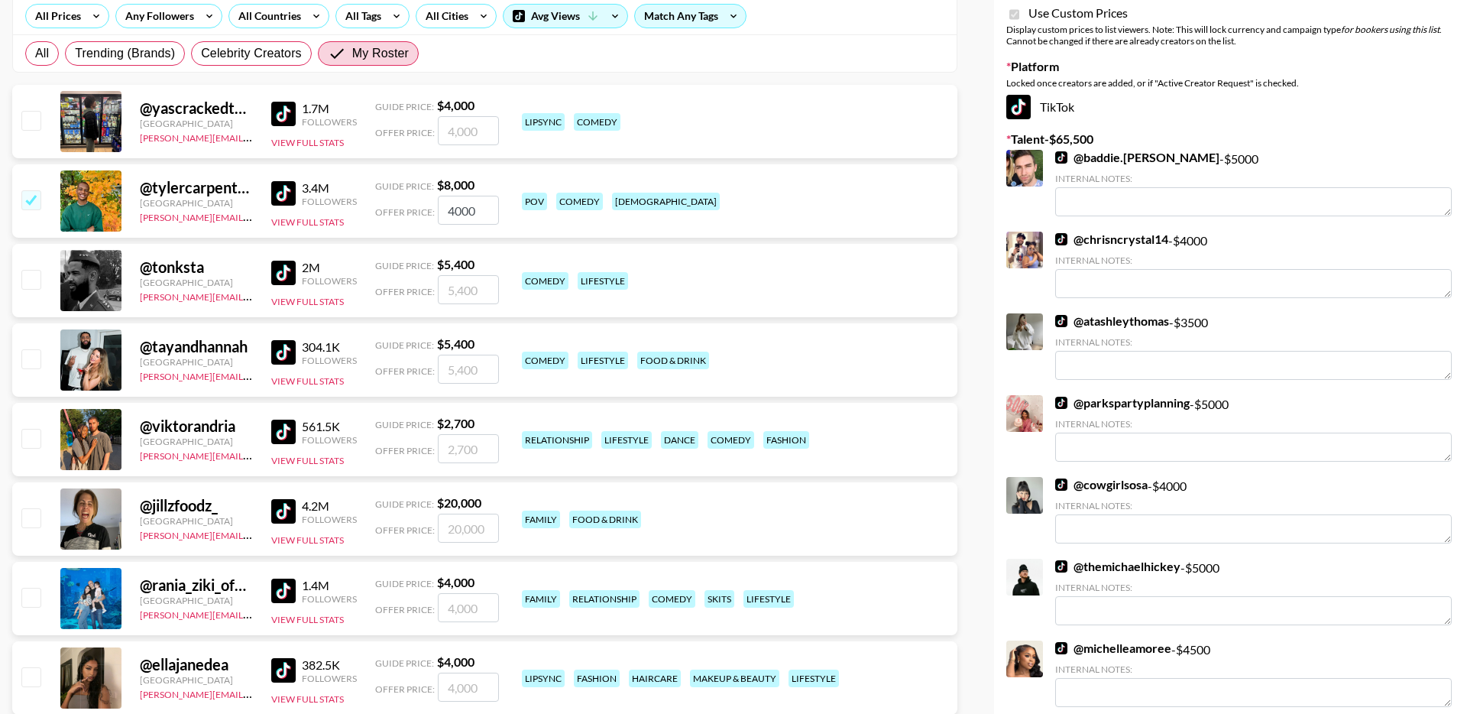
type input "4000"
click at [34, 442] on input "checkbox" at bounding box center [30, 438] width 18 height 18
checkbox input "true"
drag, startPoint x: 489, startPoint y: 451, endPoint x: 387, endPoint y: 451, distance: 102.4
click at [387, 451] on div "Offer Price: 2700" at bounding box center [437, 448] width 124 height 29
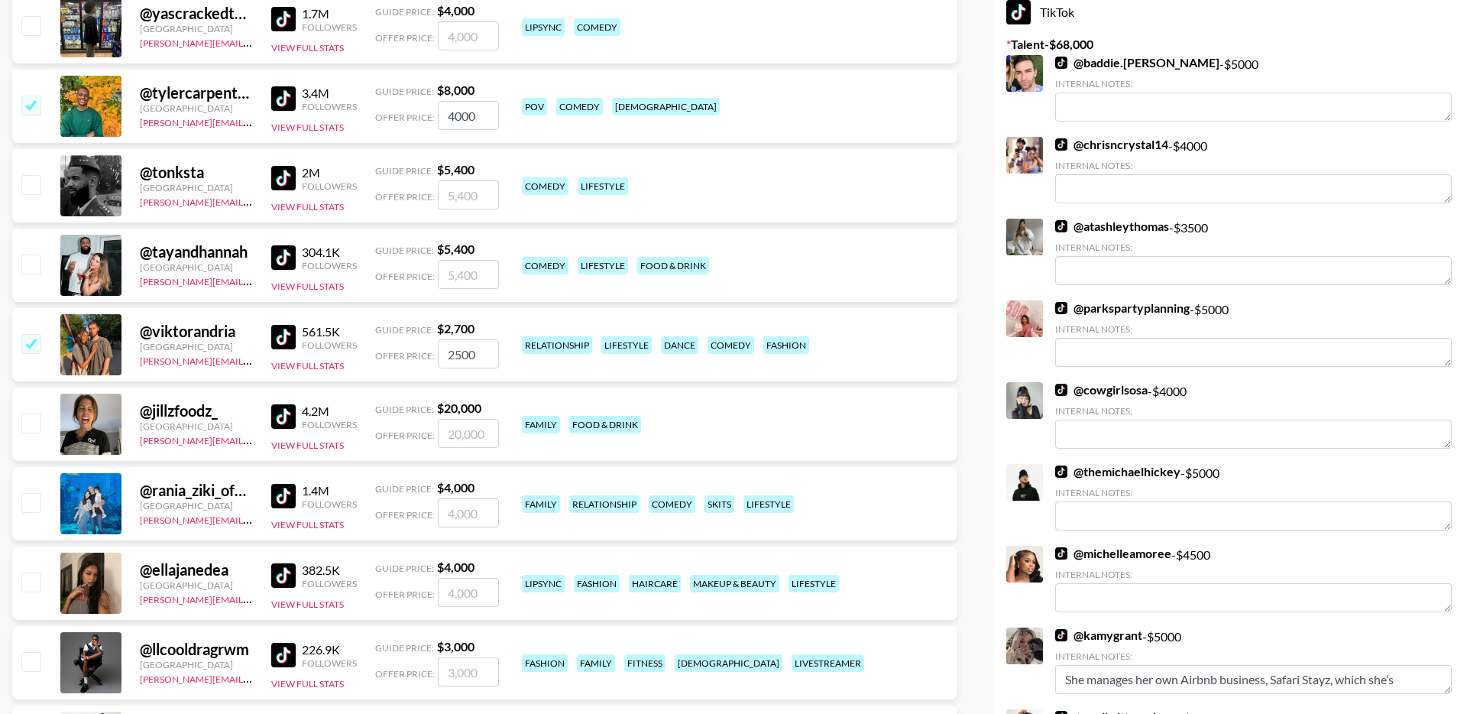
scroll to position [290, 0]
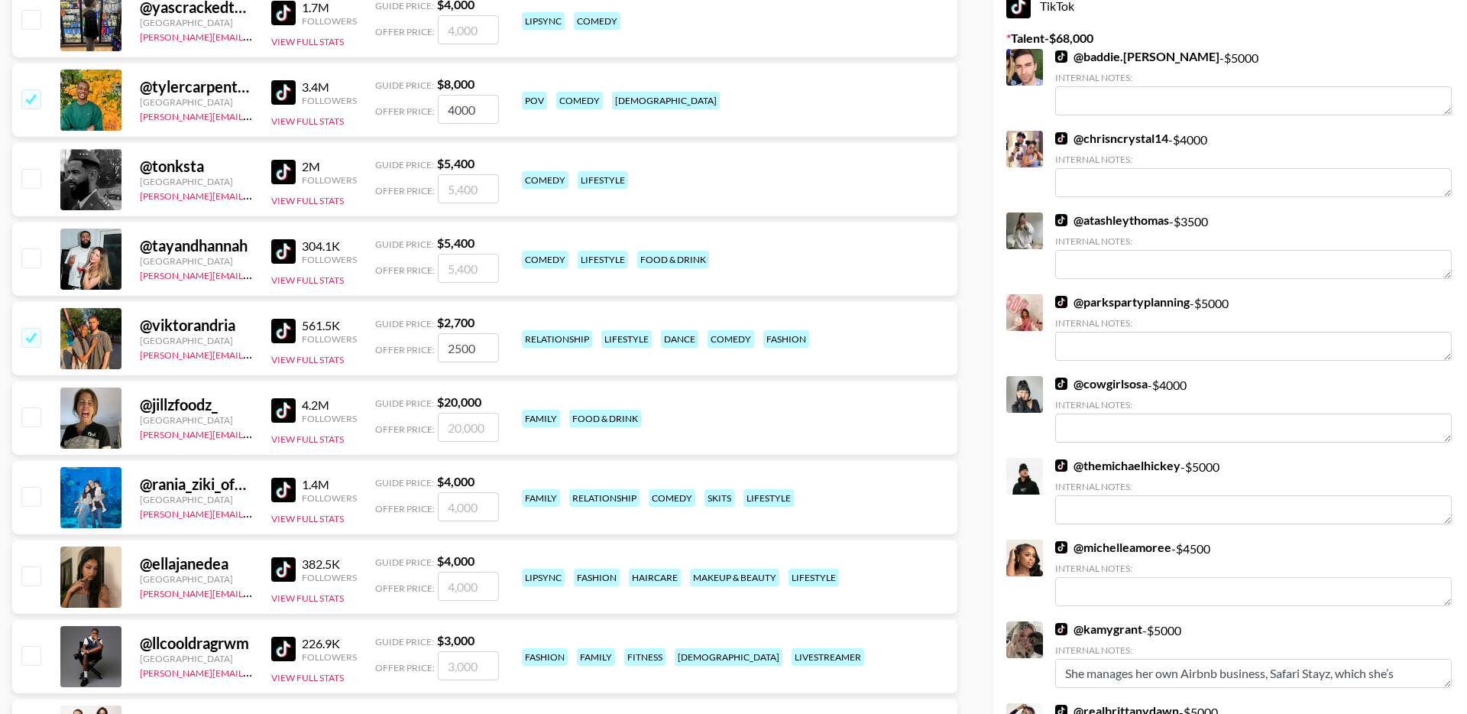
type input "2500"
click at [29, 487] on input "checkbox" at bounding box center [30, 496] width 18 height 18
checkbox input "true"
drag, startPoint x: 477, startPoint y: 506, endPoint x: 406, endPoint y: 506, distance: 71.1
click at [406, 506] on div "Offer Price: 4000" at bounding box center [437, 506] width 124 height 29
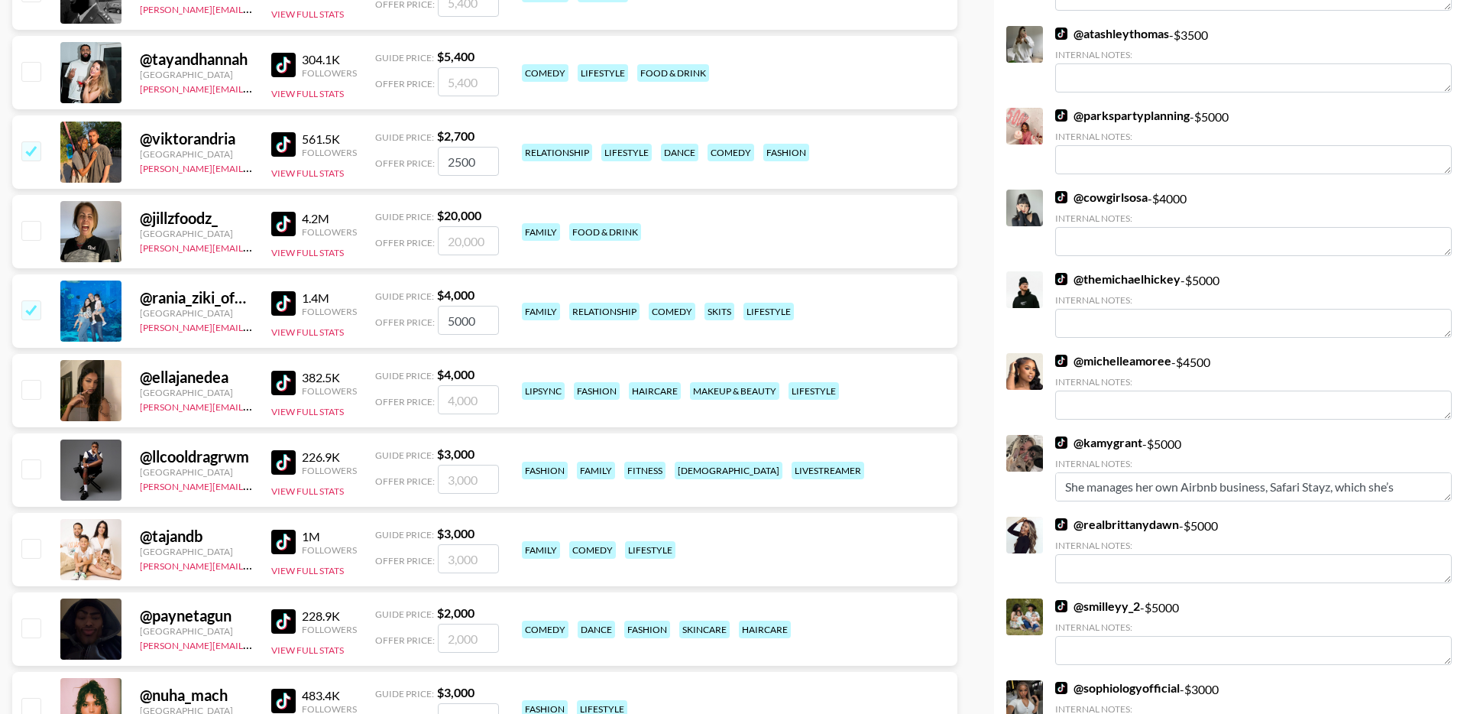
scroll to position [483, 0]
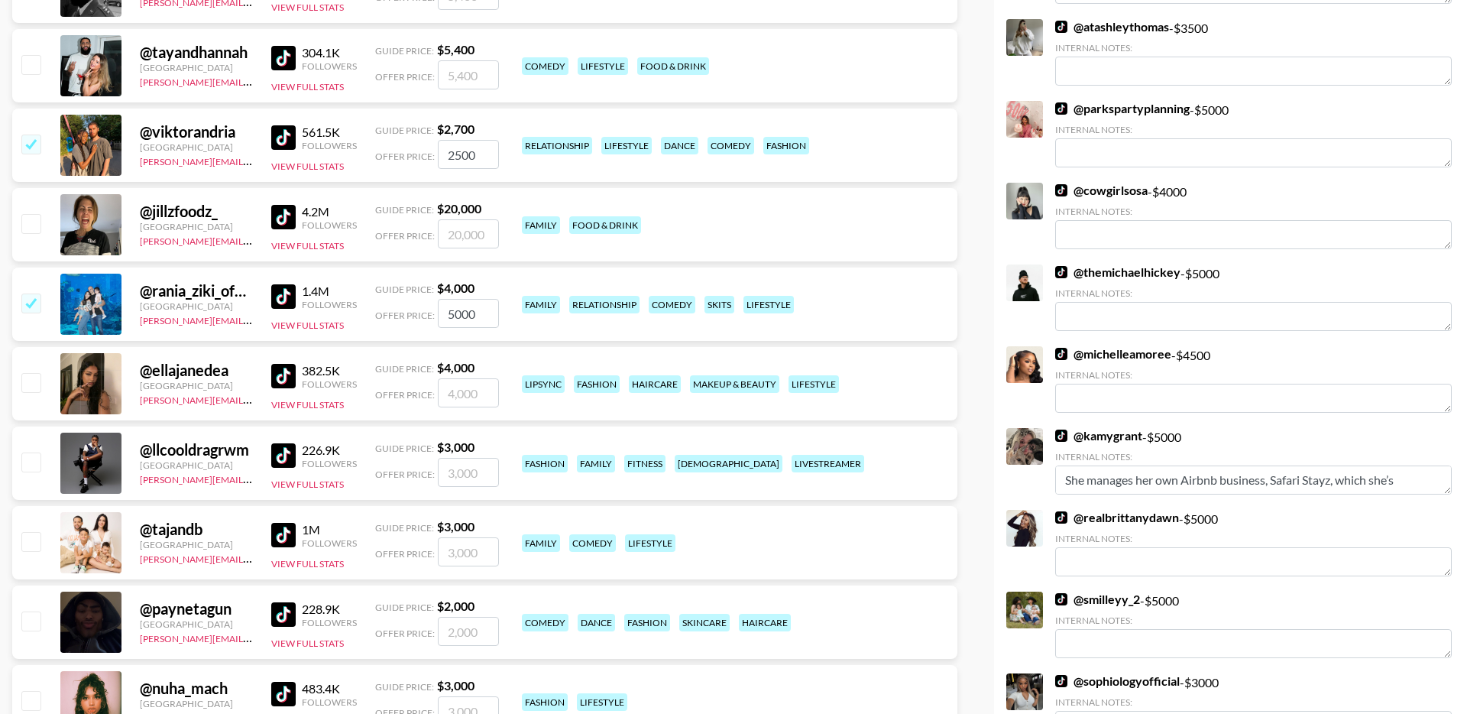
type input "5000"
click at [30, 544] on input "checkbox" at bounding box center [30, 541] width 18 height 18
checkbox input "true"
drag, startPoint x: 483, startPoint y: 552, endPoint x: 428, endPoint y: 552, distance: 55.0
click at [428, 552] on div "Offer Price: 3000" at bounding box center [437, 551] width 124 height 29
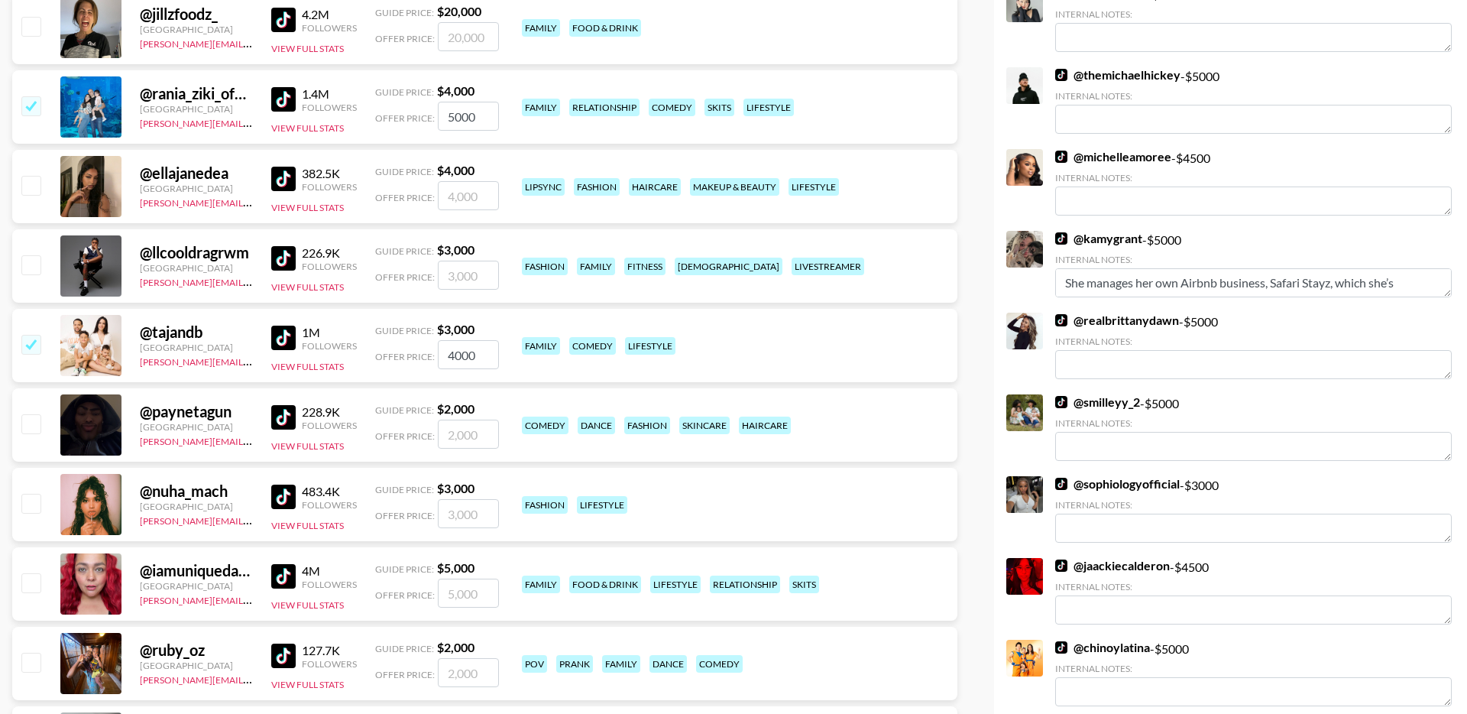
scroll to position [686, 0]
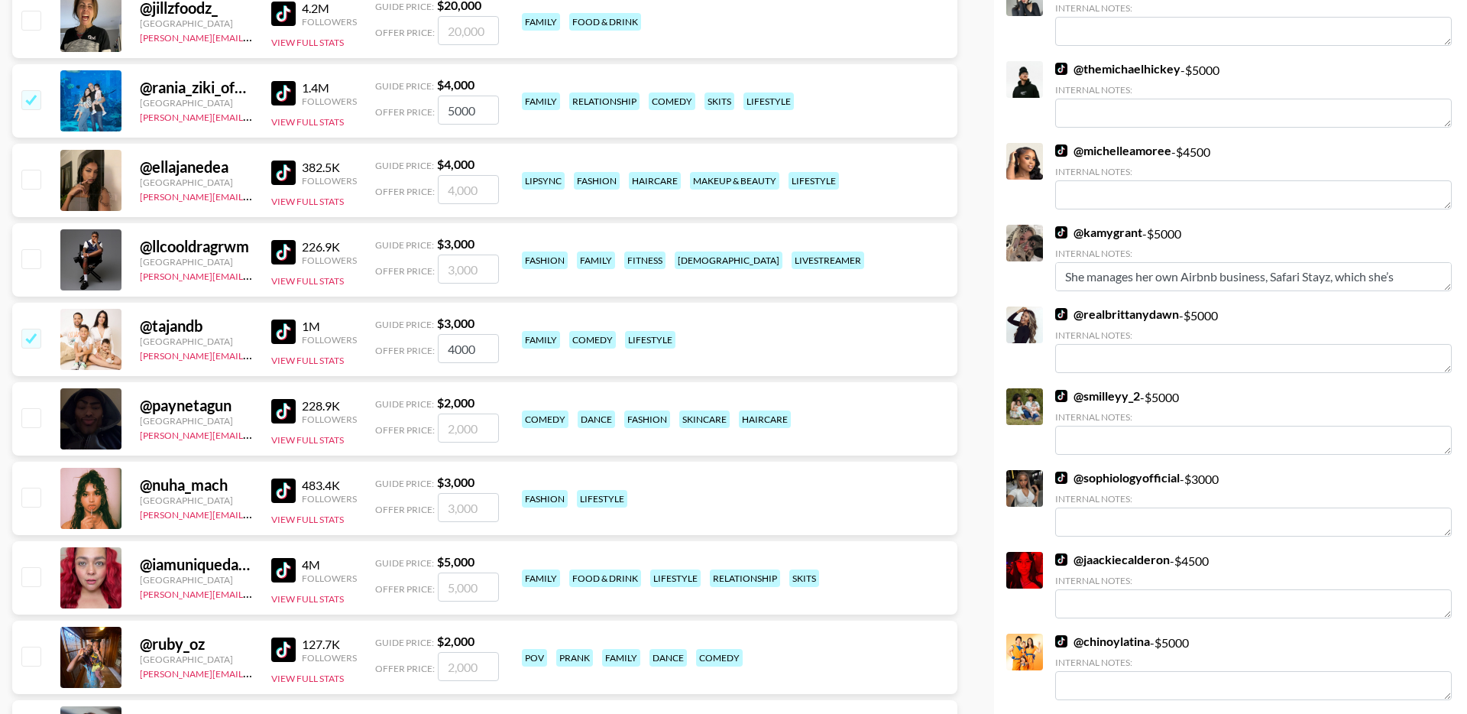
type input "4000"
click at [37, 418] on input "checkbox" at bounding box center [30, 417] width 18 height 18
checkbox input "true"
type input "2000"
click at [31, 258] on input "checkbox" at bounding box center [30, 258] width 18 height 18
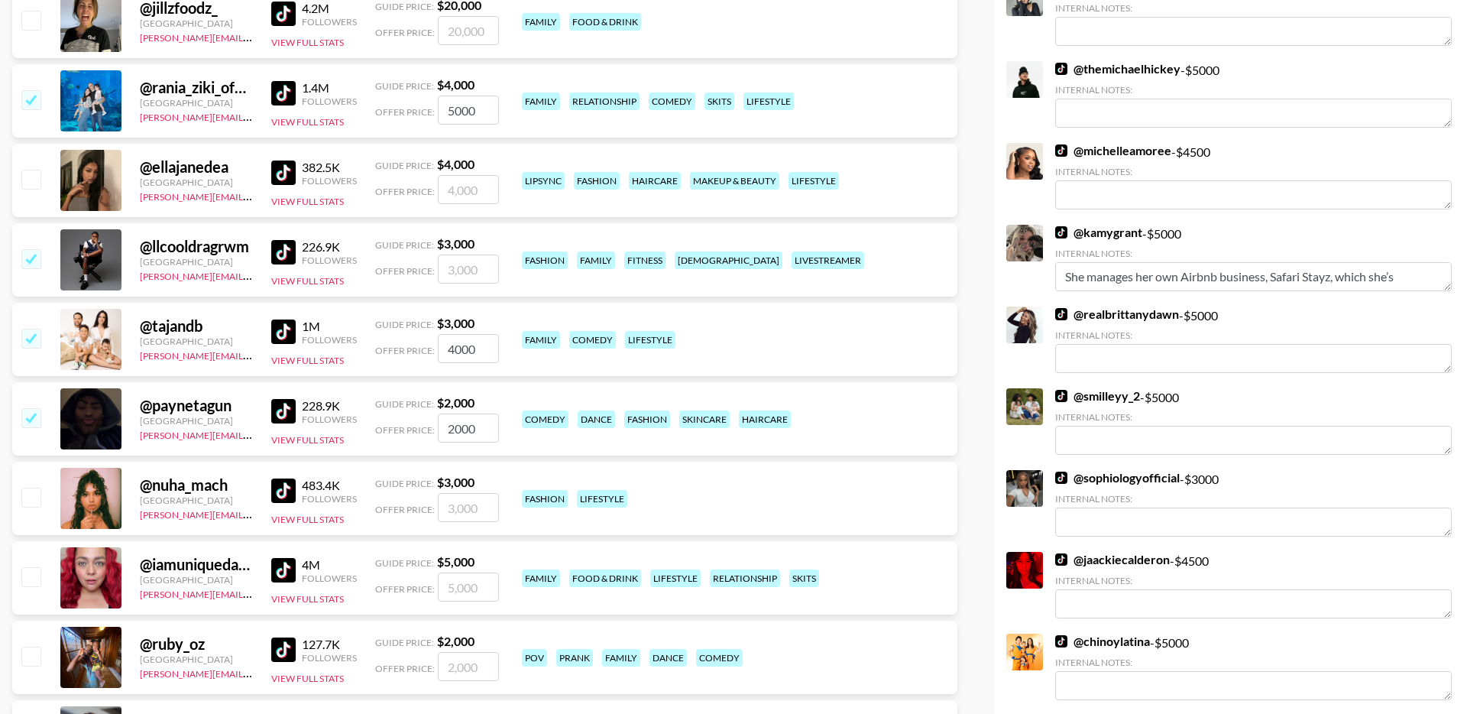
checkbox input "true"
drag, startPoint x: 486, startPoint y: 267, endPoint x: 366, endPoint y: 267, distance: 120.0
click at [370, 267] on div "@ llcooldragrwm United States viktor@grail-talent.com 226.9K Followers View Ful…" at bounding box center [484, 259] width 945 height 73
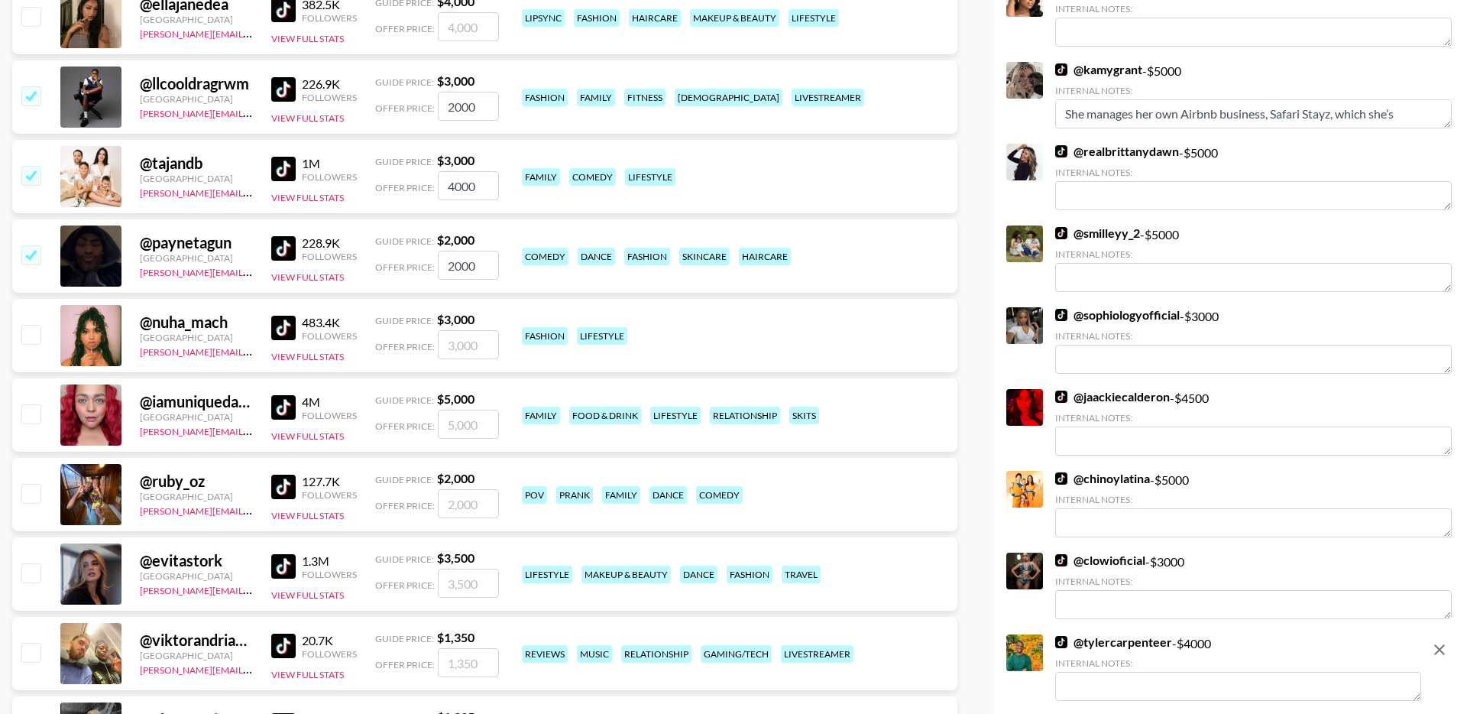
scroll to position [851, 0]
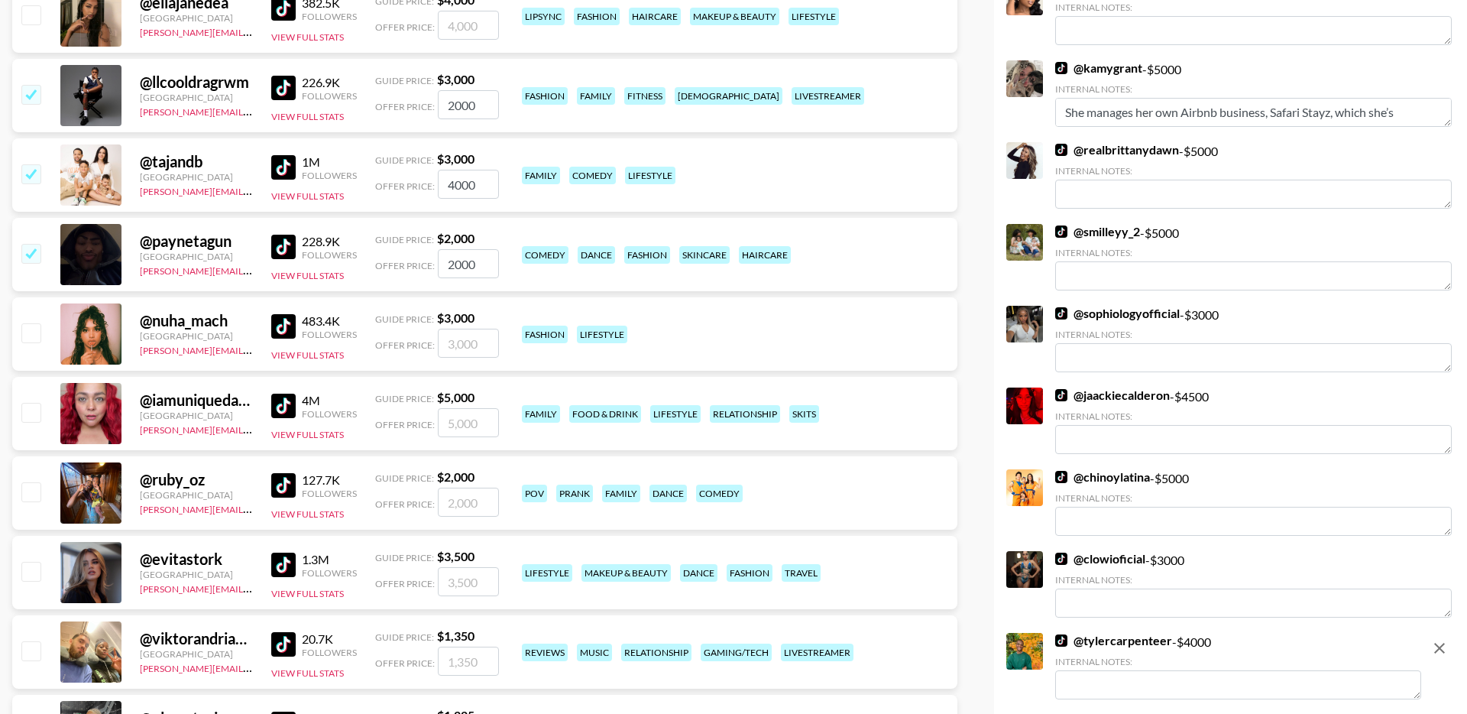
type input "2000"
click at [22, 410] on input "checkbox" at bounding box center [30, 412] width 18 height 18
checkbox input "true"
drag, startPoint x: 496, startPoint y: 426, endPoint x: 394, endPoint y: 426, distance: 102.4
click at [394, 426] on div "Offer Price: 5000" at bounding box center [437, 422] width 124 height 29
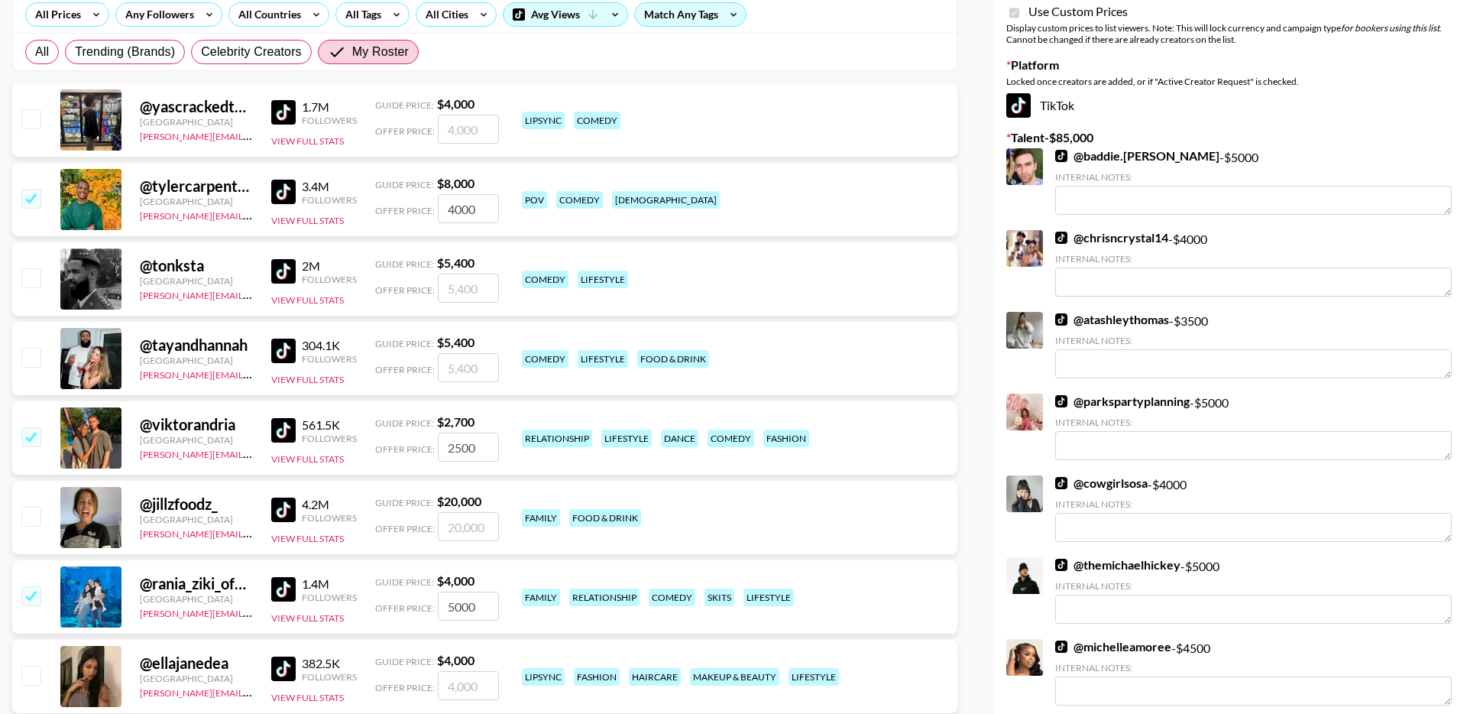
scroll to position [0, 0]
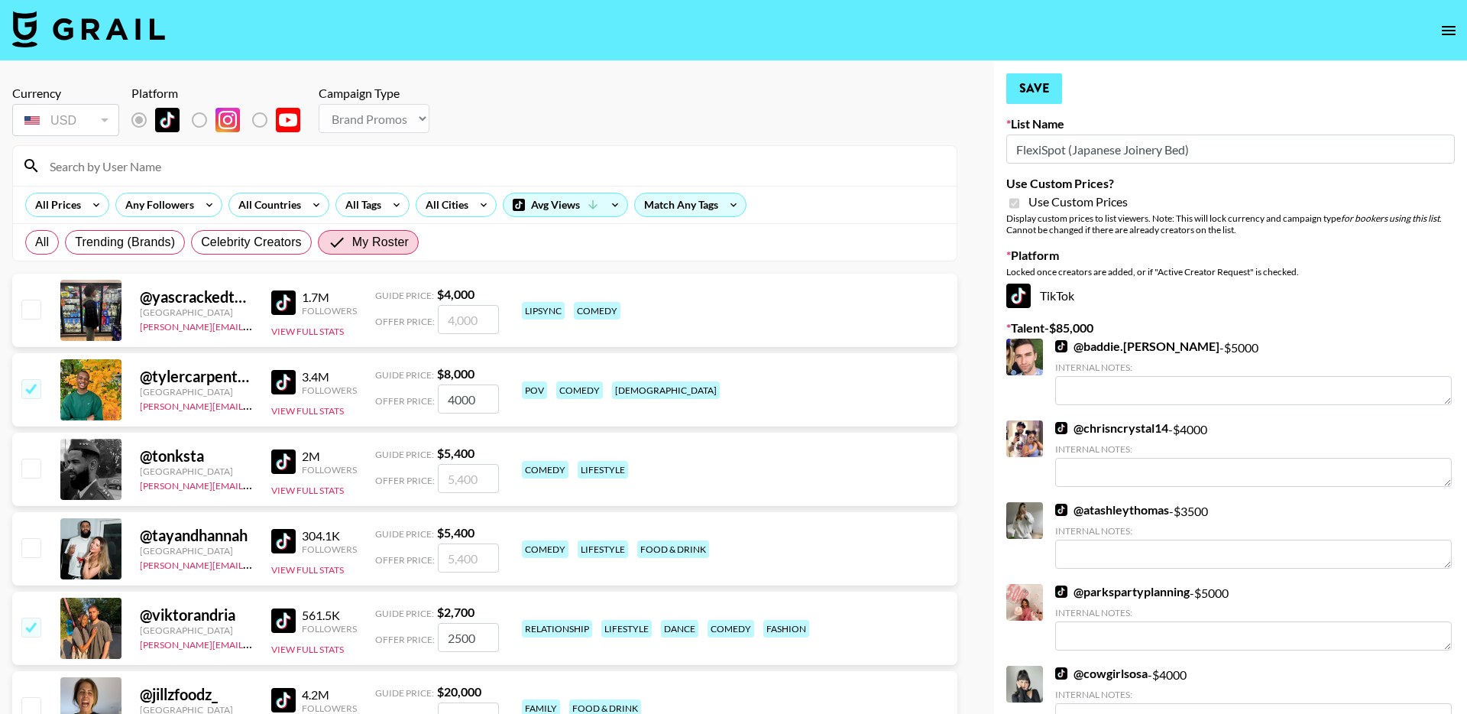
type input "4000"
click at [1035, 99] on button "Save" at bounding box center [1034, 88] width 56 height 31
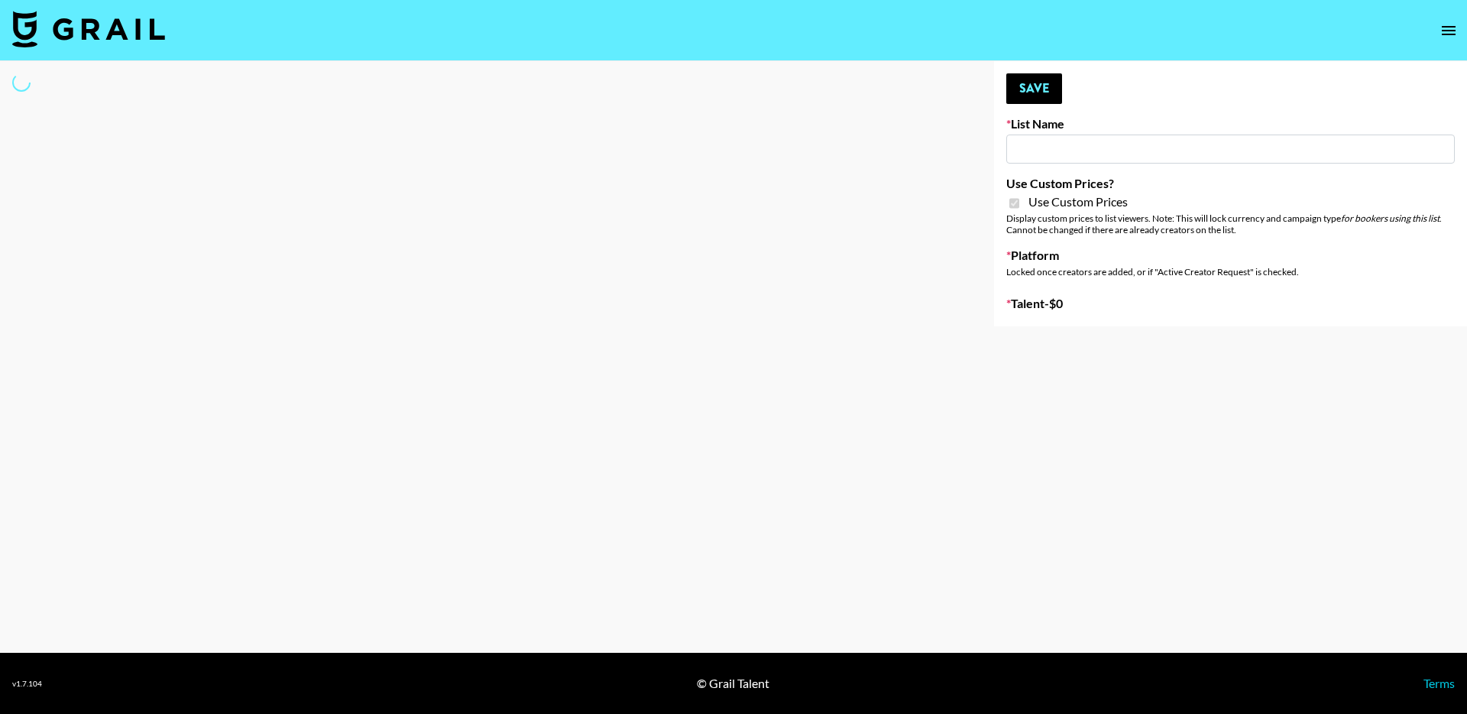
type input "Temu Q4"
checkbox input "true"
select select "Brand"
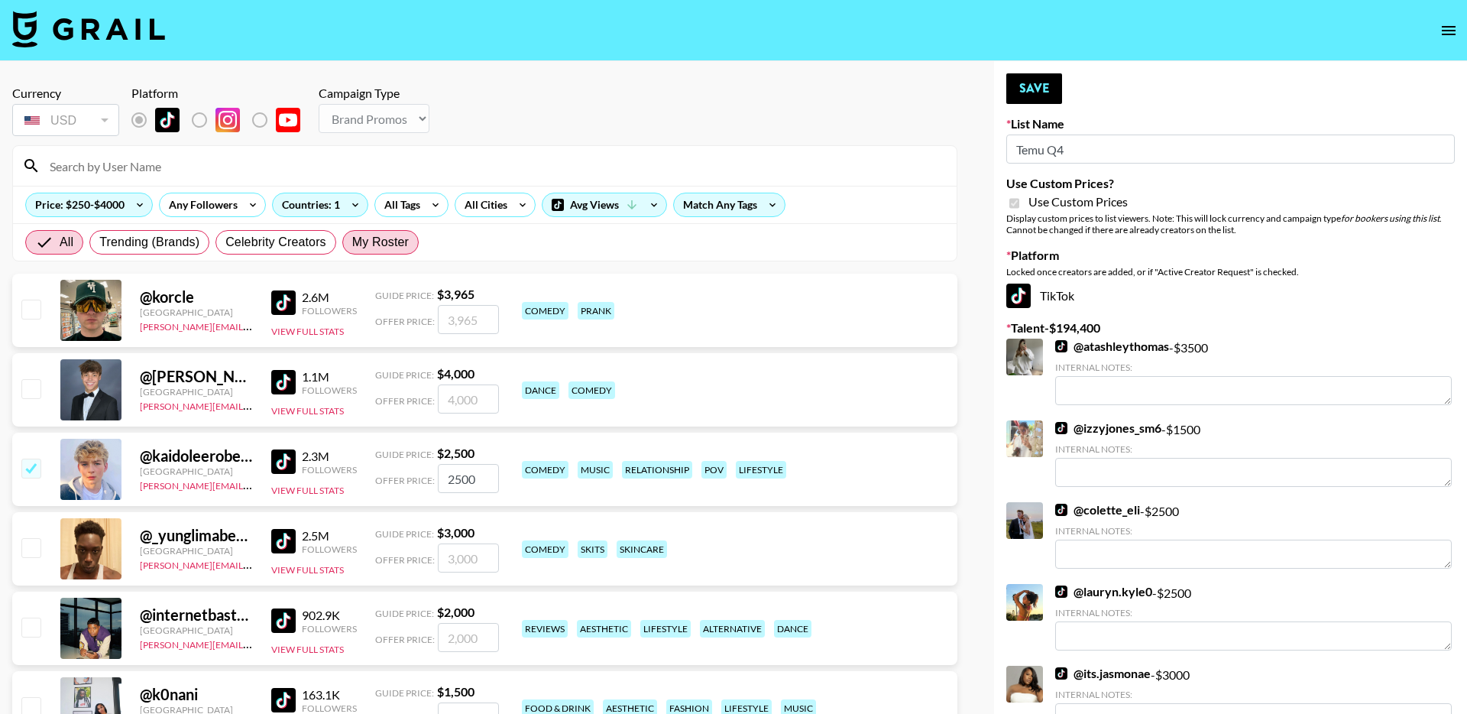
click at [377, 239] on span "My Roster" at bounding box center [380, 242] width 57 height 18
click at [352, 242] on input "My Roster" at bounding box center [352, 242] width 0 height 0
radio input "true"
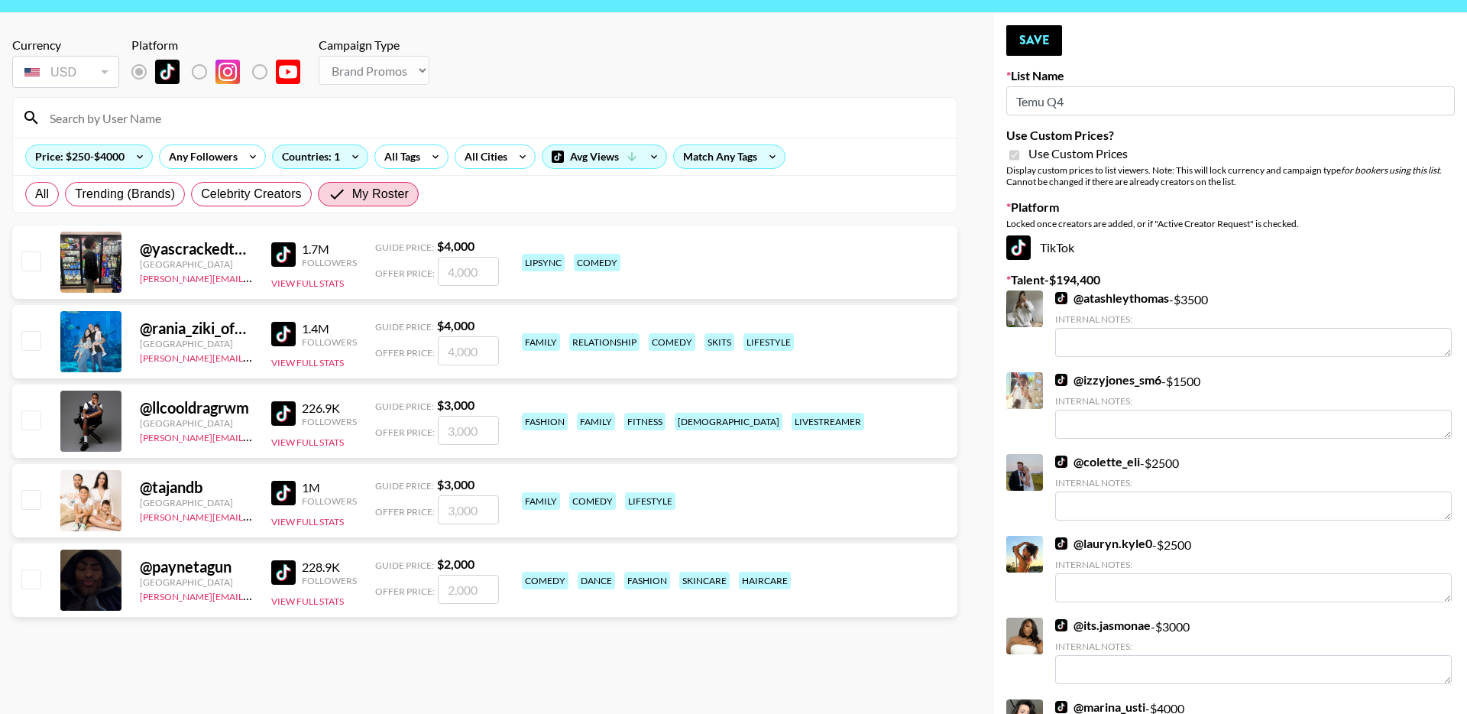
scroll to position [62, 0]
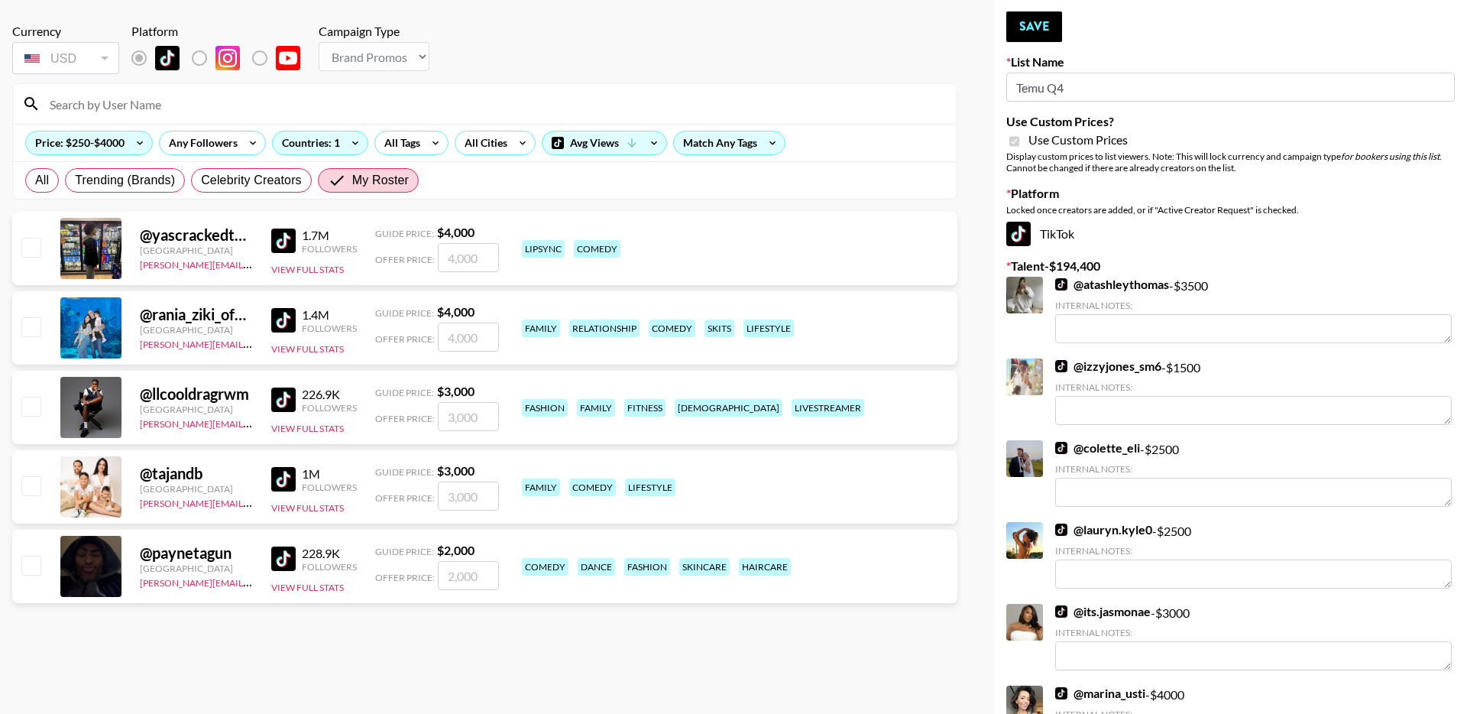
click at [31, 328] on input "checkbox" at bounding box center [30, 326] width 18 height 18
checkbox input "true"
type input "4000"
click at [33, 405] on input "checkbox" at bounding box center [30, 406] width 18 height 18
checkbox input "true"
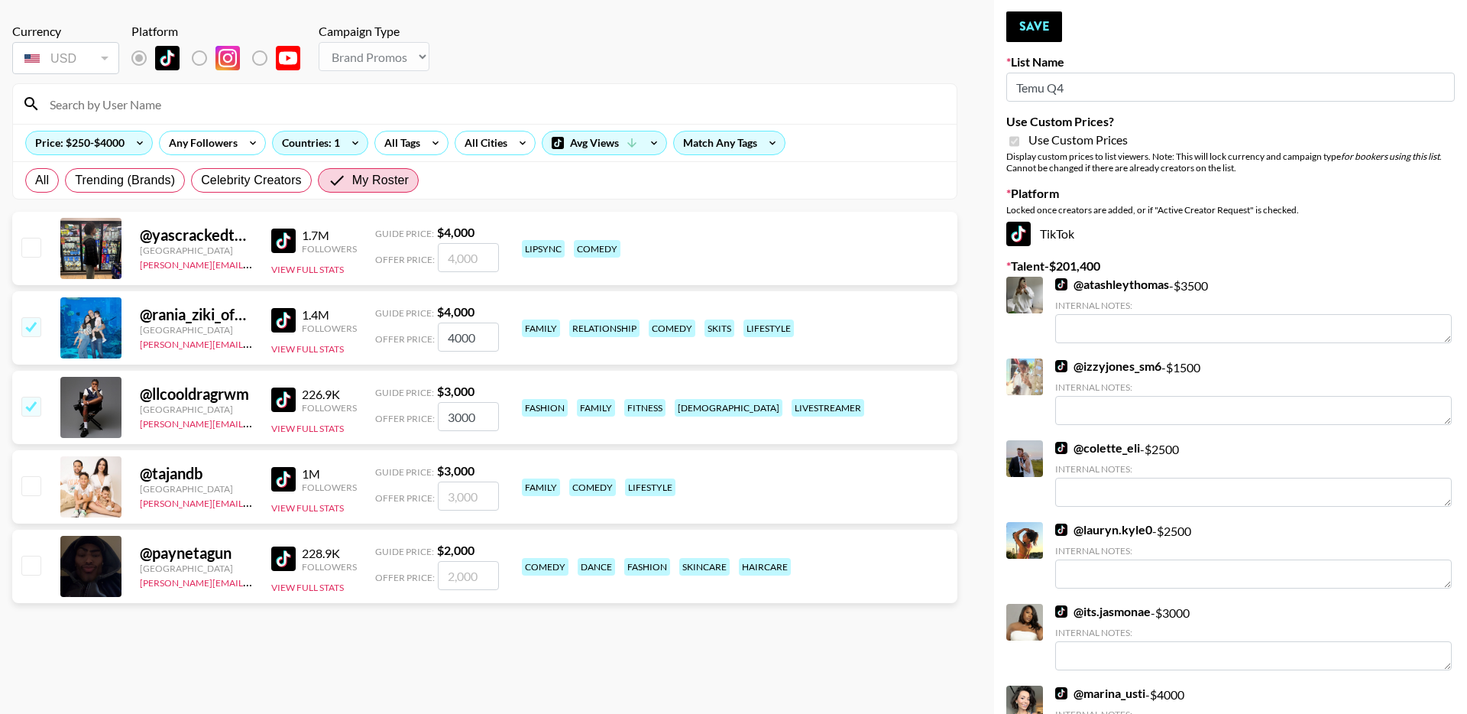
drag, startPoint x: 487, startPoint y: 420, endPoint x: 394, endPoint y: 420, distance: 93.2
click at [394, 420] on div "Offer Price: 3000" at bounding box center [437, 416] width 124 height 29
type input "2000"
click at [30, 488] on input "checkbox" at bounding box center [30, 485] width 18 height 18
checkbox input "true"
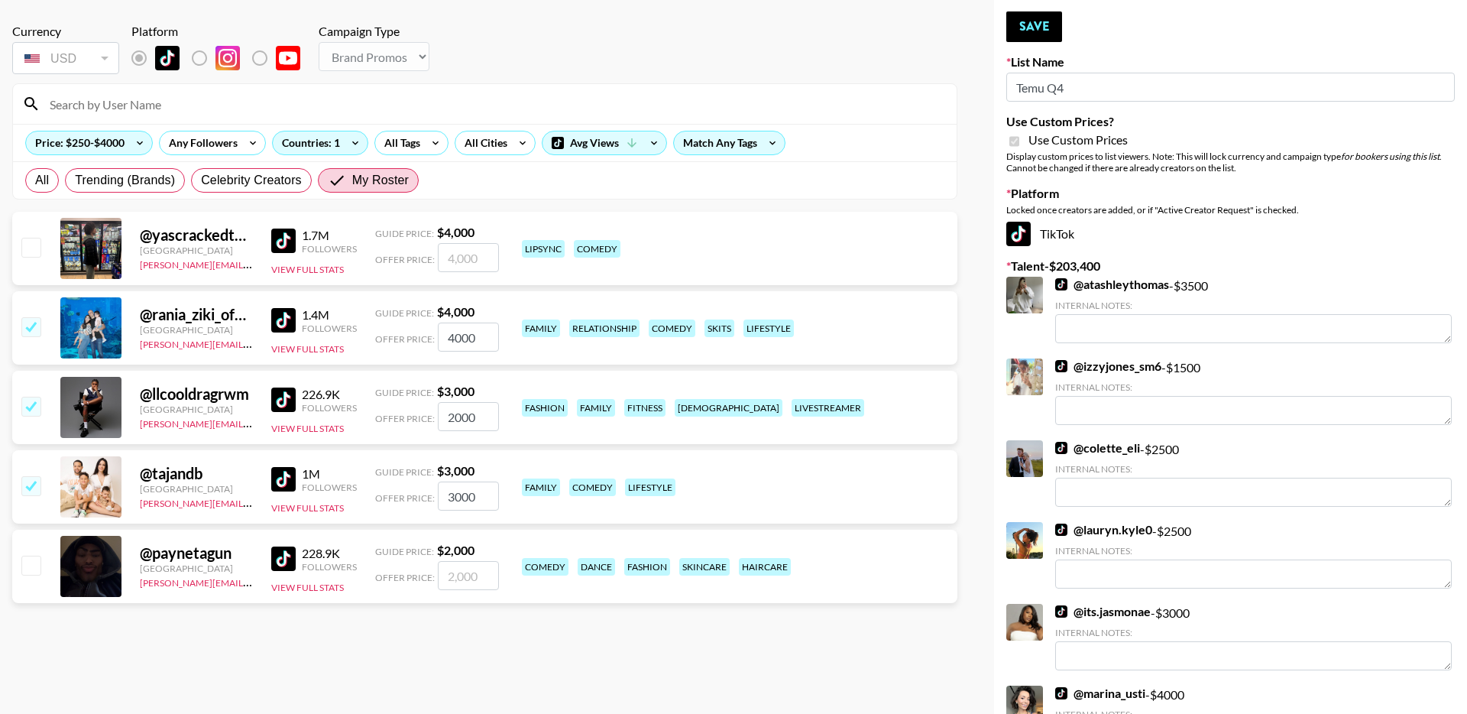
drag, startPoint x: 486, startPoint y: 494, endPoint x: 424, endPoint y: 495, distance: 61.9
click at [424, 495] on div "Offer Price: 3000" at bounding box center [437, 495] width 124 height 29
type input "4000"
click at [34, 565] on input "checkbox" at bounding box center [30, 565] width 18 height 18
checkbox input "true"
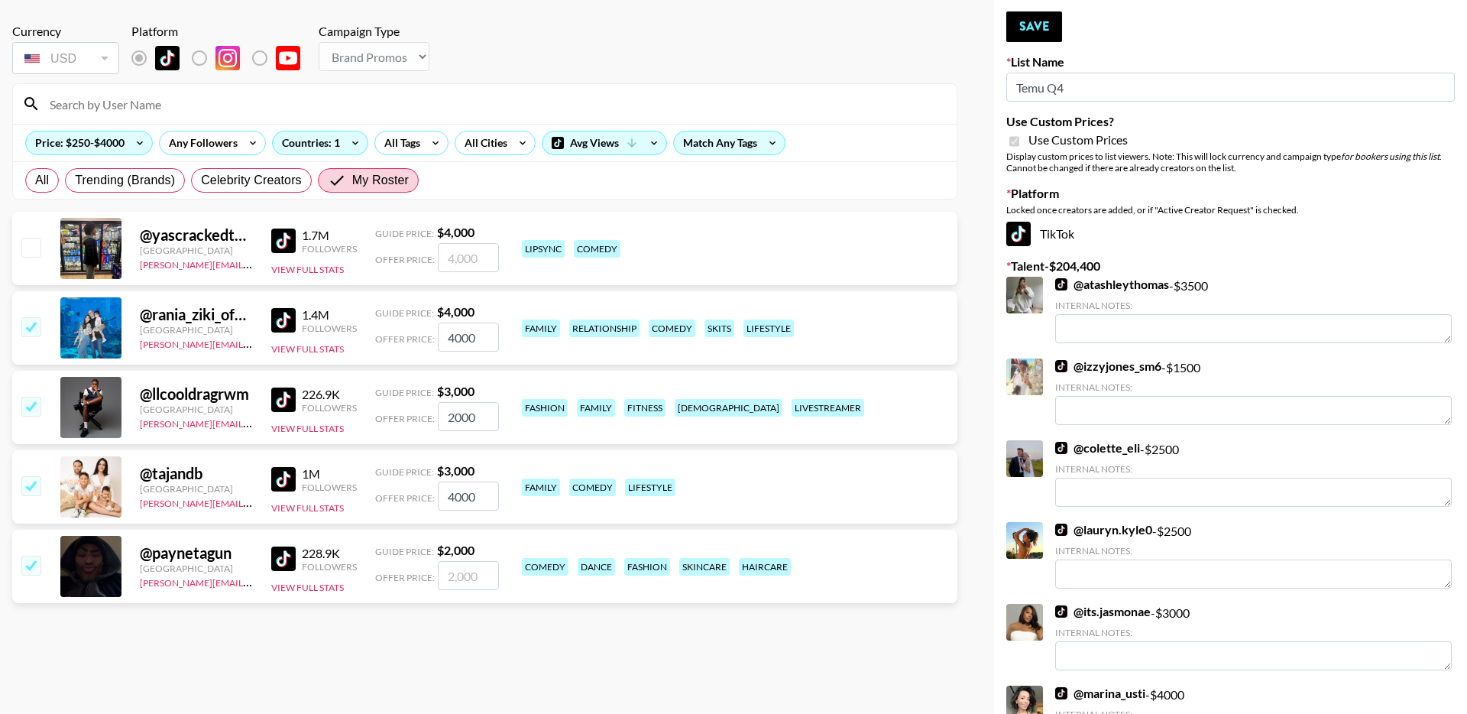
type input "2000"
drag, startPoint x: 481, startPoint y: 575, endPoint x: 437, endPoint y: 575, distance: 43.6
click at [438, 575] on input "2000" at bounding box center [468, 575] width 61 height 29
click at [1034, 28] on button "Save" at bounding box center [1034, 26] width 56 height 31
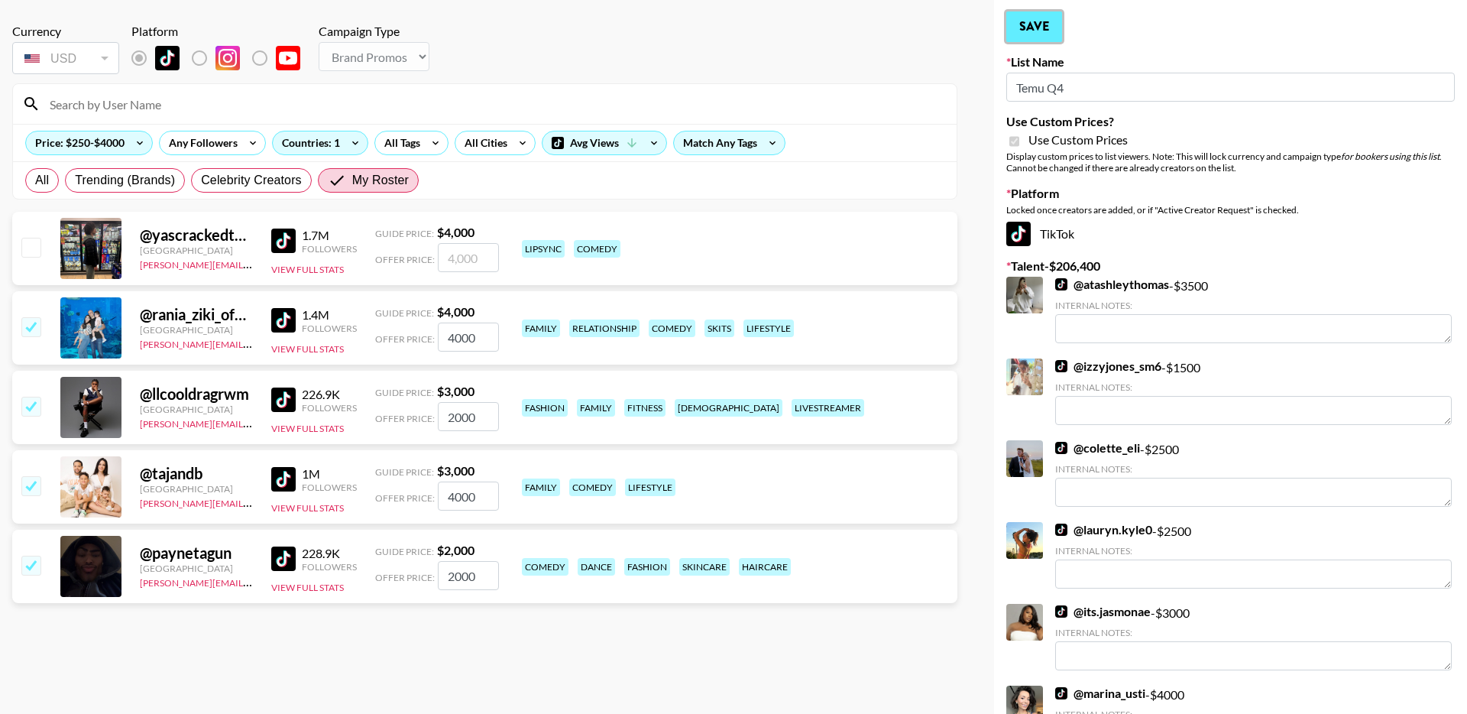
radio input "true"
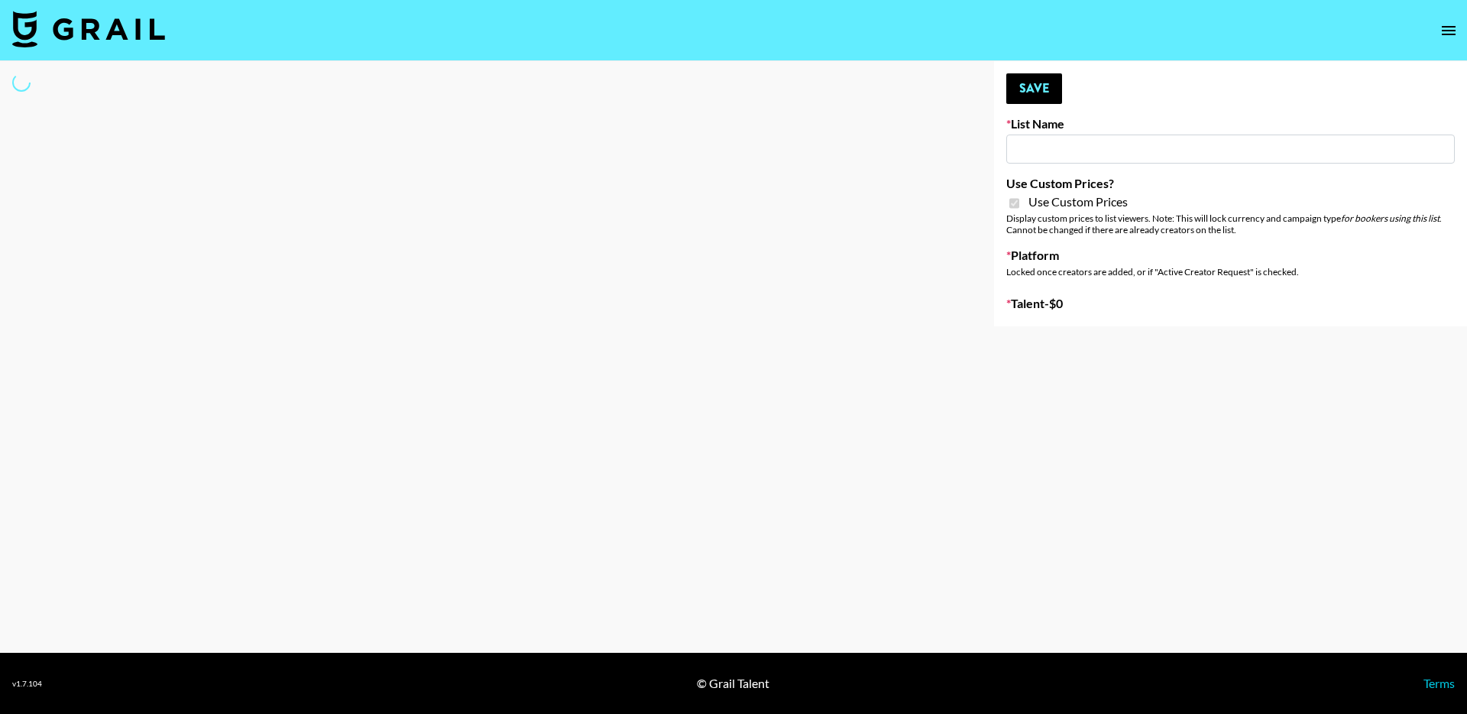
type input "Nourish"
checkbox input "true"
select select "Brand"
